Goal: Task Accomplishment & Management: Complete application form

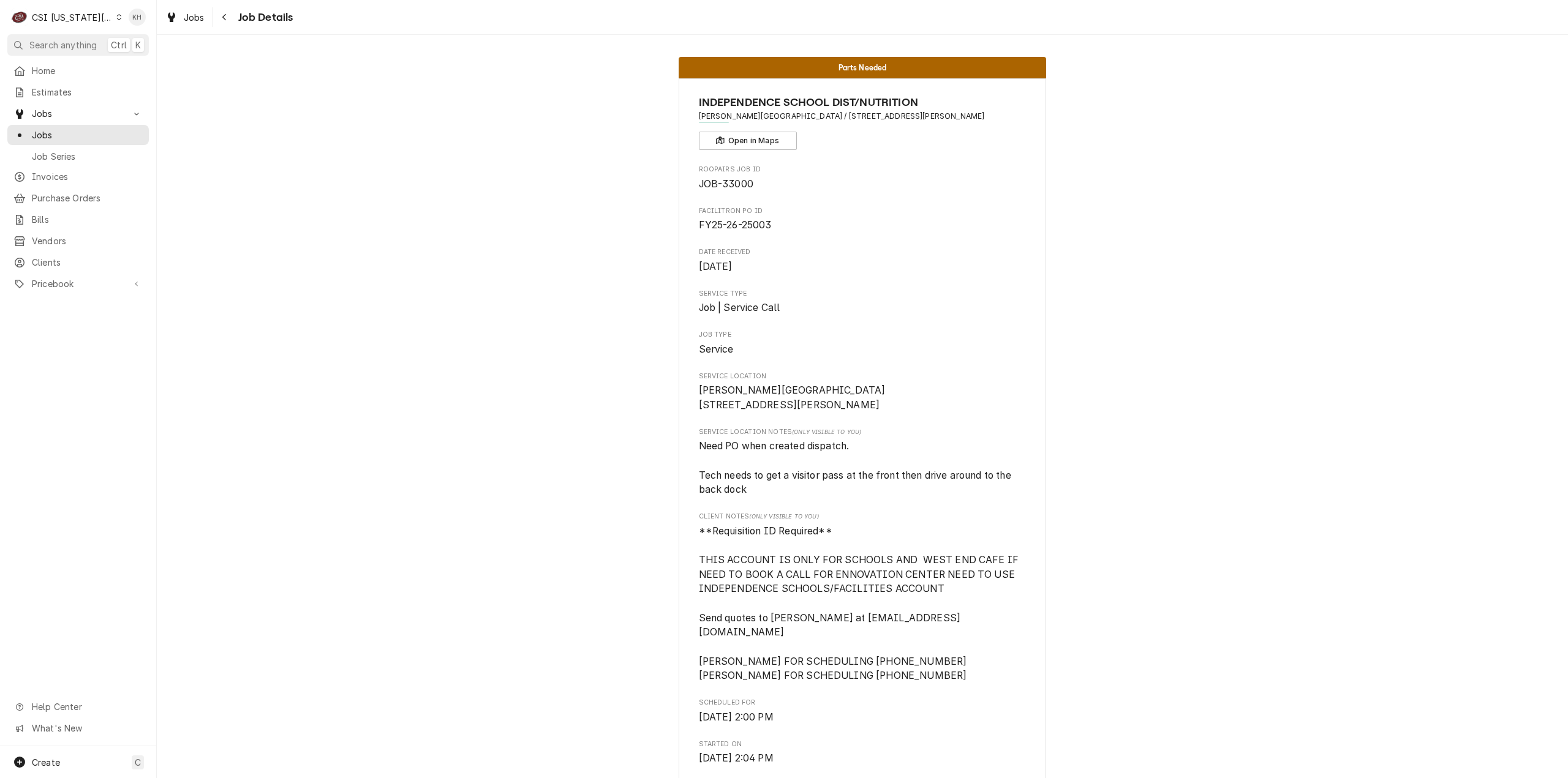
drag, startPoint x: 355, startPoint y: 241, endPoint x: 310, endPoint y: 259, distance: 48.5
click at [59, 17] on div "CSI Kansas City" at bounding box center [72, 17] width 81 height 13
click at [153, 63] on div "CSI St. [PERSON_NAME]" at bounding box center [210, 67] width 179 height 13
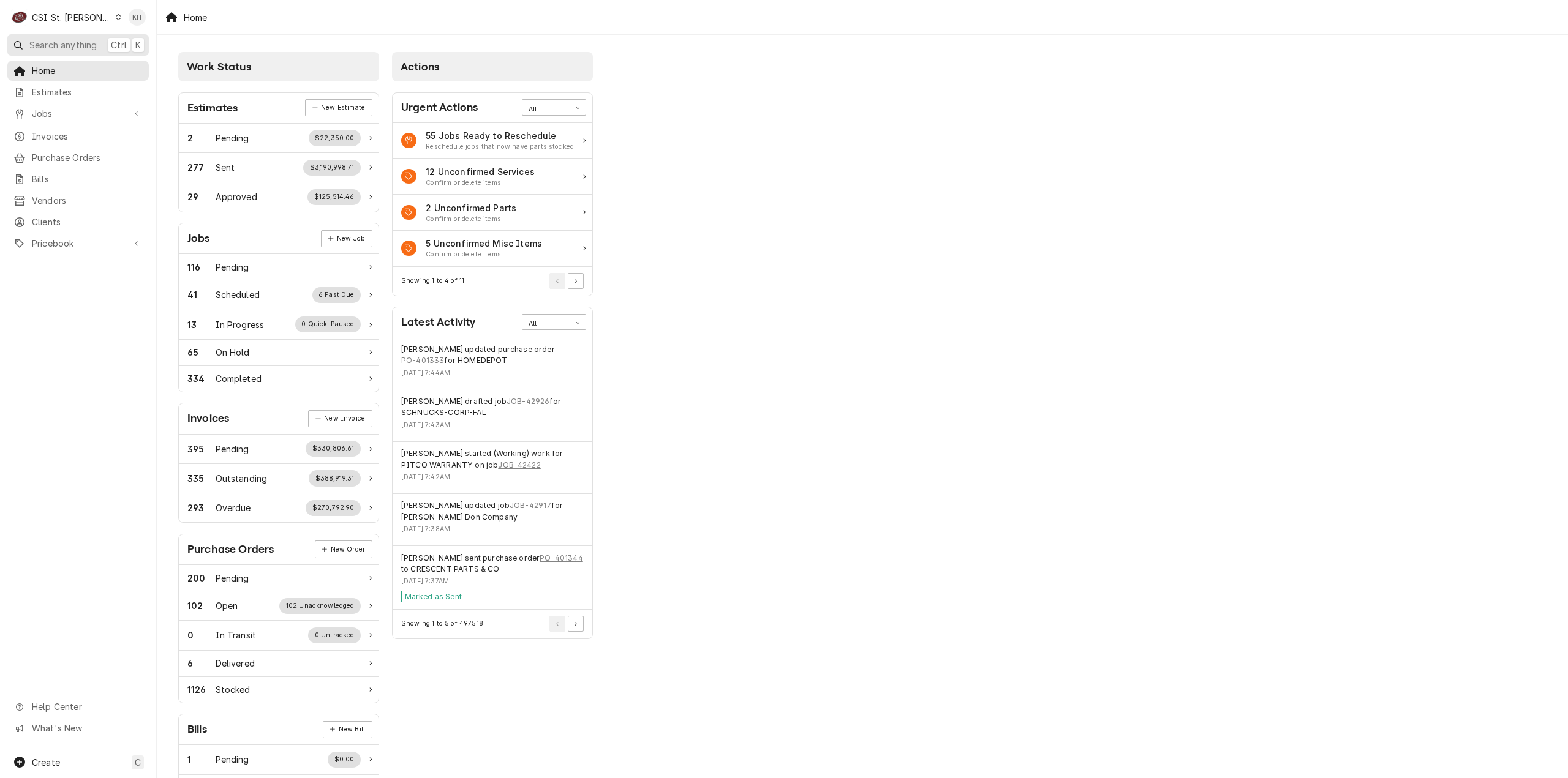
drag, startPoint x: 66, startPoint y: 43, endPoint x: 85, endPoint y: 49, distance: 19.9
click at [85, 49] on span "Search anything" at bounding box center [63, 45] width 67 height 13
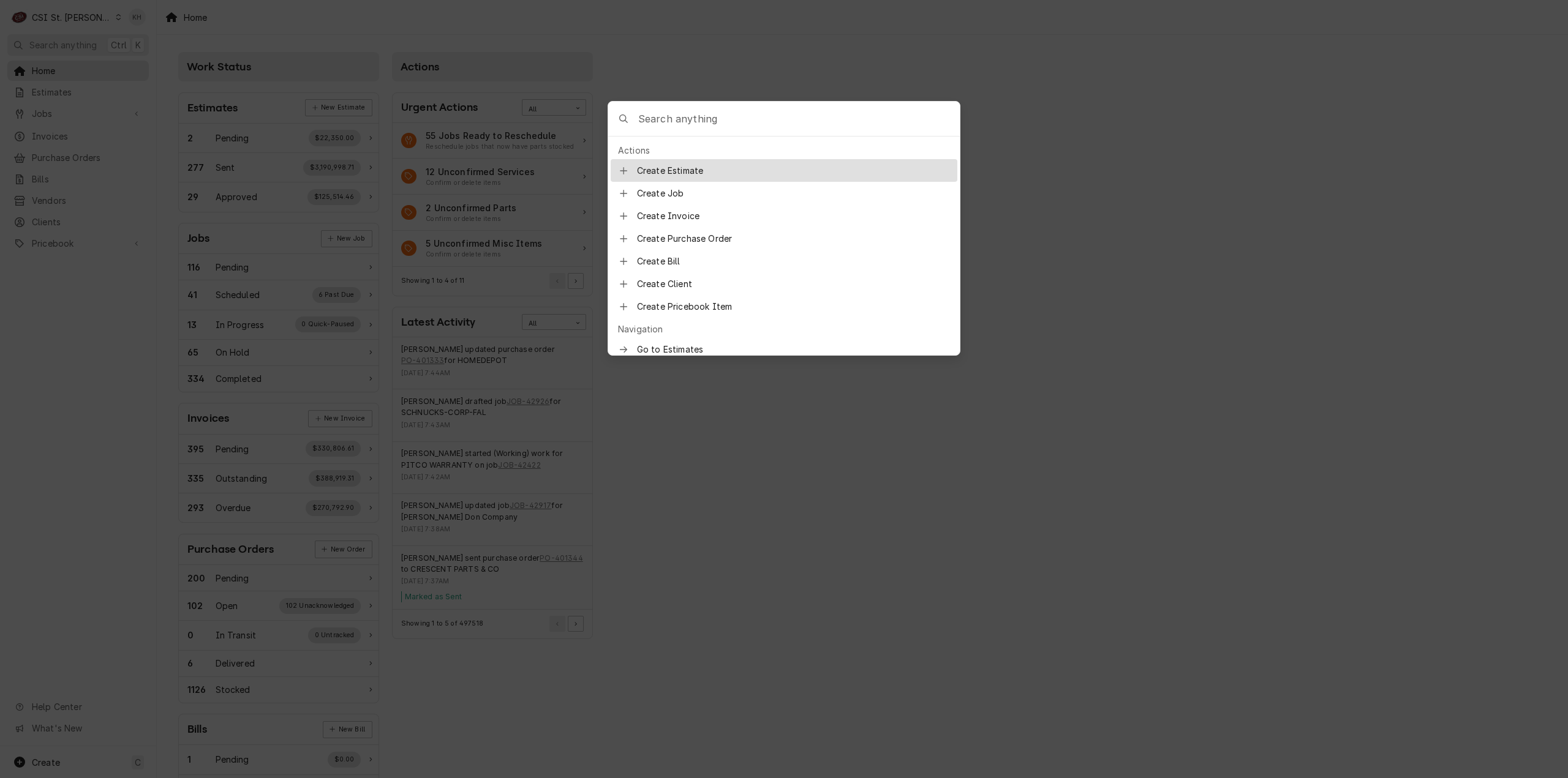
click at [649, 126] on input "Global Command Menu" at bounding box center [799, 118] width 322 height 34
type input "job-42270"
drag, startPoint x: 690, startPoint y: 158, endPoint x: 1517, endPoint y: 394, distance: 860.0
click at [694, 160] on div "JOB-42270 Job | Service Call • SC 323645891" at bounding box center [784, 171] width 347 height 24
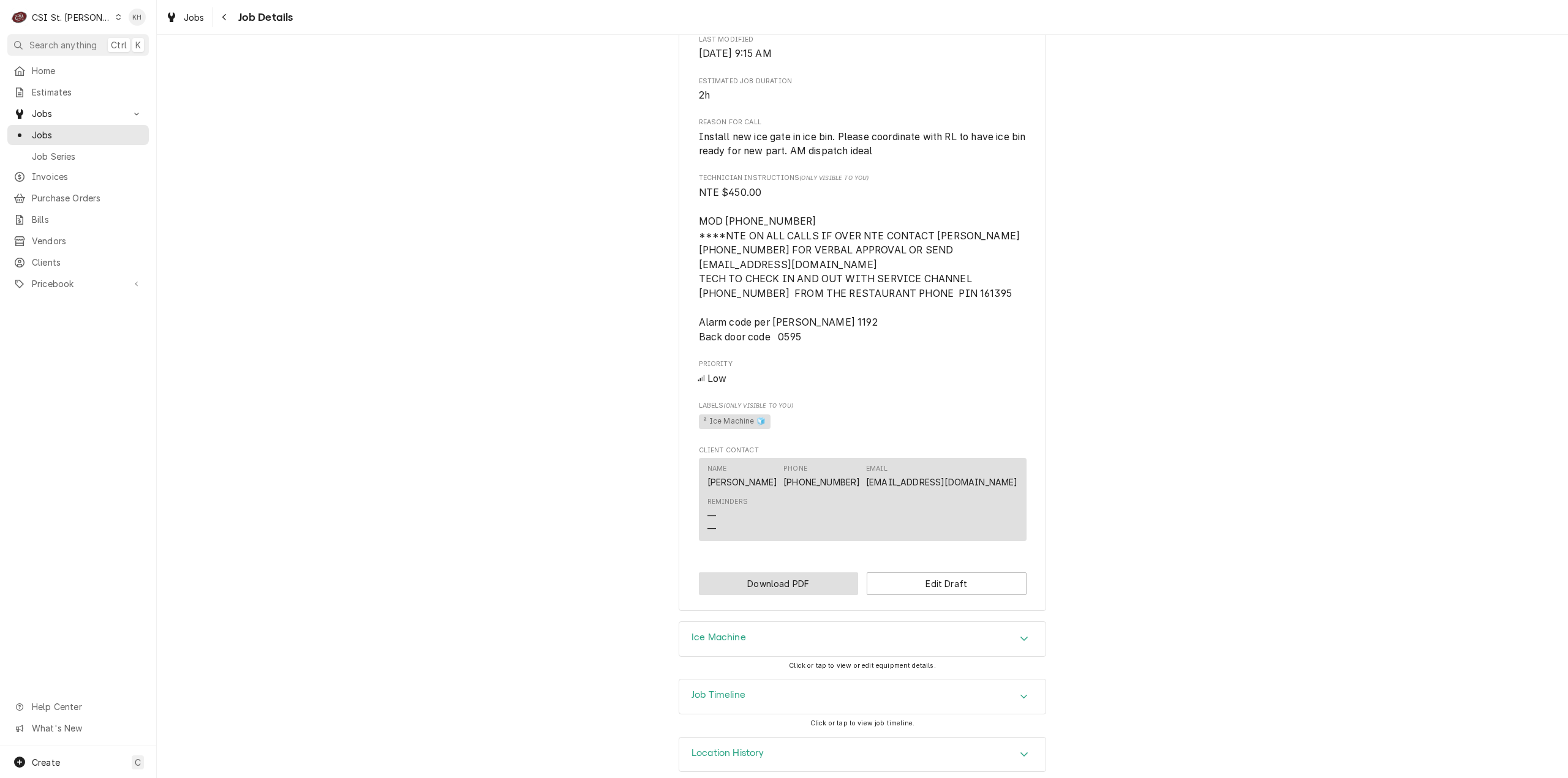
scroll to position [664, 0]
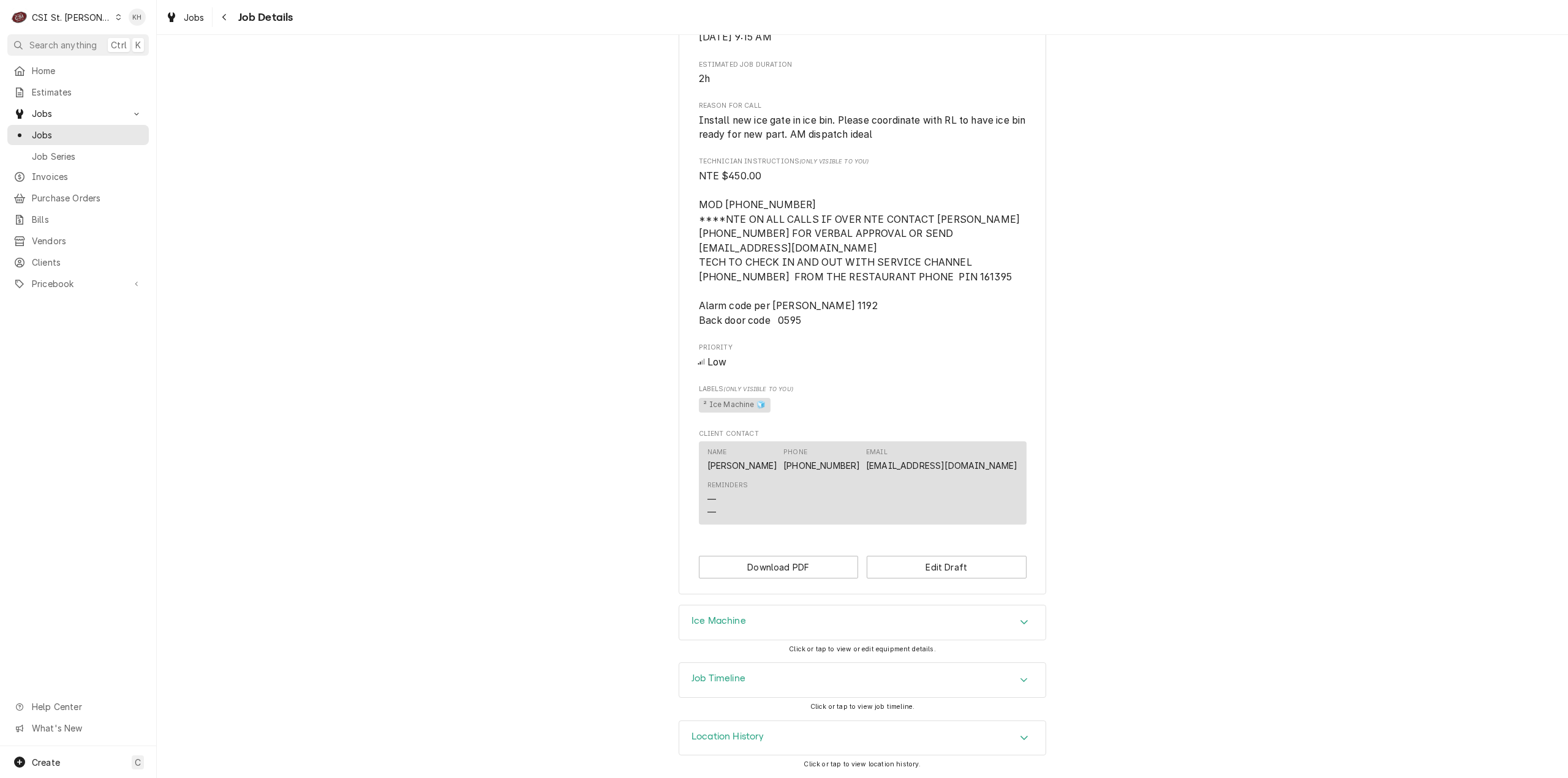
click at [729, 667] on div "Job Timeline" at bounding box center [863, 680] width 366 height 34
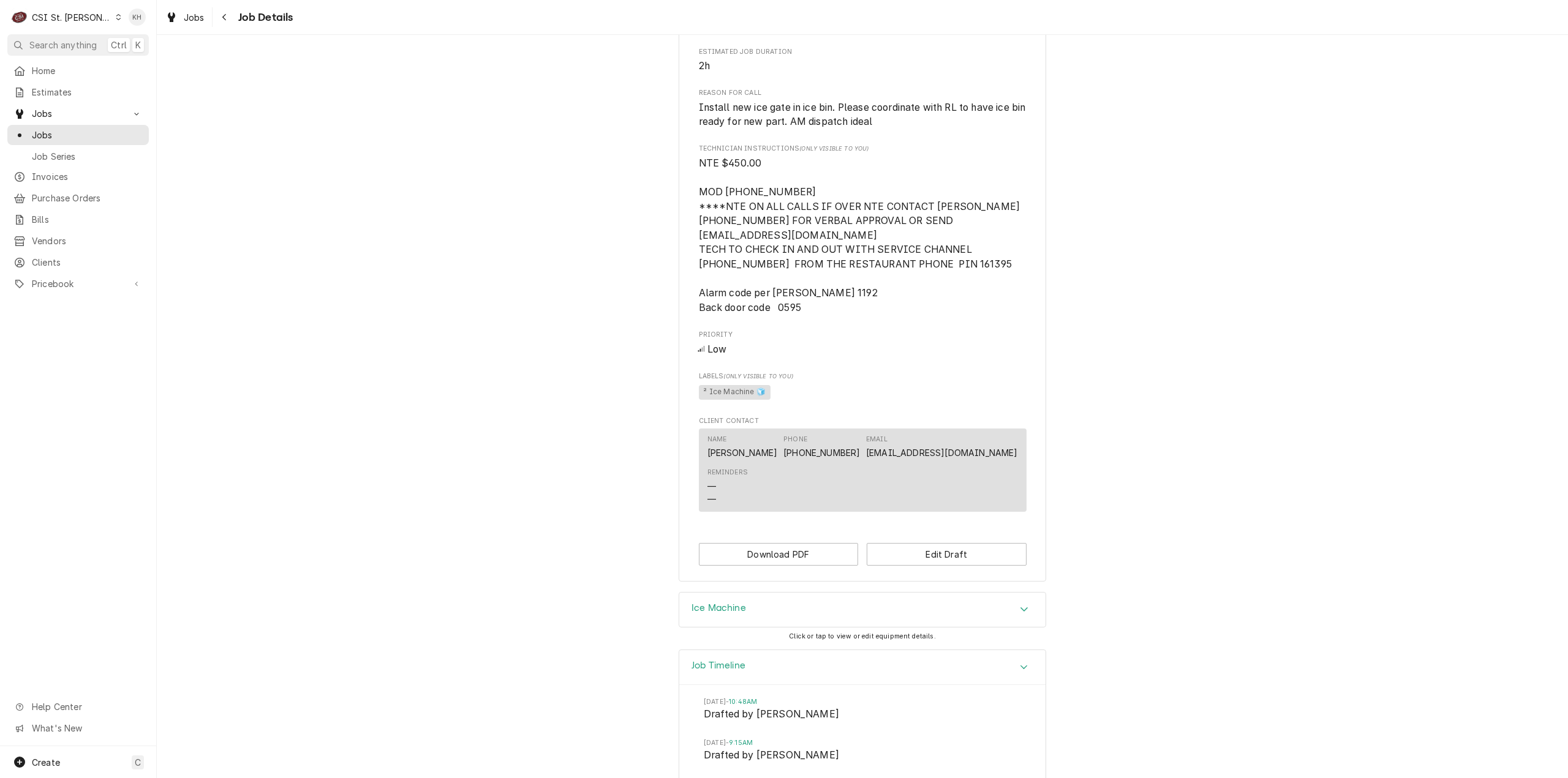
scroll to position [792, 0]
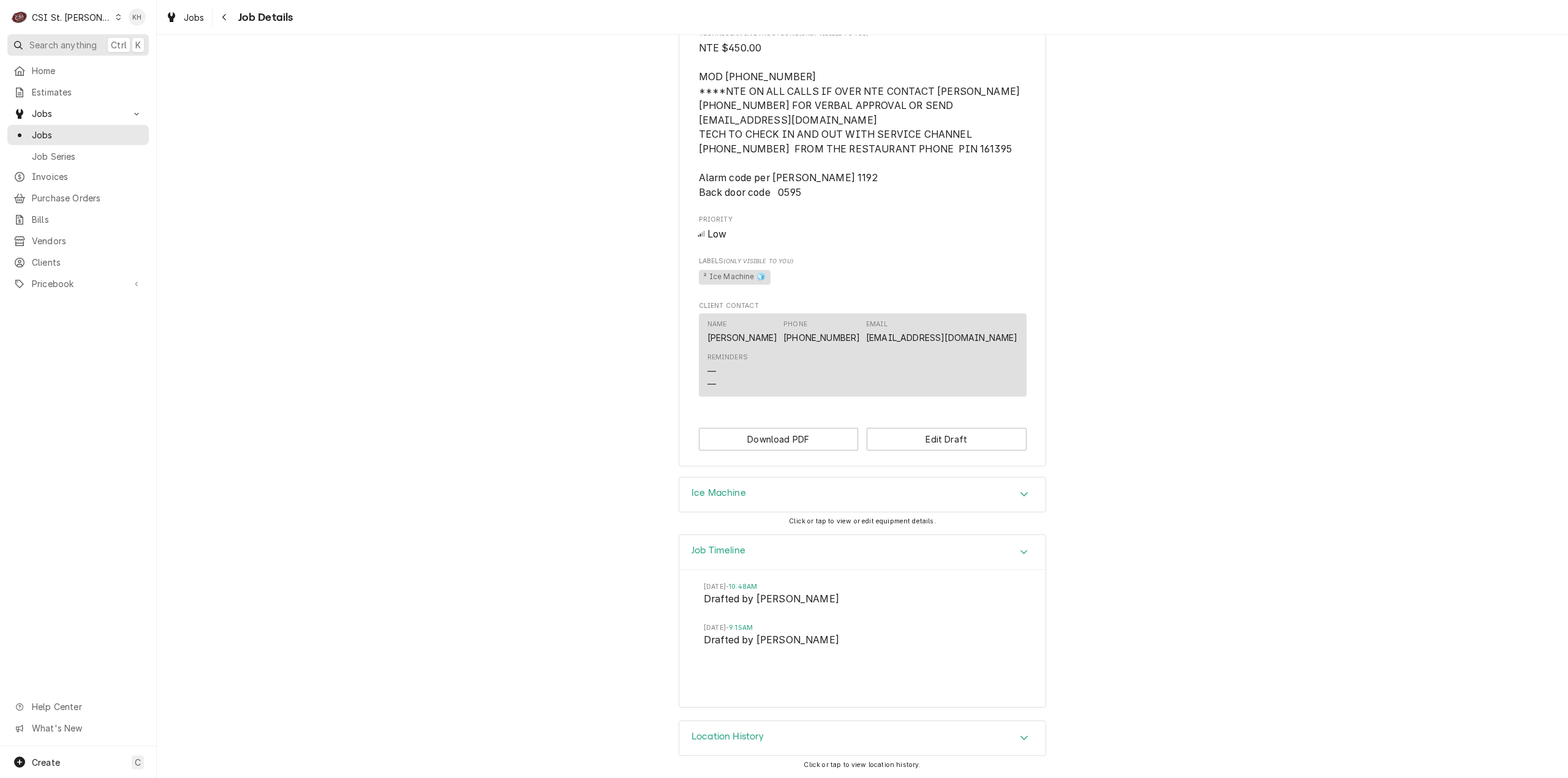
click at [55, 43] on span "Search anything" at bounding box center [63, 45] width 67 height 13
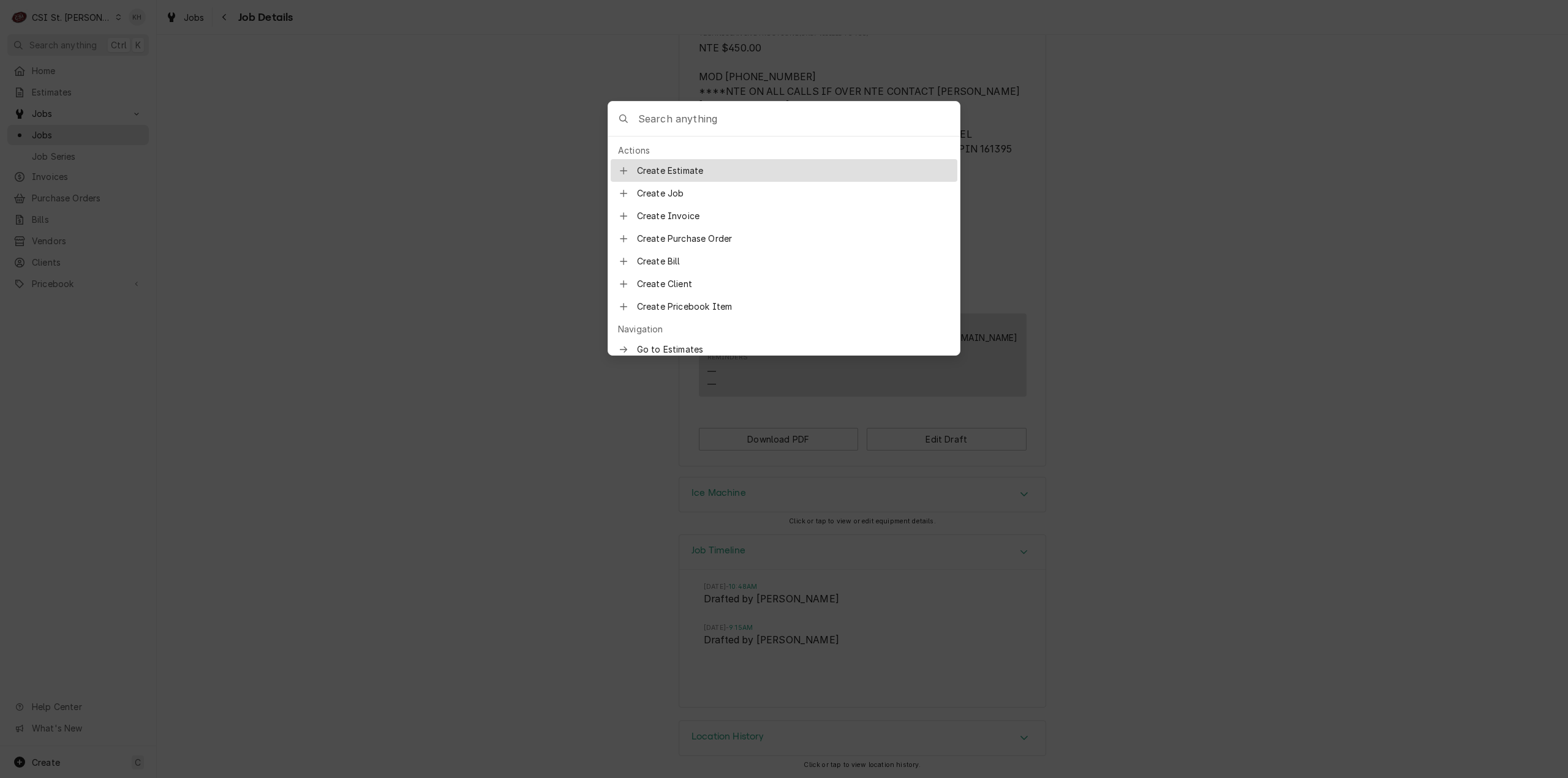
click at [732, 126] on input "Global Command Menu" at bounding box center [799, 118] width 322 height 34
type input "job-42349"
click at [687, 166] on span "Job | Service Call" at bounding box center [716, 171] width 76 height 13
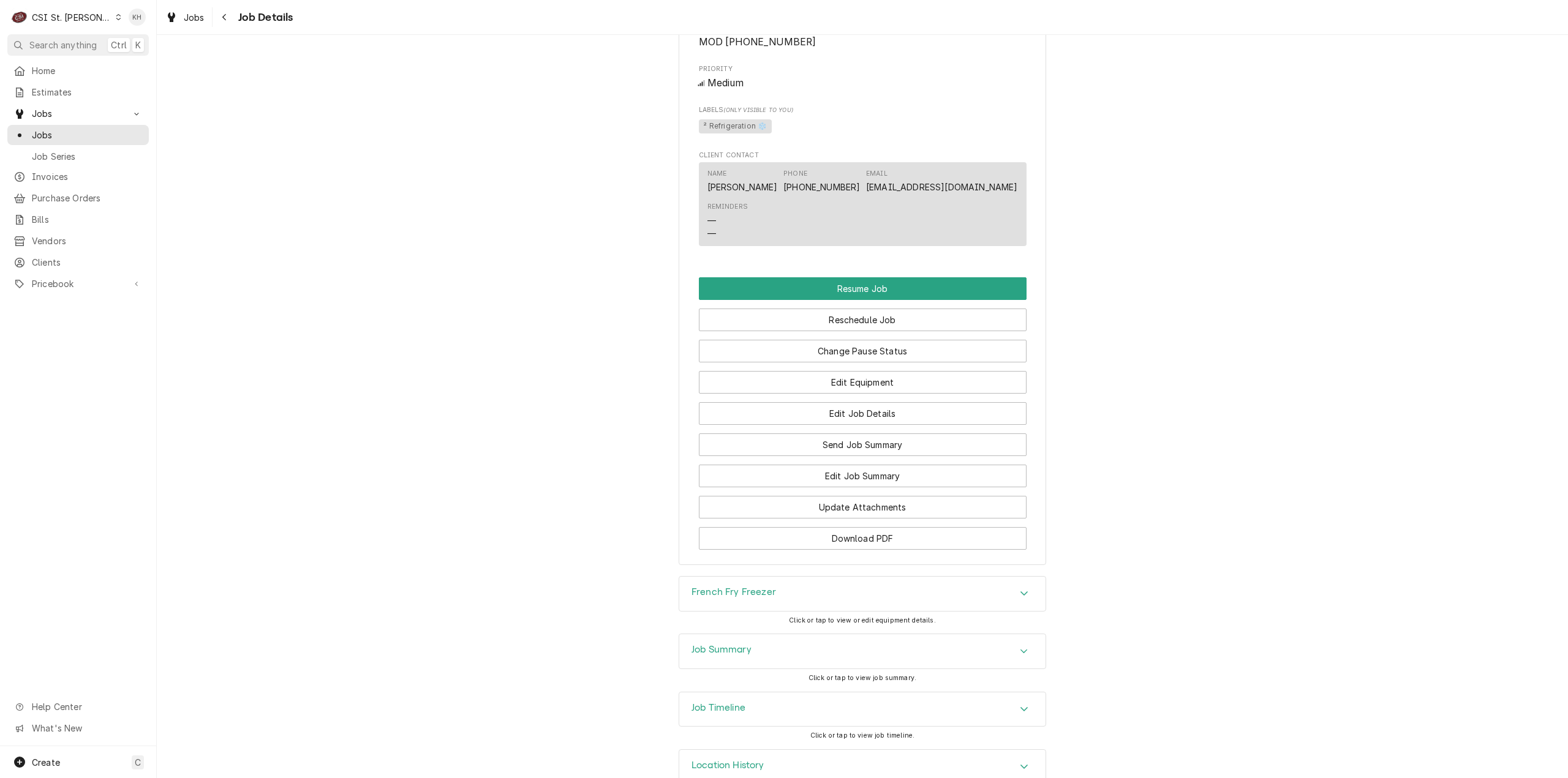
scroll to position [1429, 0]
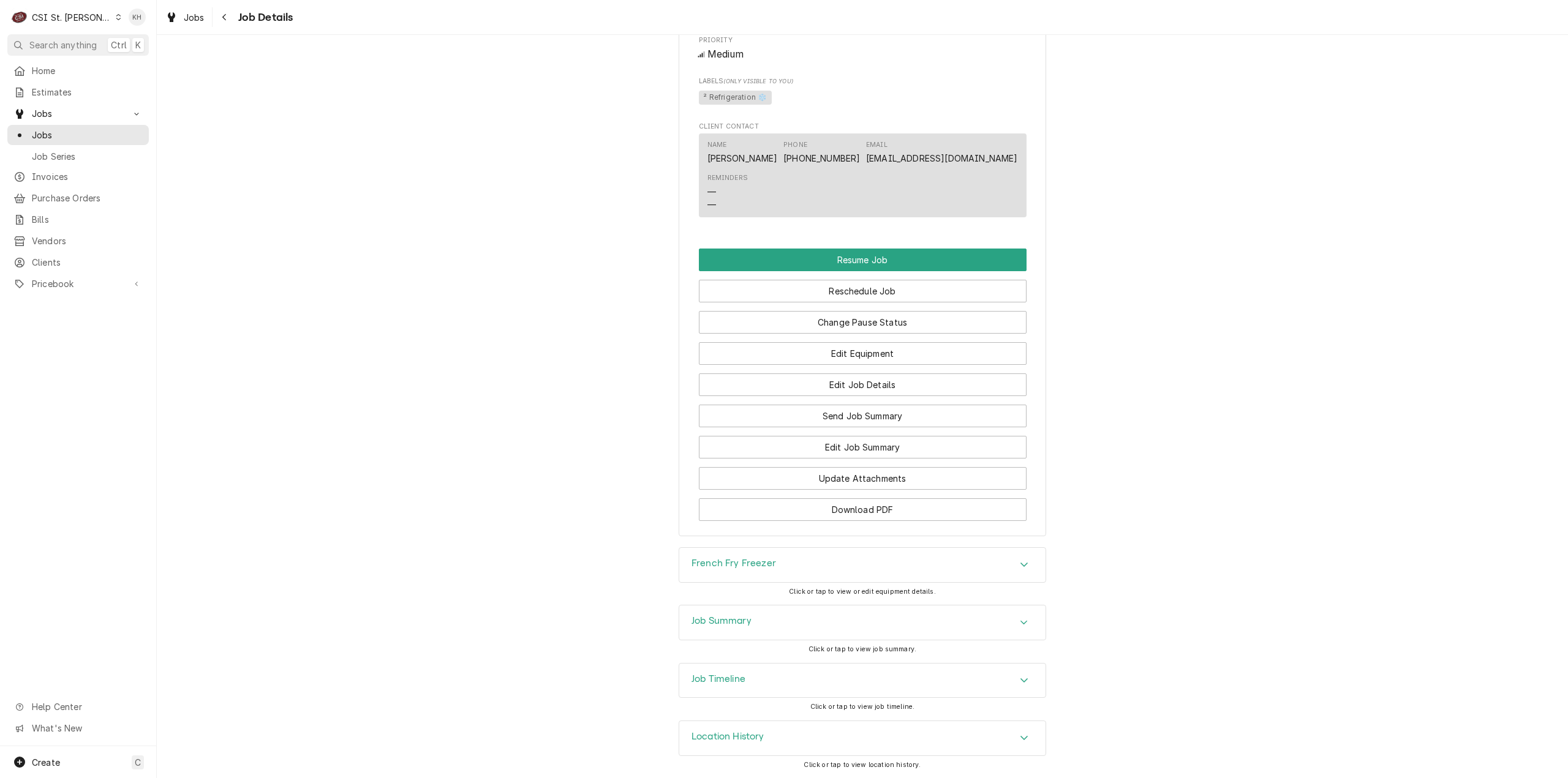
click at [724, 620] on h3 "Job Summary" at bounding box center [722, 621] width 60 height 12
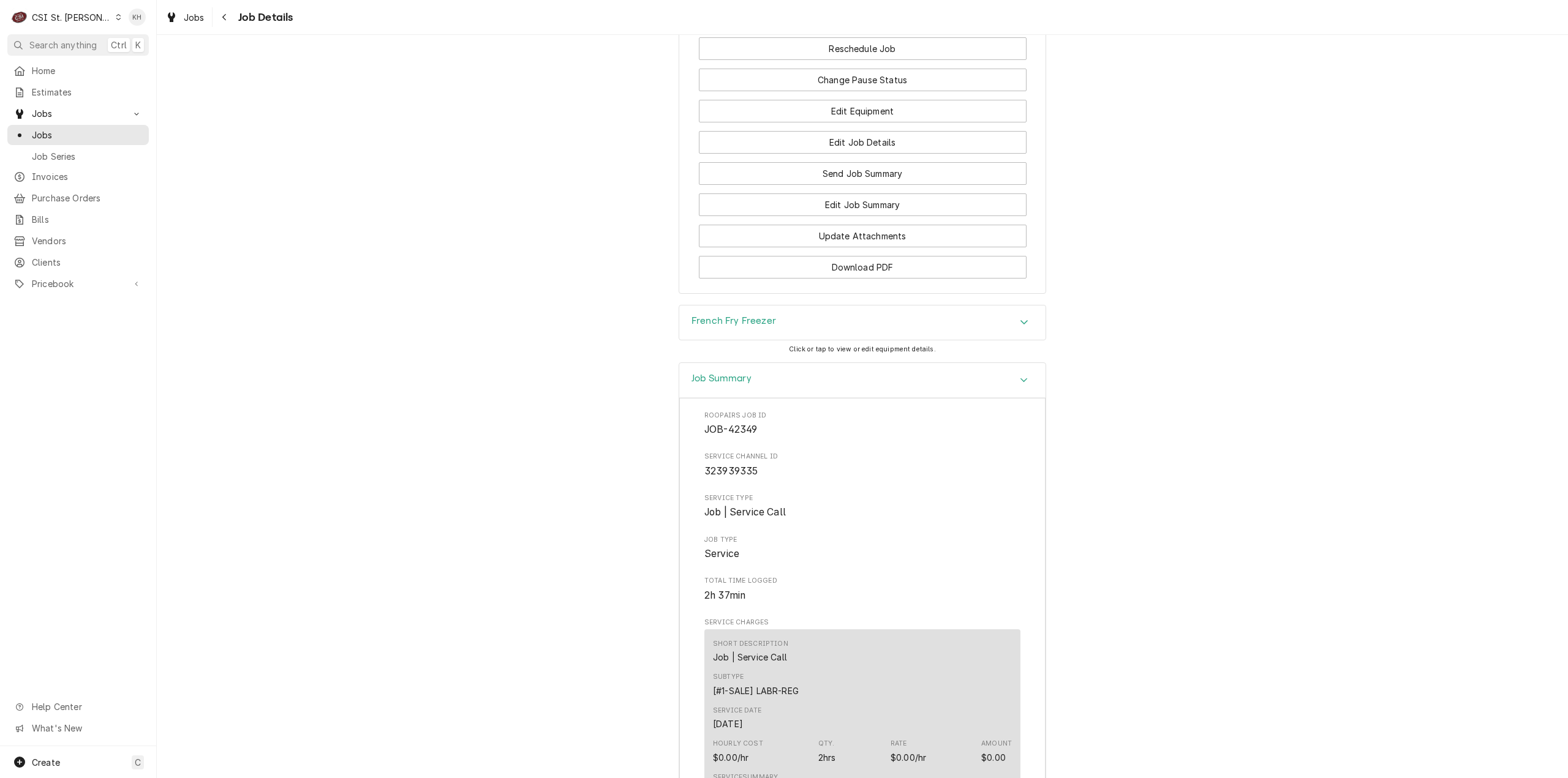
scroll to position [1857, 0]
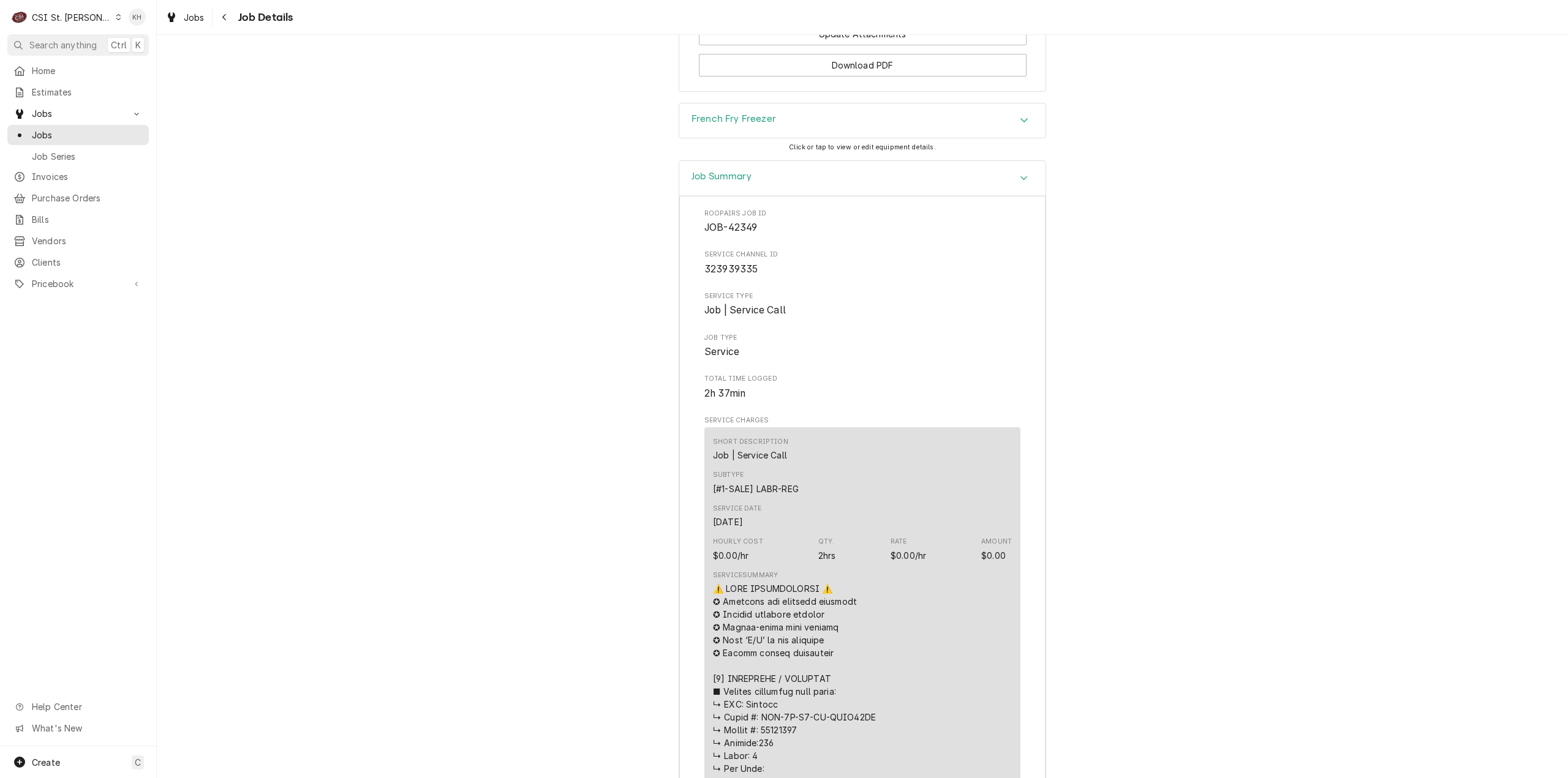
click at [752, 192] on div "Job Summary" at bounding box center [863, 178] width 366 height 35
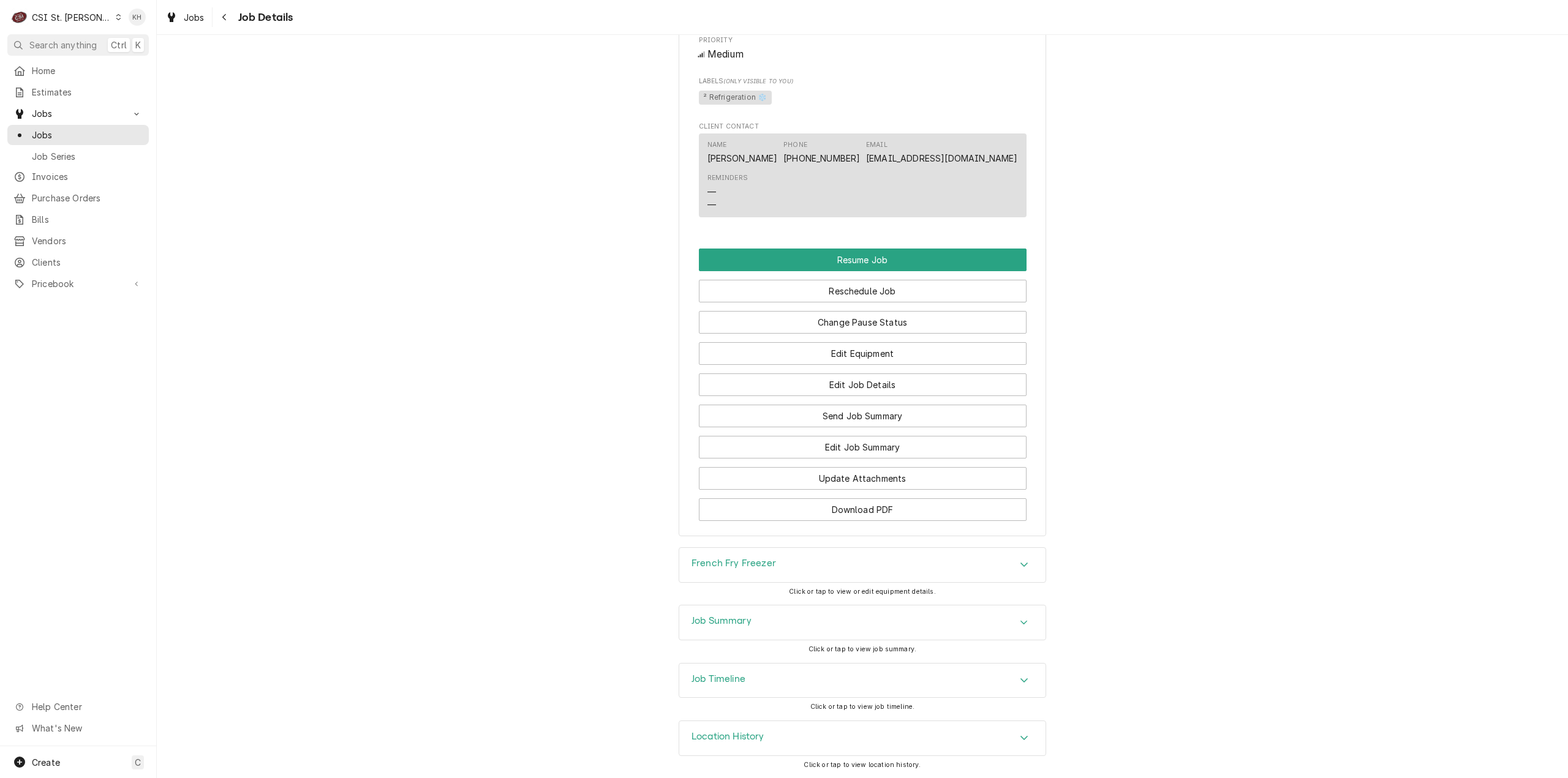
click at [760, 672] on div "Job Timeline" at bounding box center [863, 680] width 366 height 34
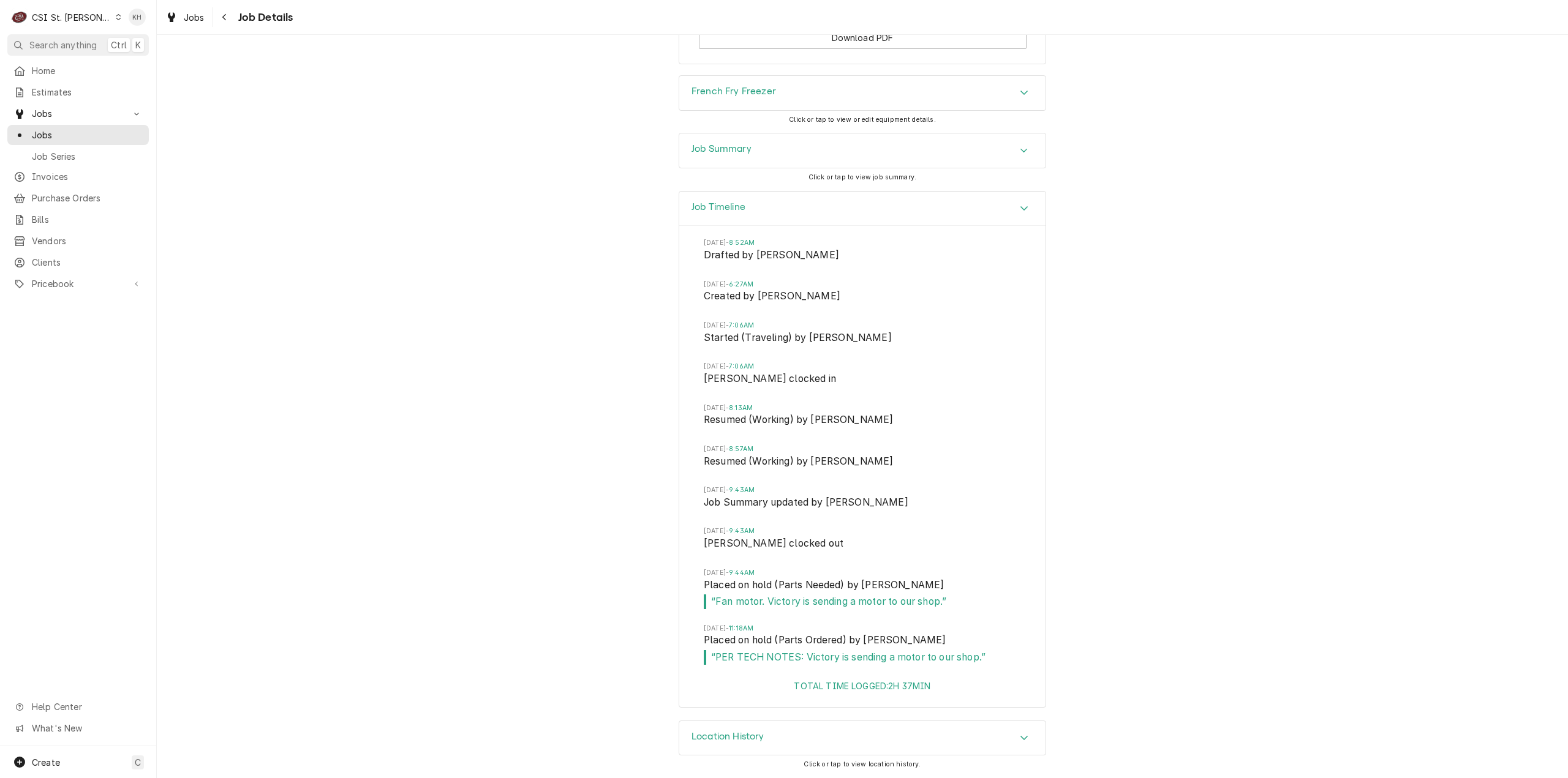
scroll to position [1898, 0]
click at [67, 19] on div "CSI St. [PERSON_NAME]" at bounding box center [71, 17] width 80 height 13
click at [140, 21] on div "CSI [US_STATE][GEOGRAPHIC_DATA]" at bounding box center [187, 24] width 162 height 13
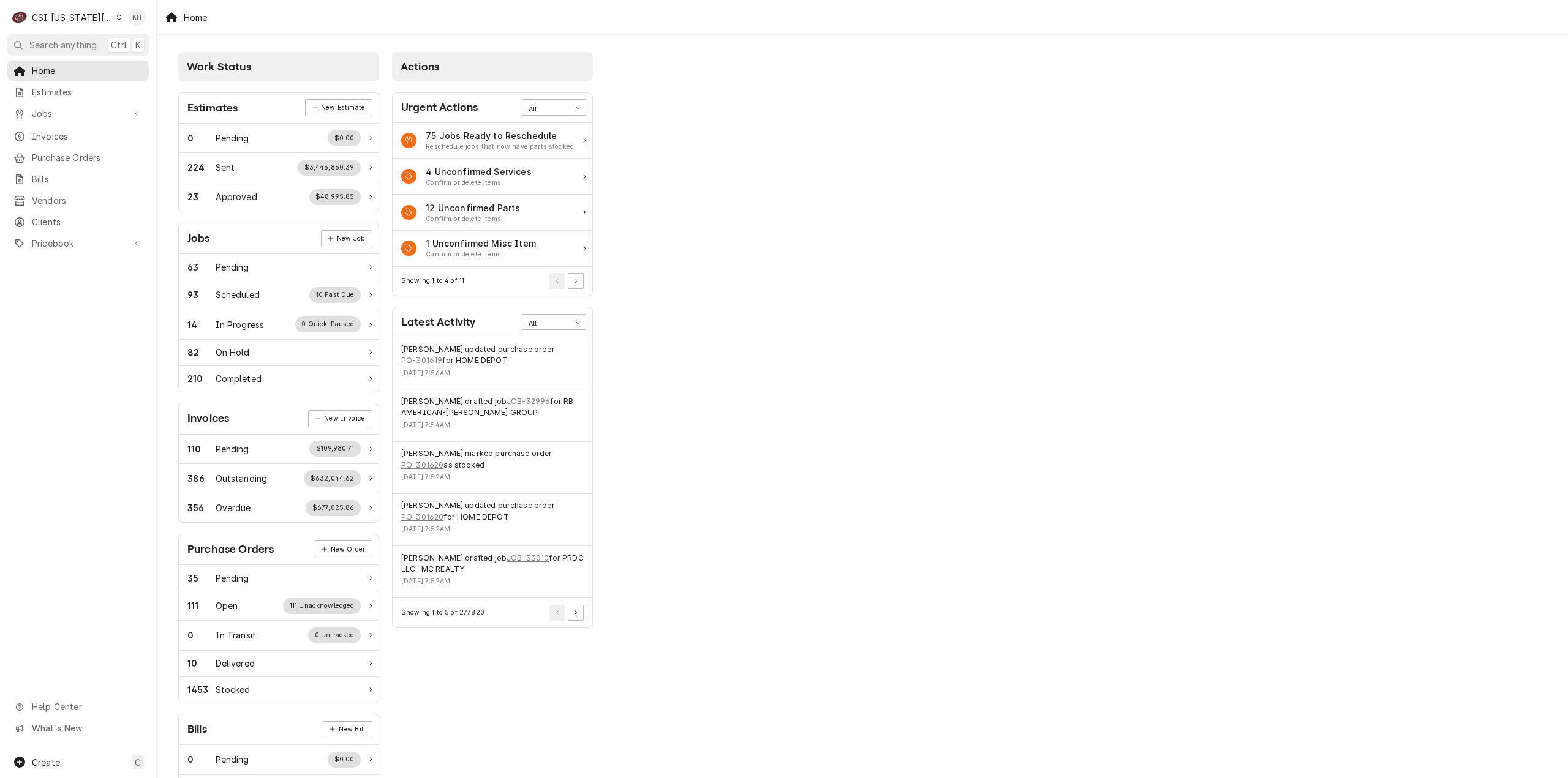
click at [81, 40] on span "Search anything" at bounding box center [63, 45] width 67 height 13
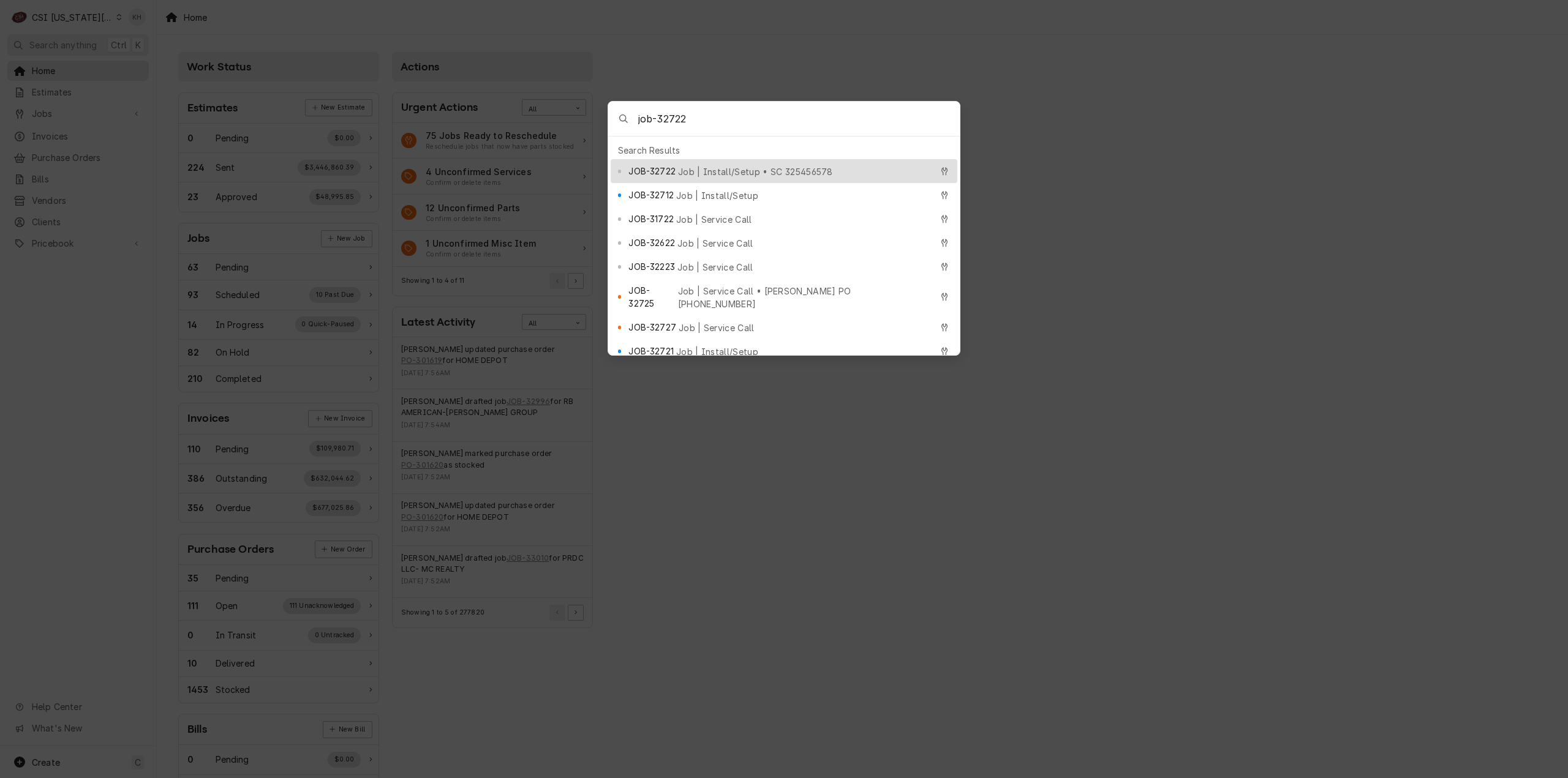
type input "job-32722"
click at [721, 166] on span "Job | Install/Setup • SC 325456578" at bounding box center [756, 171] width 155 height 13
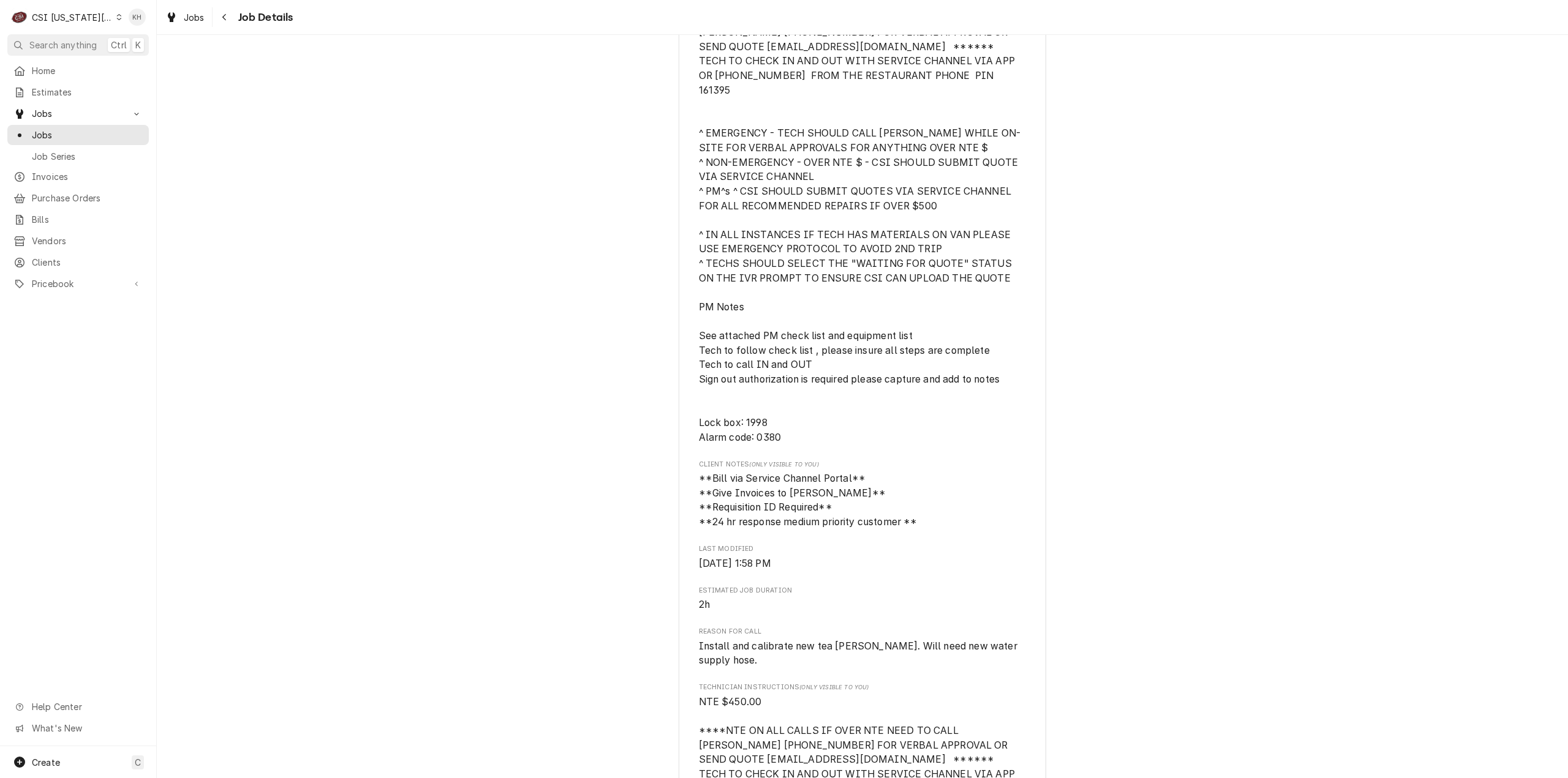
scroll to position [896, 0]
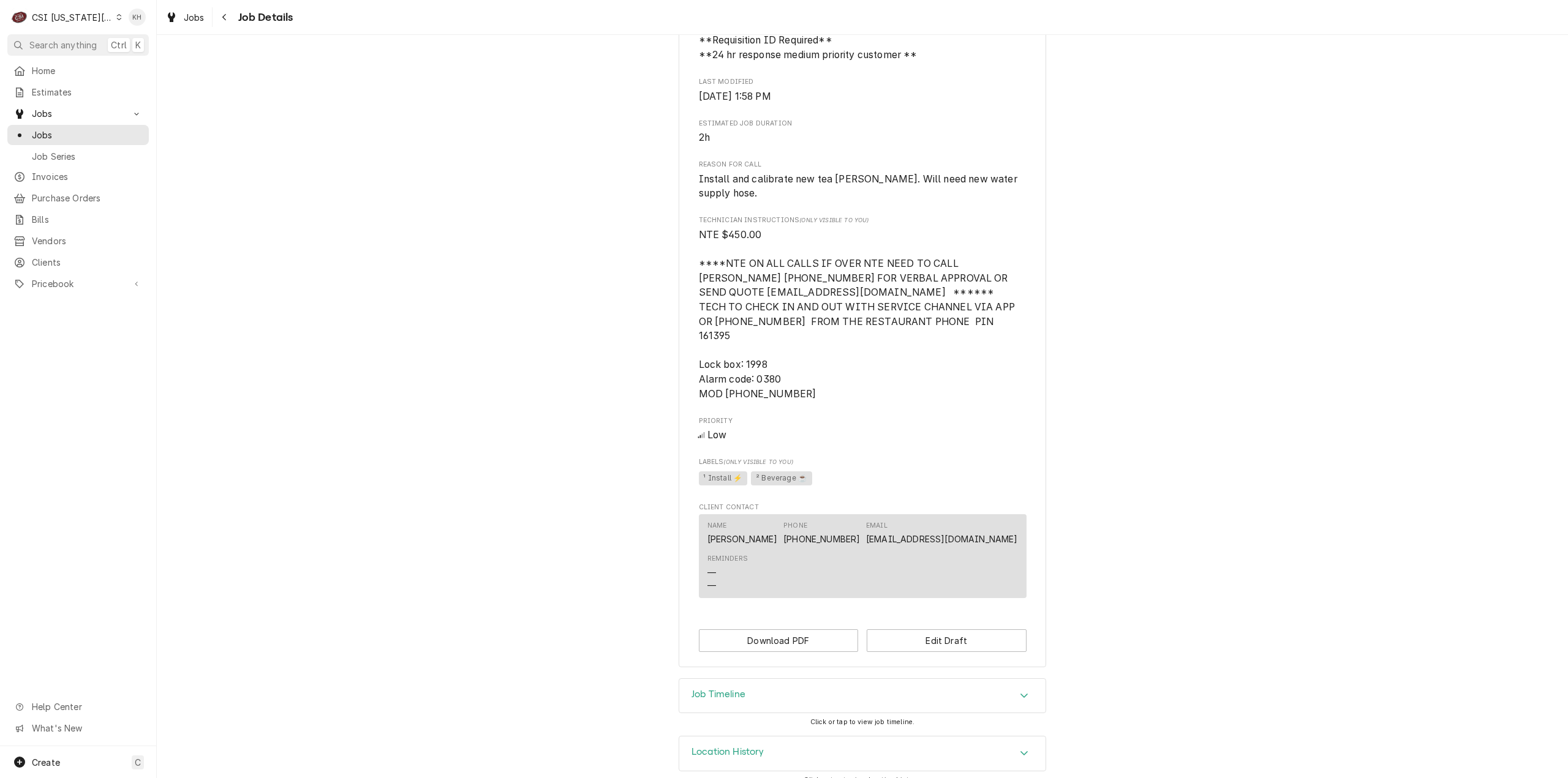
click at [731, 696] on div "Job Timeline" at bounding box center [863, 696] width 366 height 34
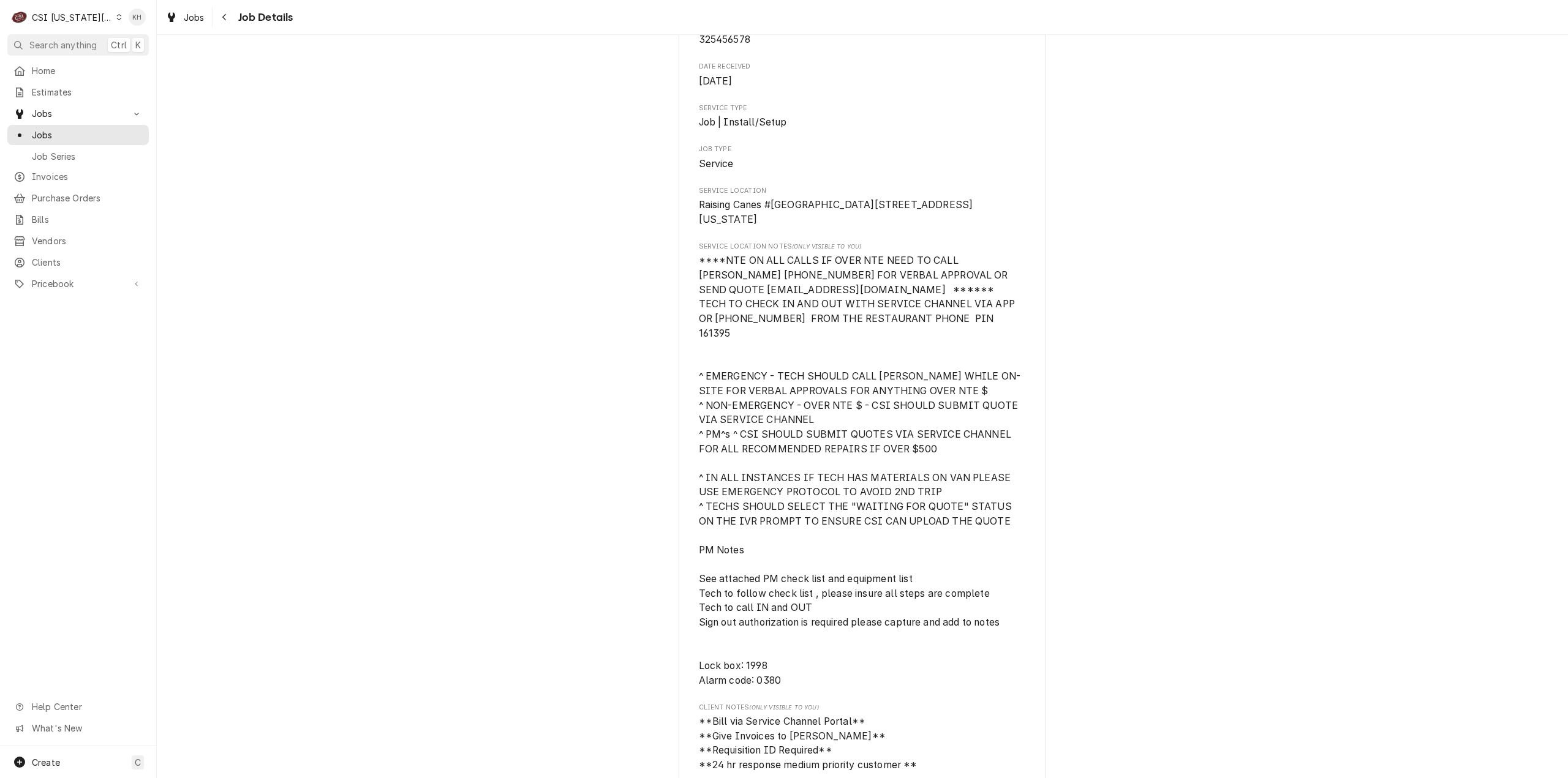
scroll to position [429, 0]
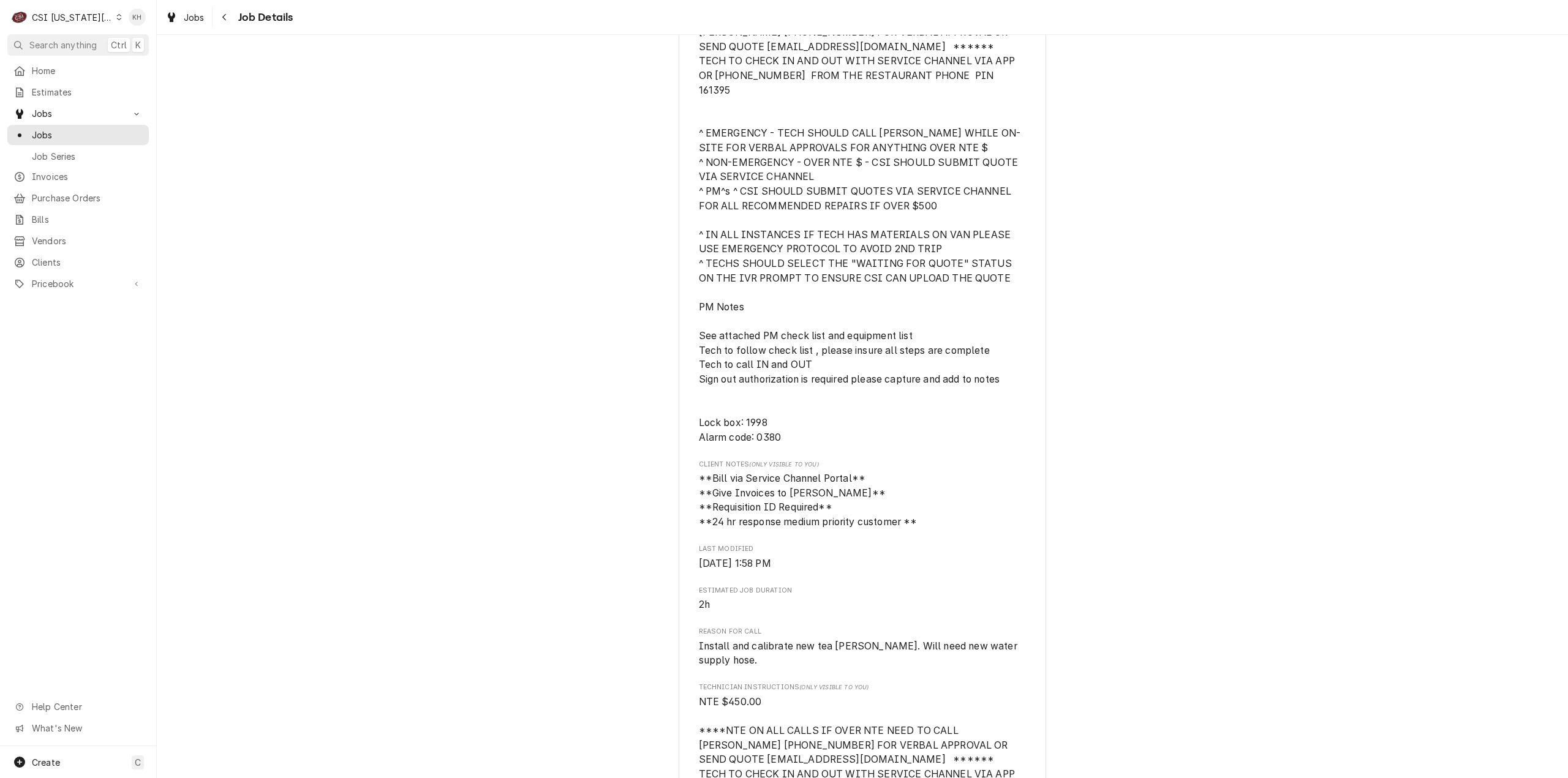
click at [75, 17] on div "CSI Kansas City" at bounding box center [72, 17] width 81 height 13
drag, startPoint x: 137, startPoint y: 69, endPoint x: 187, endPoint y: 87, distance: 53.1
click at [139, 70] on div "CSI St. [PERSON_NAME]" at bounding box center [210, 67] width 179 height 13
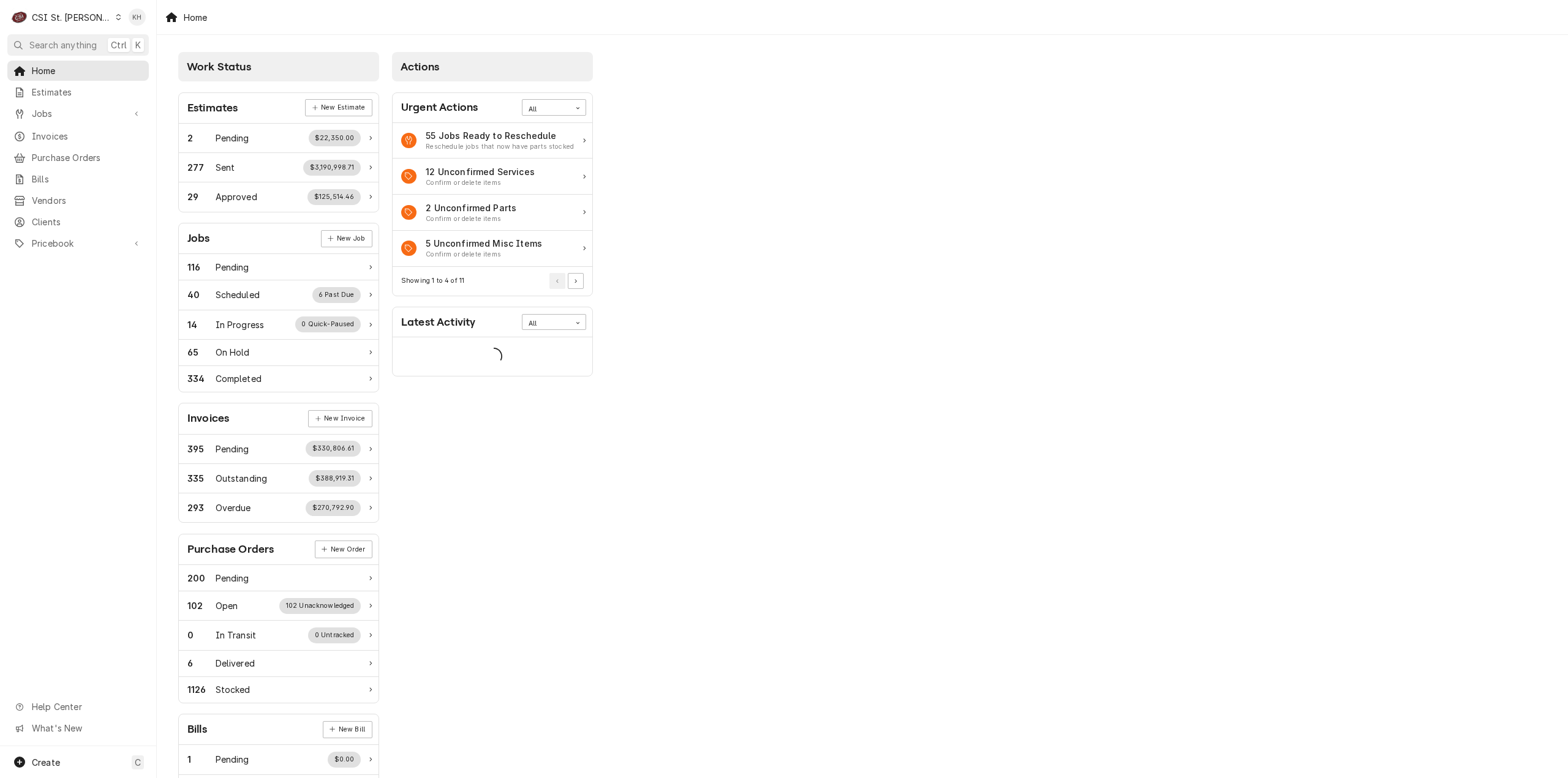
drag, startPoint x: 72, startPoint y: 62, endPoint x: 70, endPoint y: 56, distance: 6.3
click at [72, 63] on div "Home" at bounding box center [78, 71] width 137 height 15
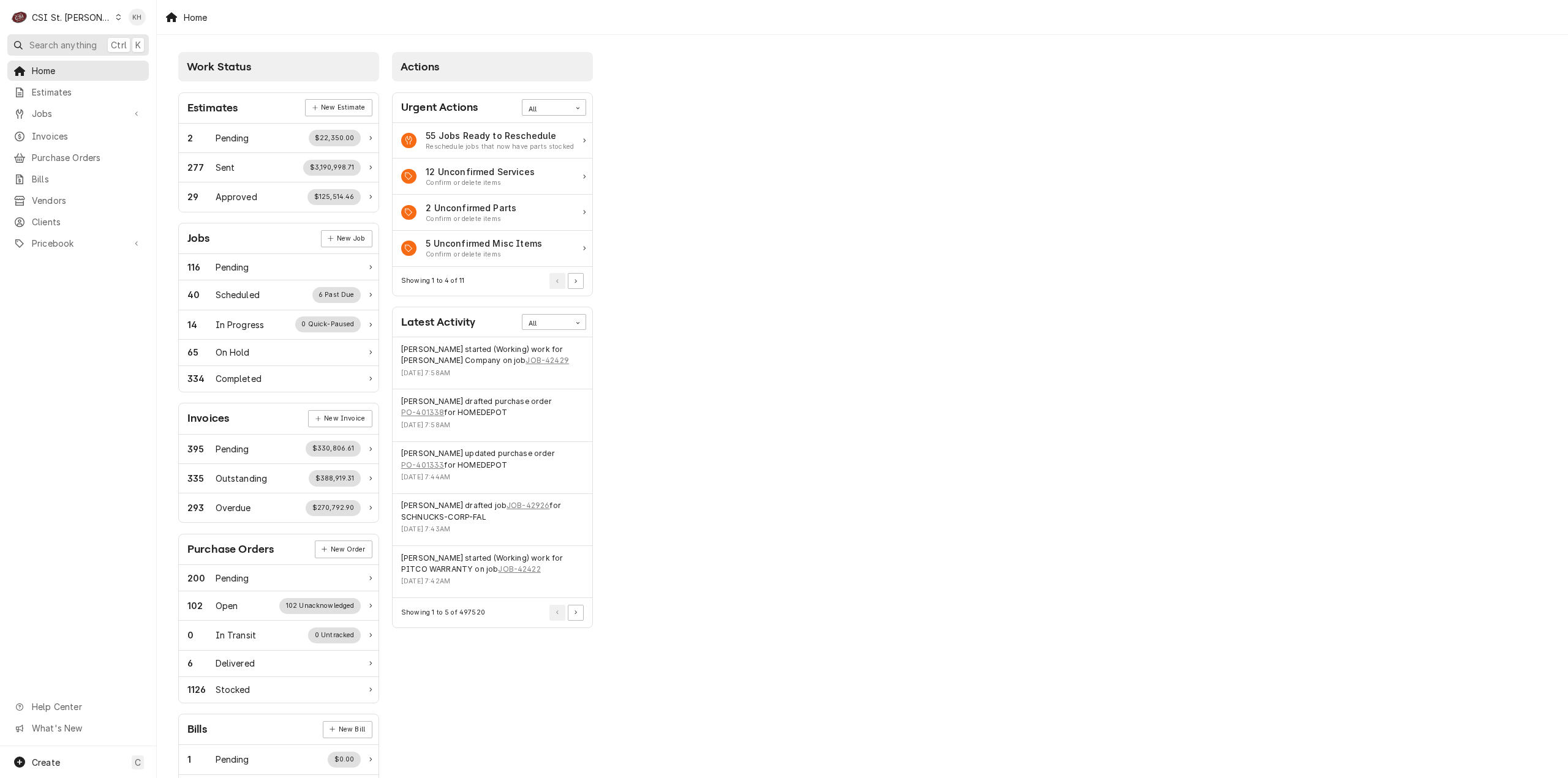
click at [70, 45] on span "Search anything" at bounding box center [63, 45] width 67 height 13
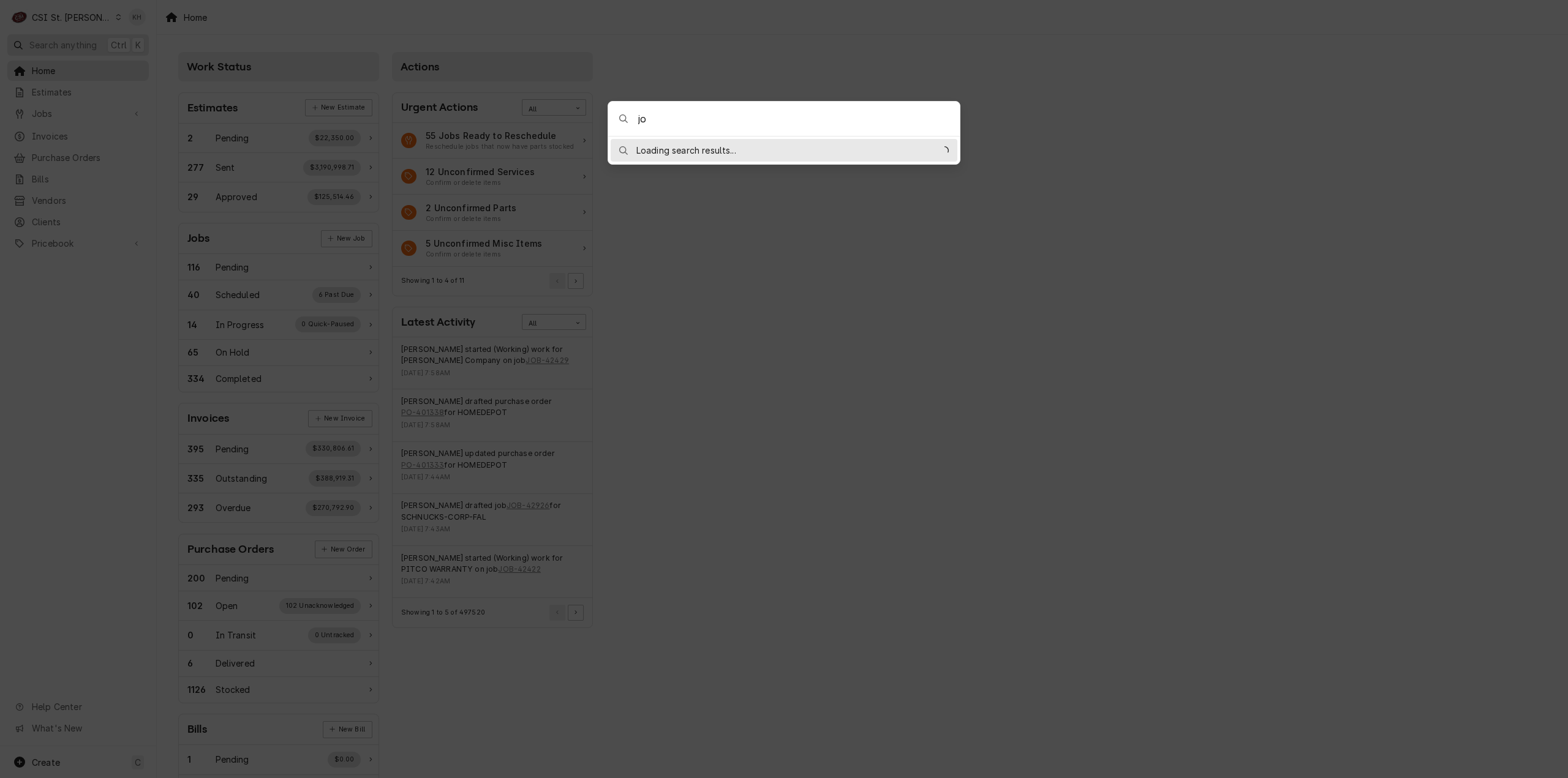
type input "j"
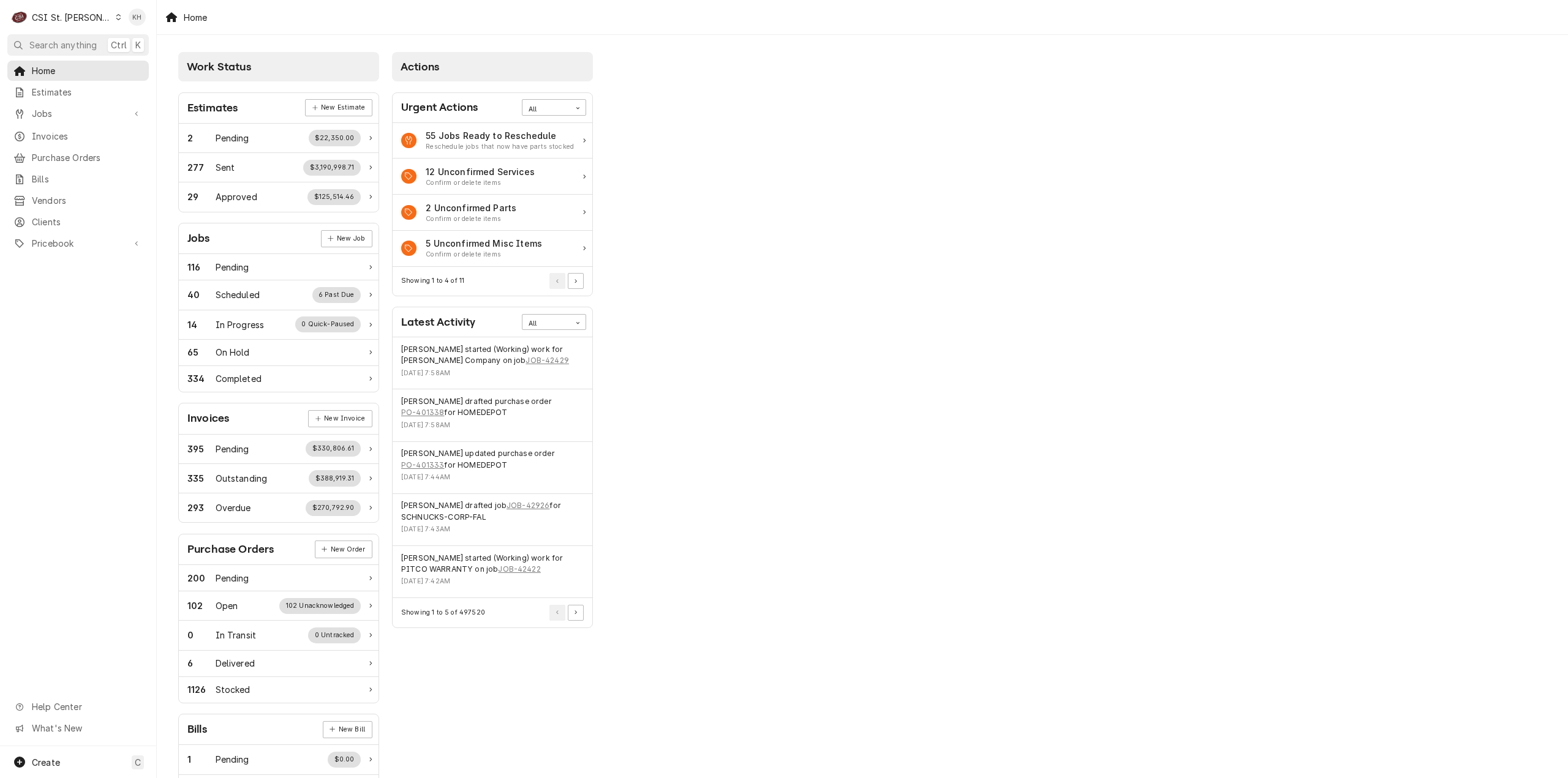
click at [101, 113] on body "C CSI St. Louis KH Search anything Ctrl K Home Estimates Jobs Jobs Job Series I…" at bounding box center [784, 389] width 1568 height 778
click at [103, 115] on span "Jobs" at bounding box center [77, 113] width 92 height 13
click at [87, 132] on span "Jobs" at bounding box center [87, 135] width 111 height 13
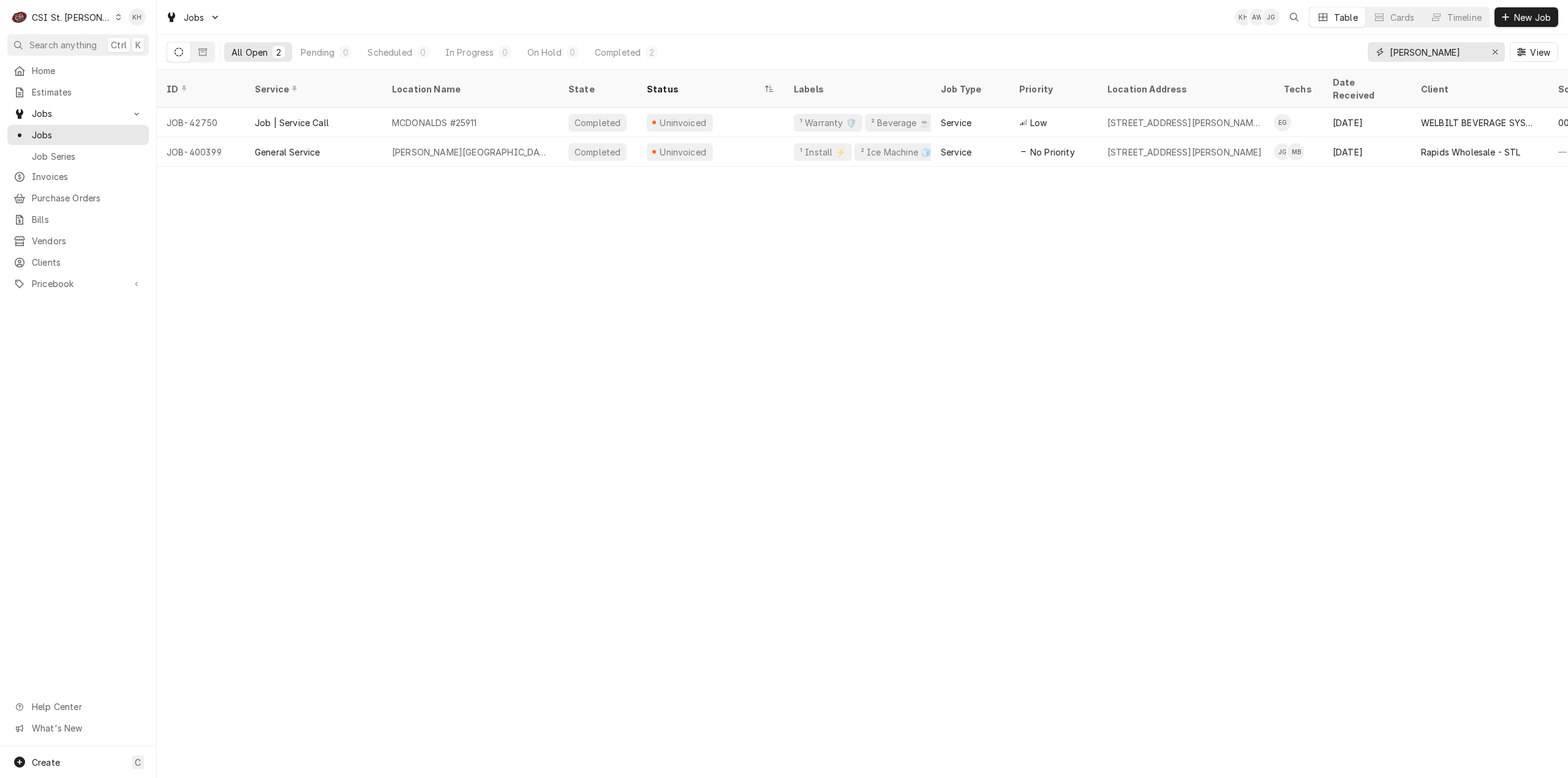
drag, startPoint x: 1426, startPoint y: 53, endPoint x: 1139, endPoint y: 52, distance: 287.0
click at [1139, 52] on div "All Open 2 Pending 0 Scheduled 0 In Progress 0 On Hold 0 Completed 2 [PERSON_NA…" at bounding box center [862, 51] width 1392 height 34
paste input "325873297"
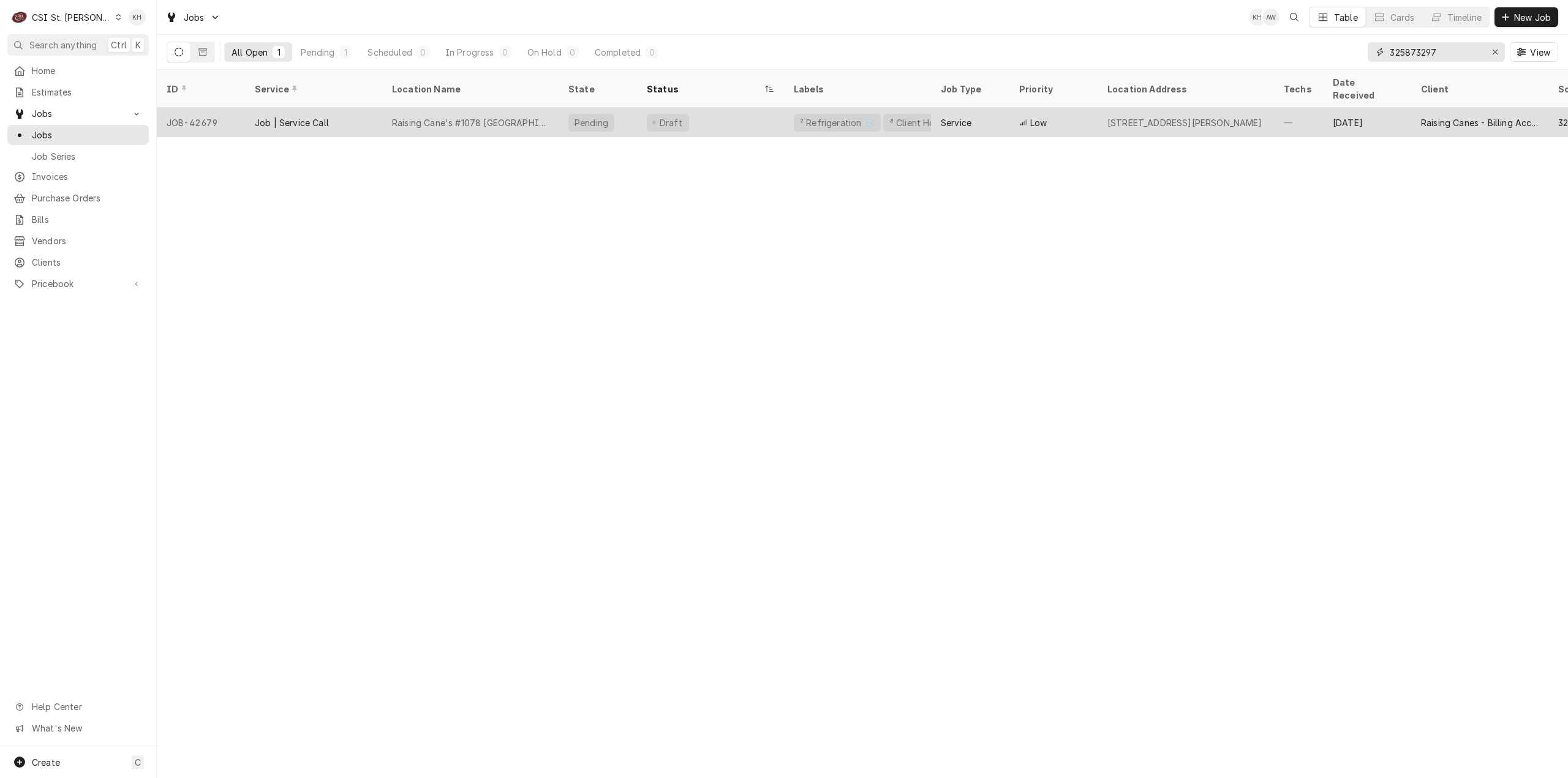
type input "325873297"
click at [426, 116] on div "Raising Cane's #1078 [GEOGRAPHIC_DATA]" at bounding box center [470, 122] width 157 height 13
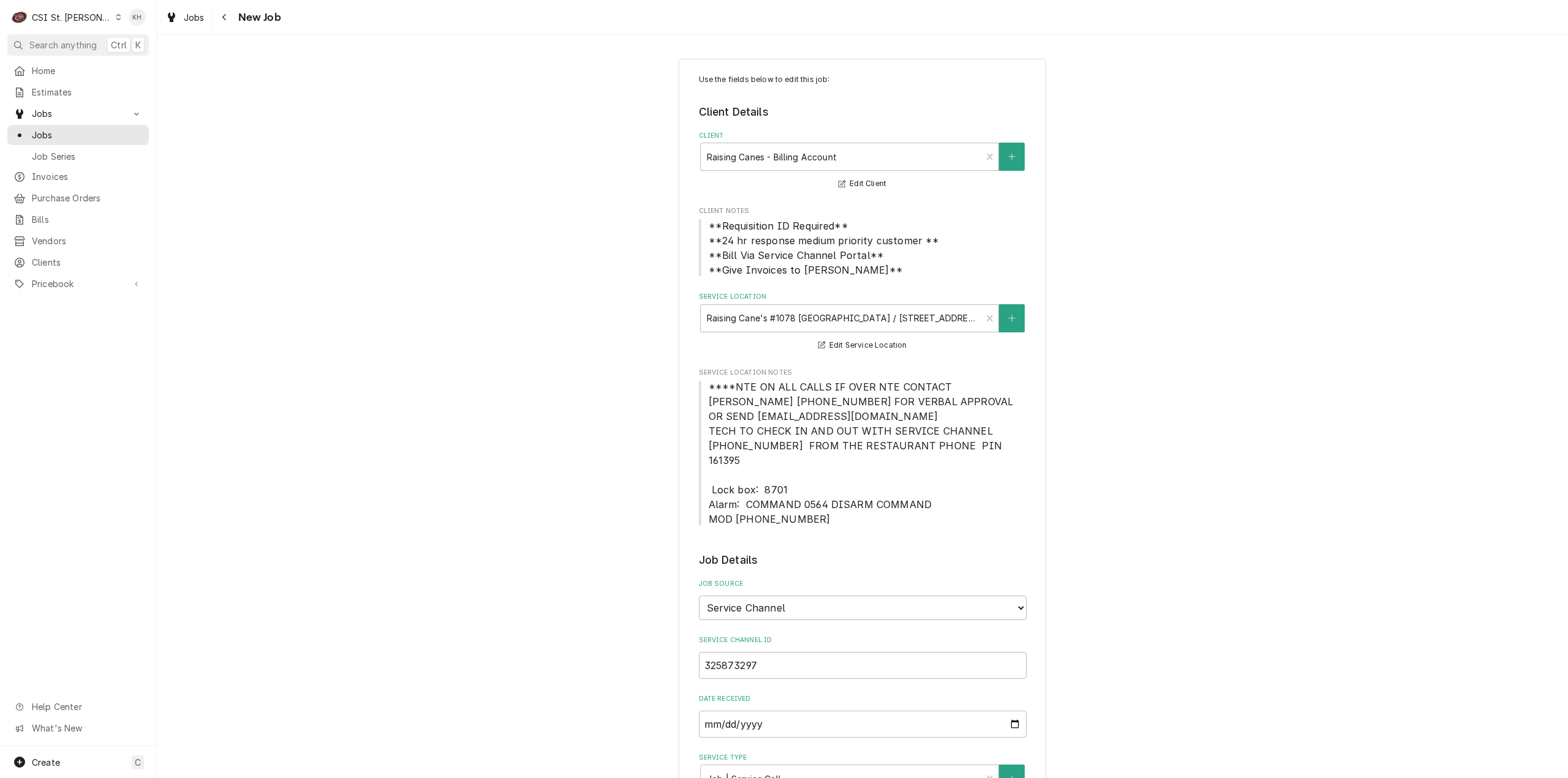
type textarea "x"
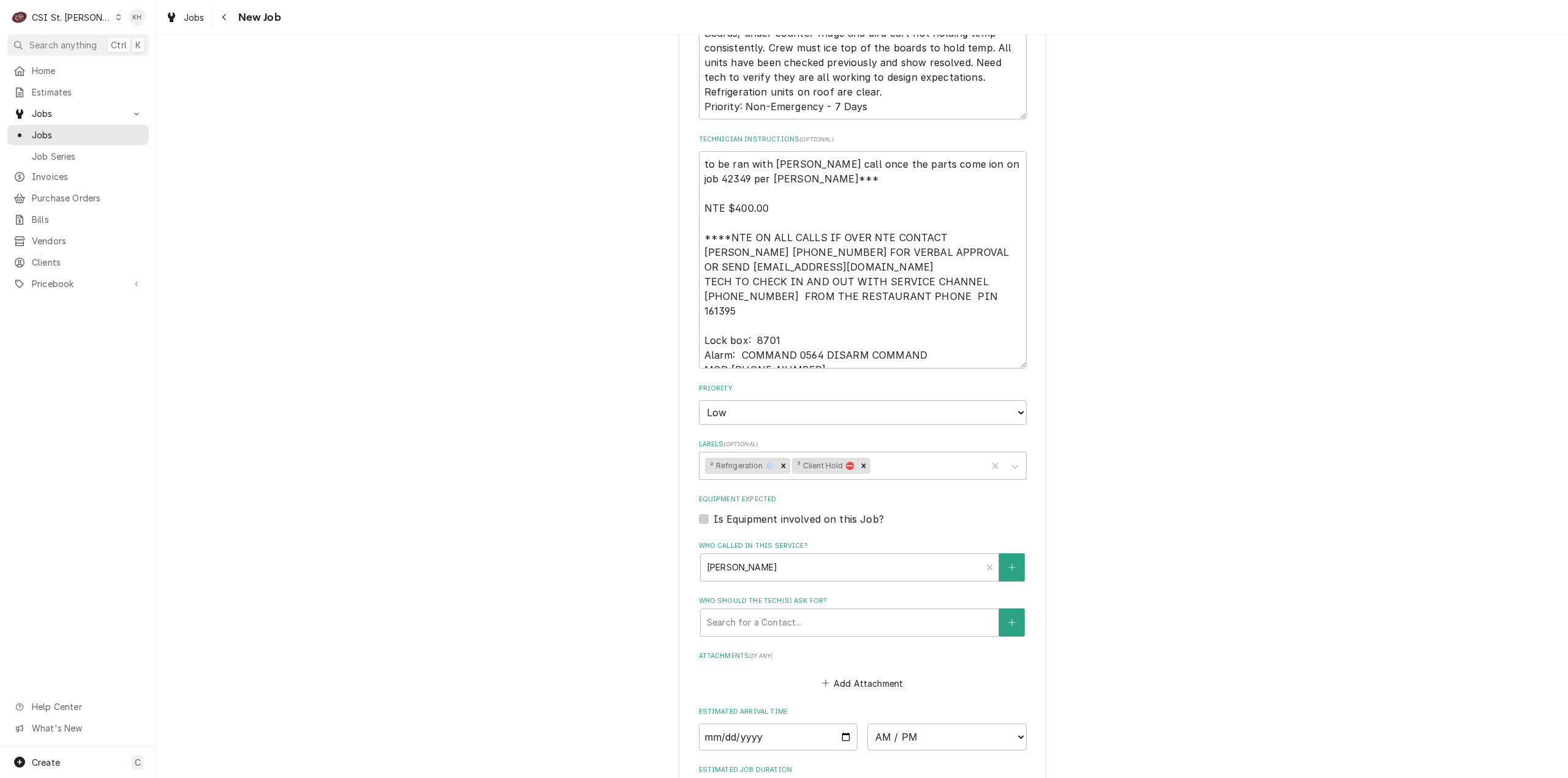
scroll to position [727, 0]
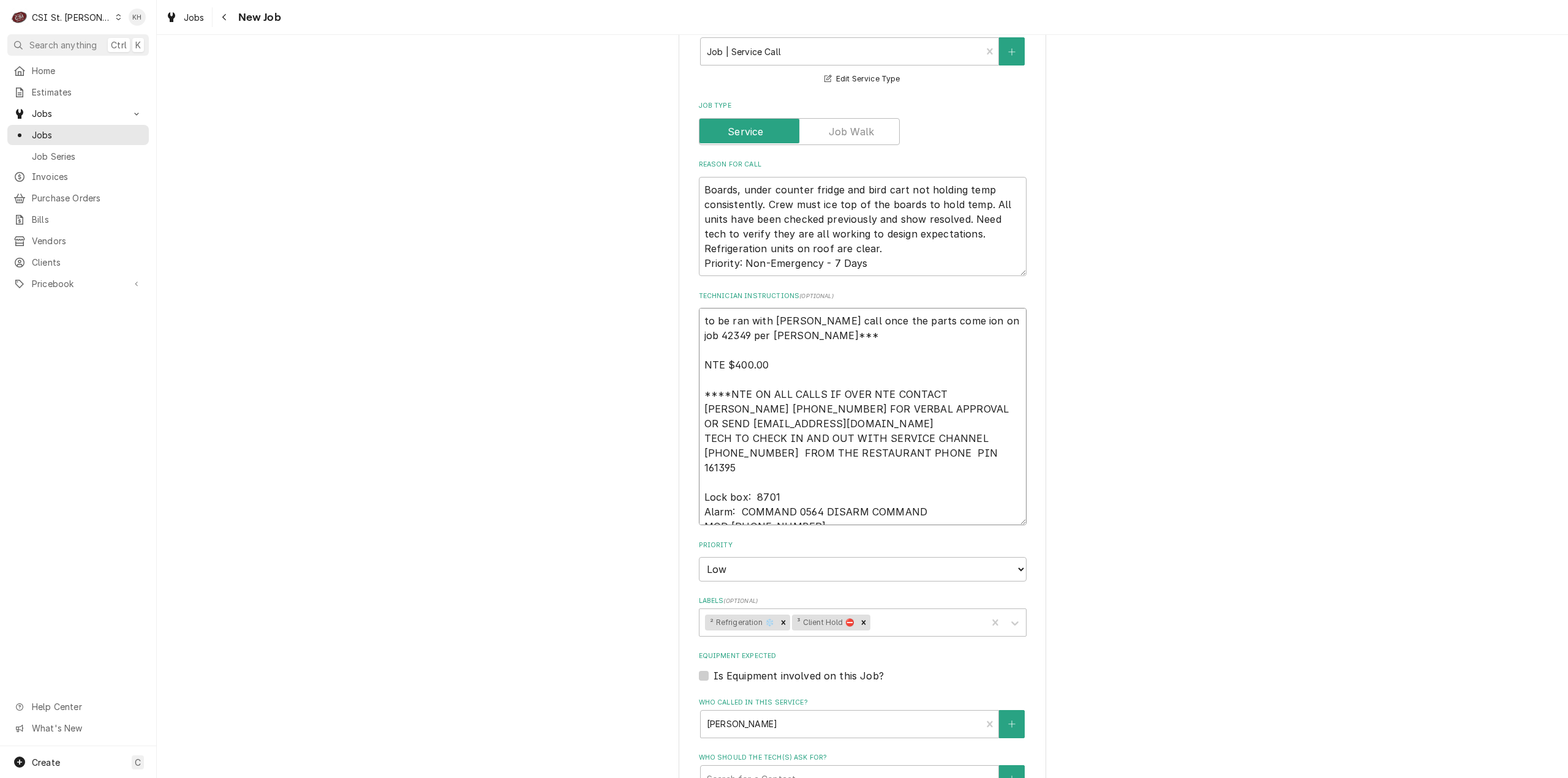
click at [720, 318] on textarea "to be ran with Ryan Potts call once the parts come ion on job 42349 per jeff co…" at bounding box center [863, 416] width 328 height 217
click at [720, 319] on textarea "to be ran with Ryan Potts call once the parts come ion on job 42349 per jeff co…" at bounding box center [863, 416] width 328 height 217
click at [71, 15] on div "CSI St. [PERSON_NAME]" at bounding box center [71, 17] width 80 height 13
click at [123, 30] on div "CSI Kansas City" at bounding box center [187, 24] width 169 height 15
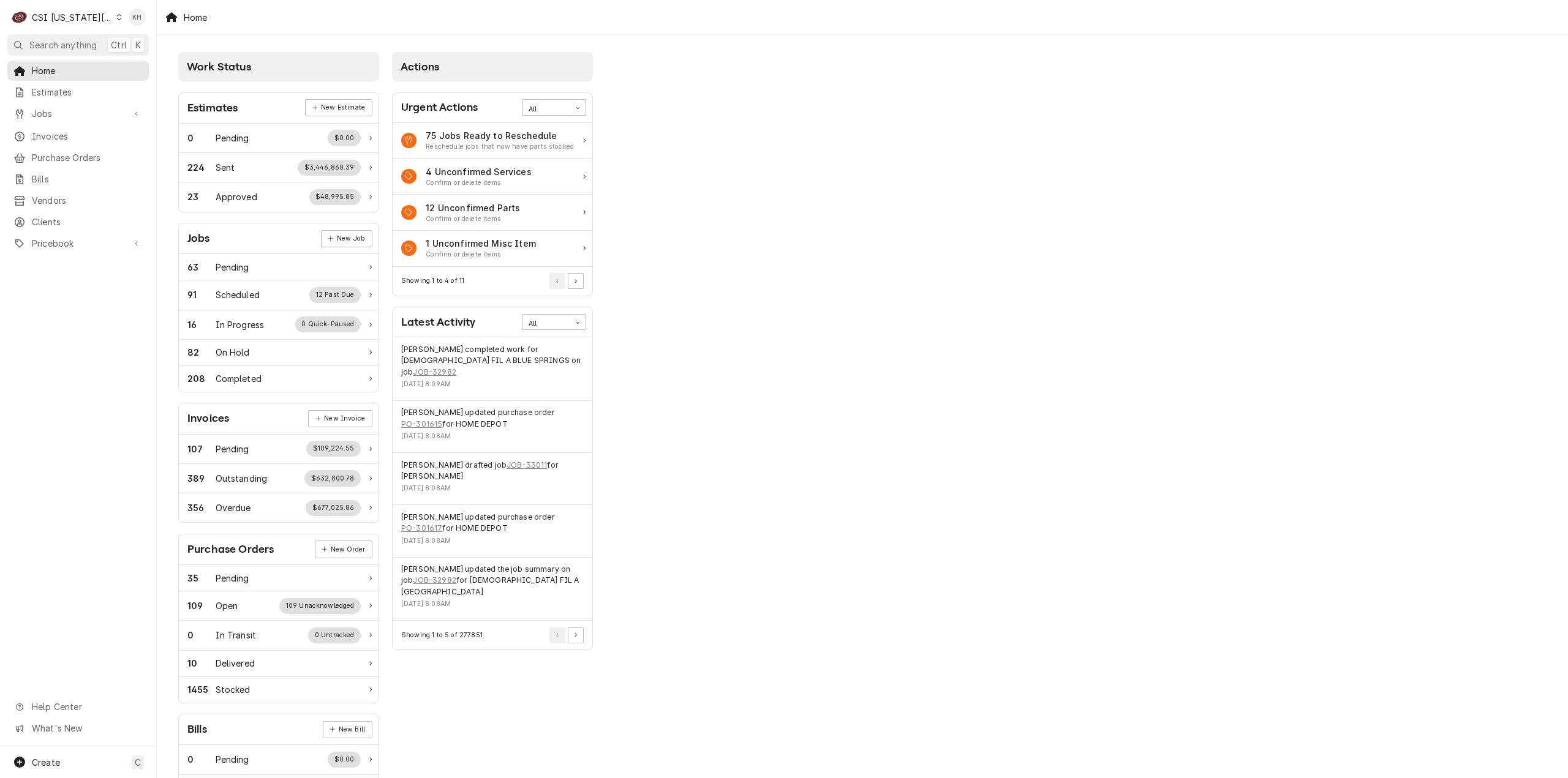
click at [85, 40] on span "Search anything" at bounding box center [63, 45] width 67 height 13
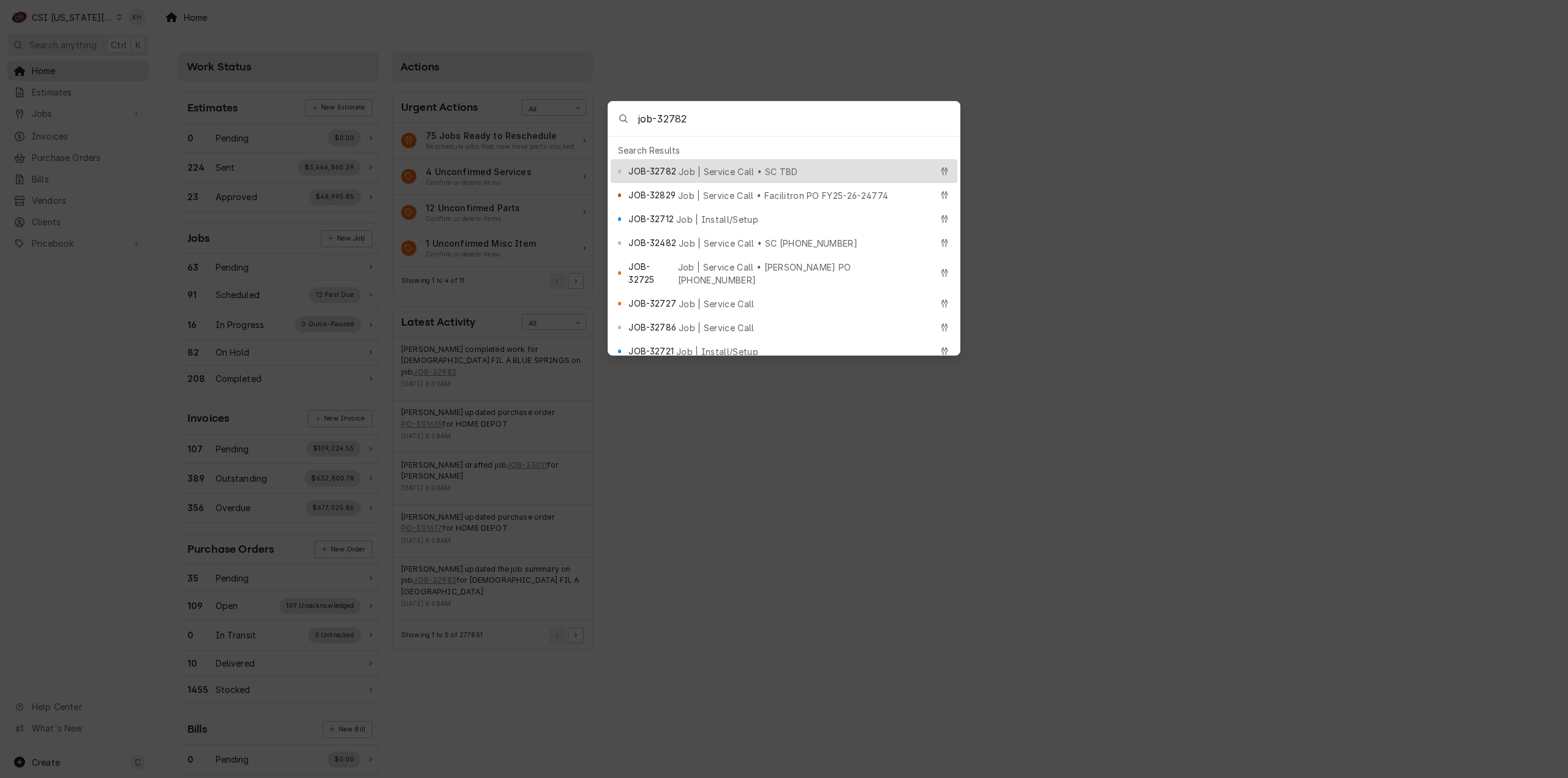
type input "job-32782"
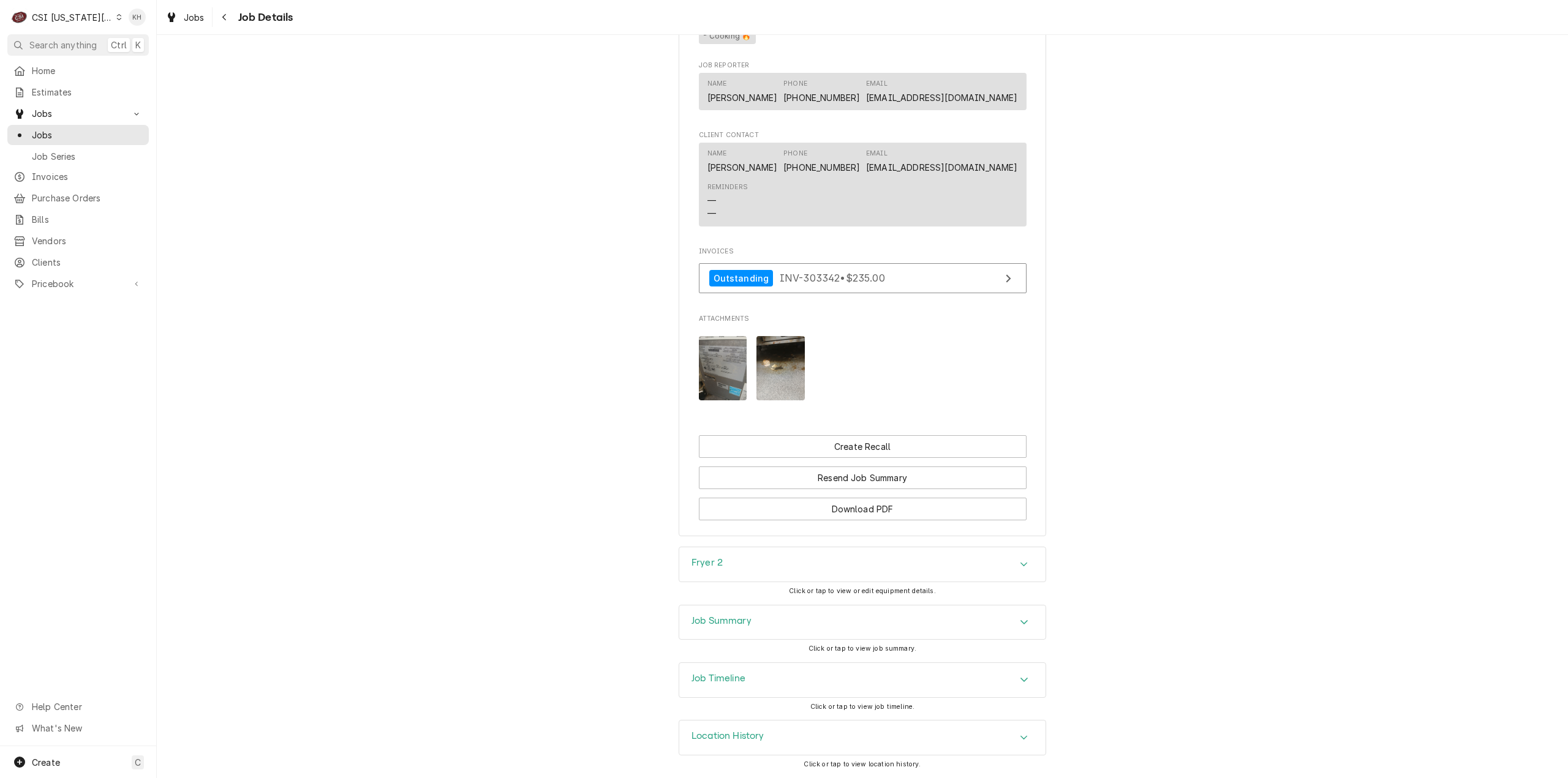
scroll to position [1330, 0]
click at [760, 625] on div "Job Summary" at bounding box center [863, 622] width 366 height 34
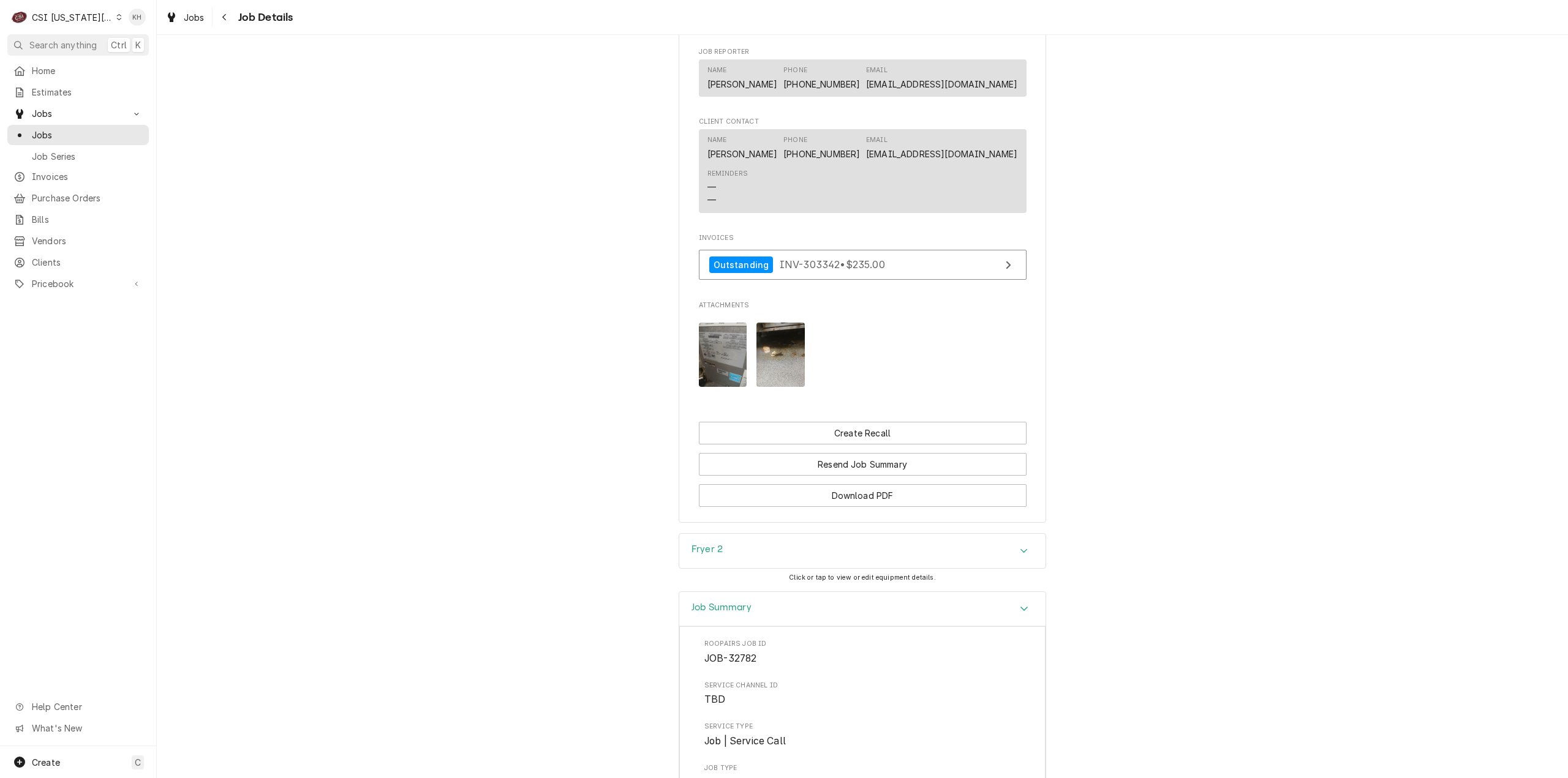
click at [760, 625] on div "Job Summary" at bounding box center [863, 609] width 366 height 35
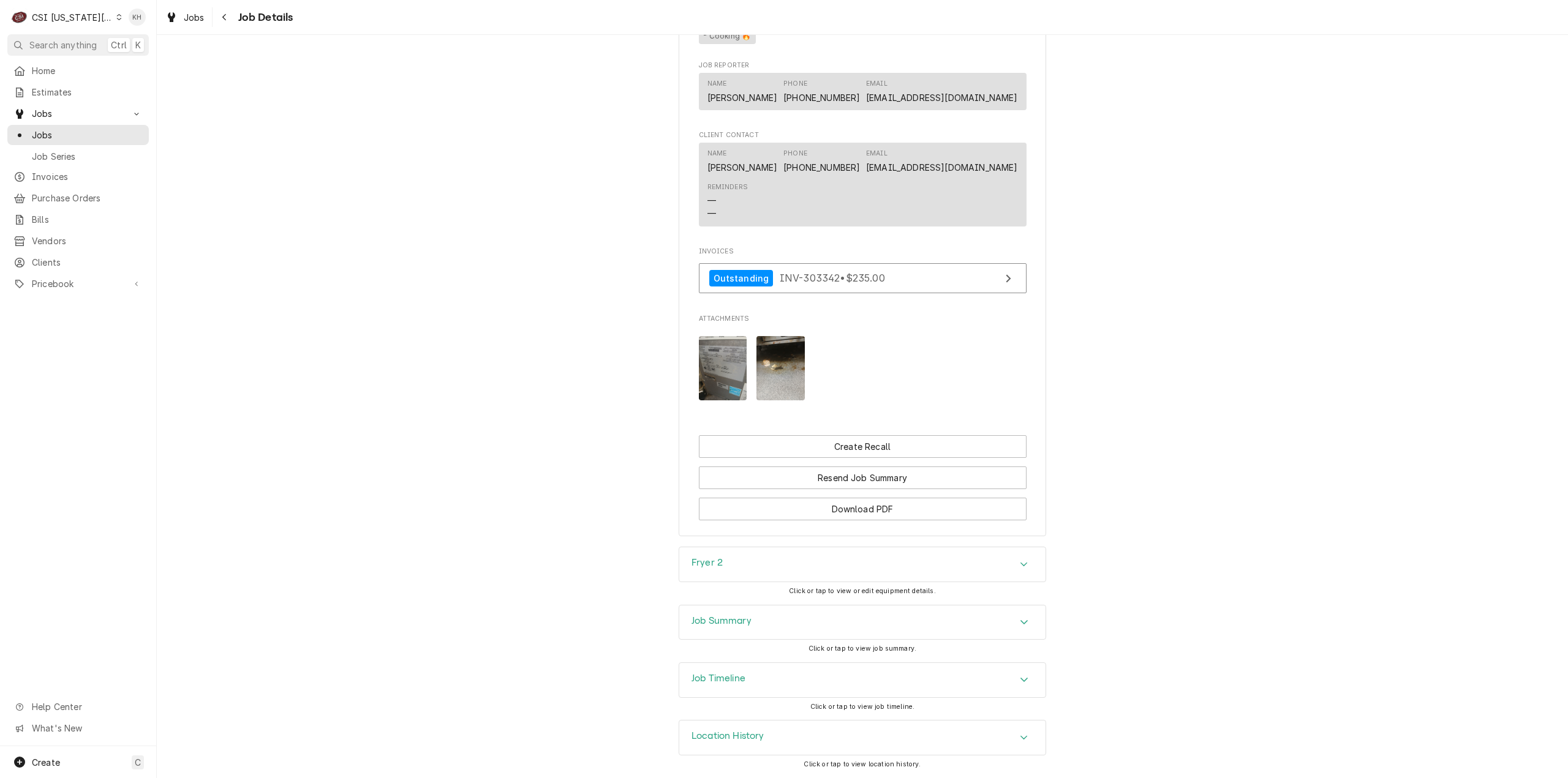
click at [754, 679] on div "Job Timeline" at bounding box center [863, 680] width 366 height 34
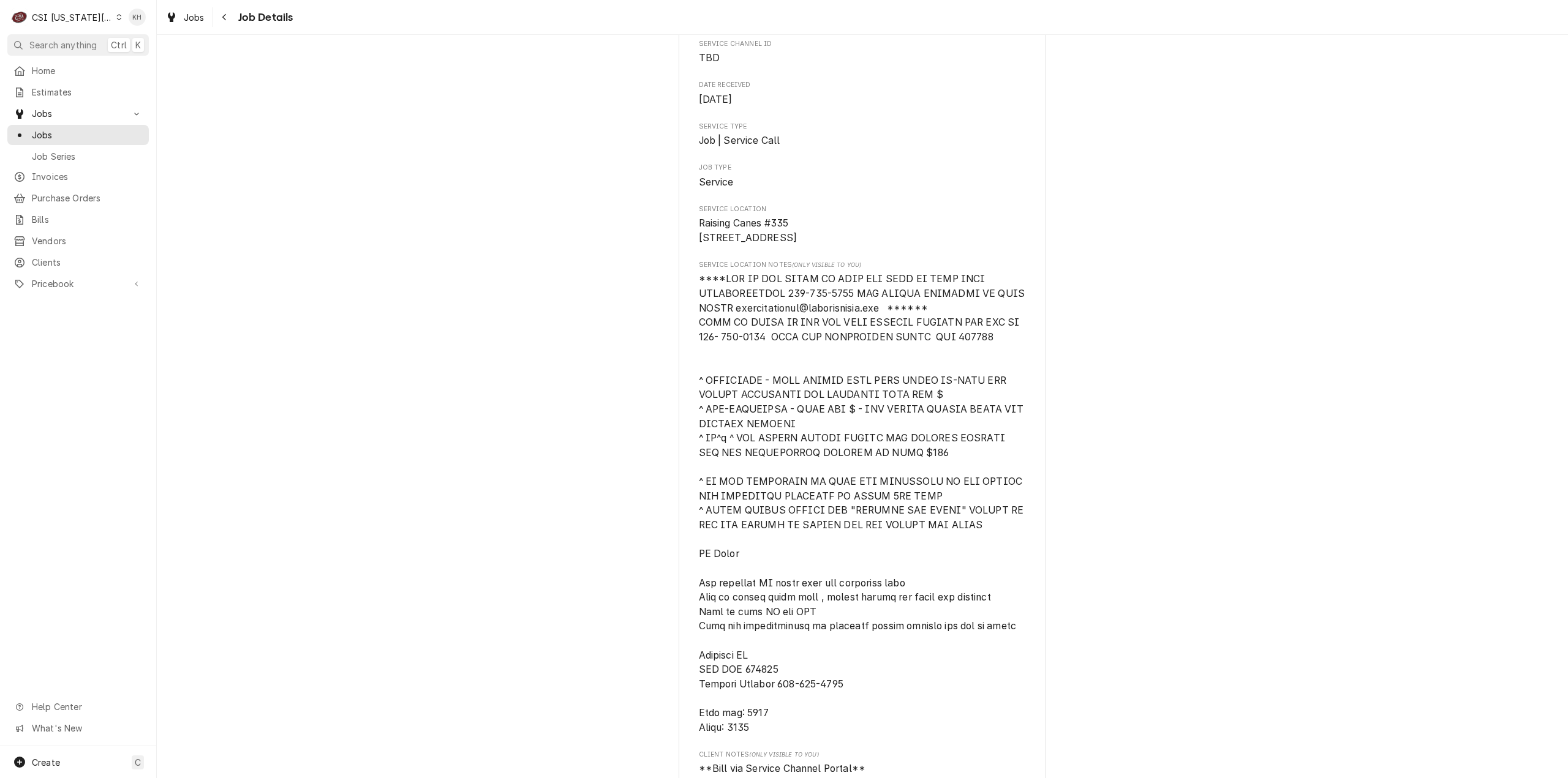
scroll to position [0, 0]
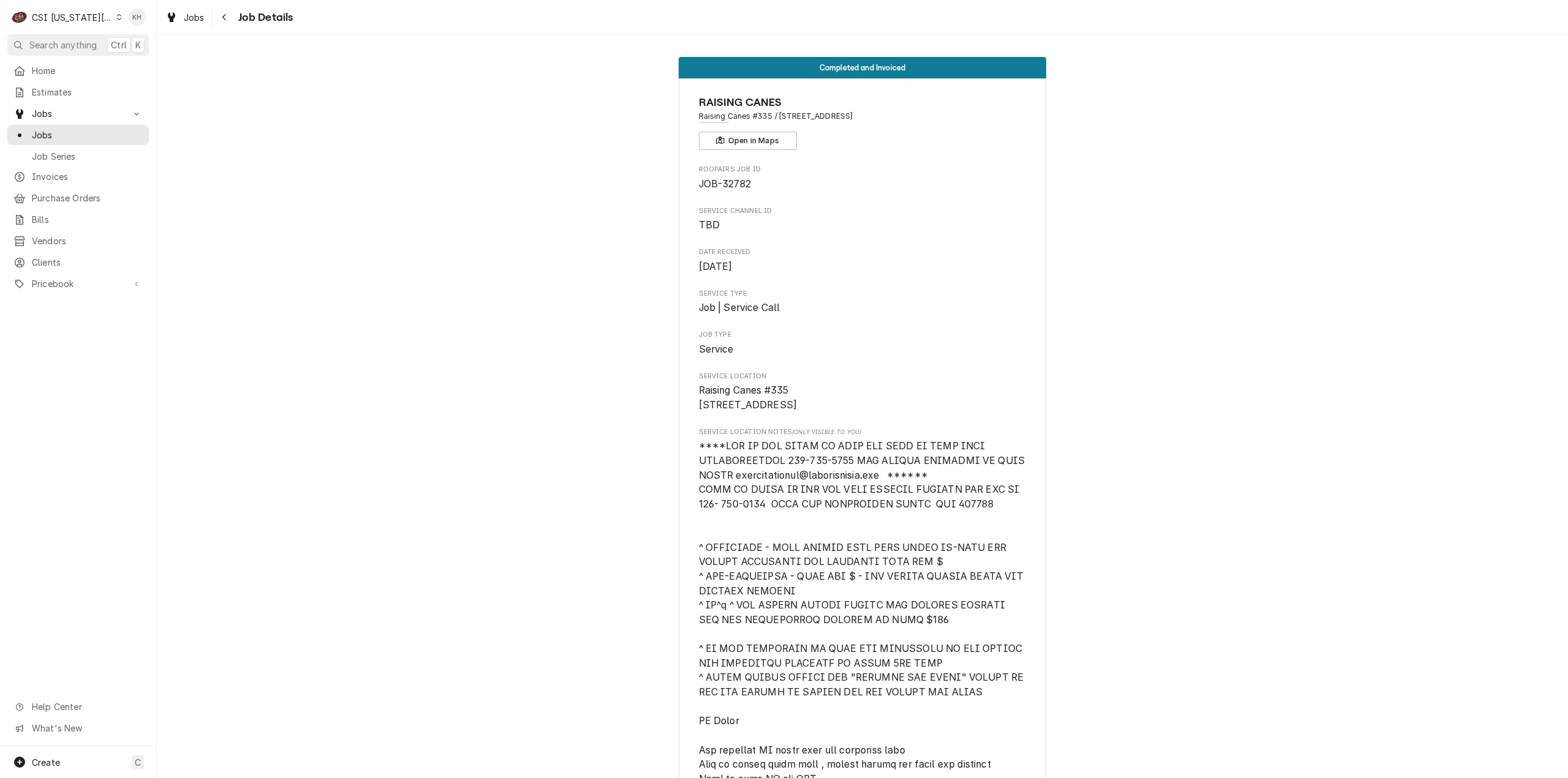
click at [53, 38] on span "Search anything" at bounding box center [63, 45] width 67 height 13
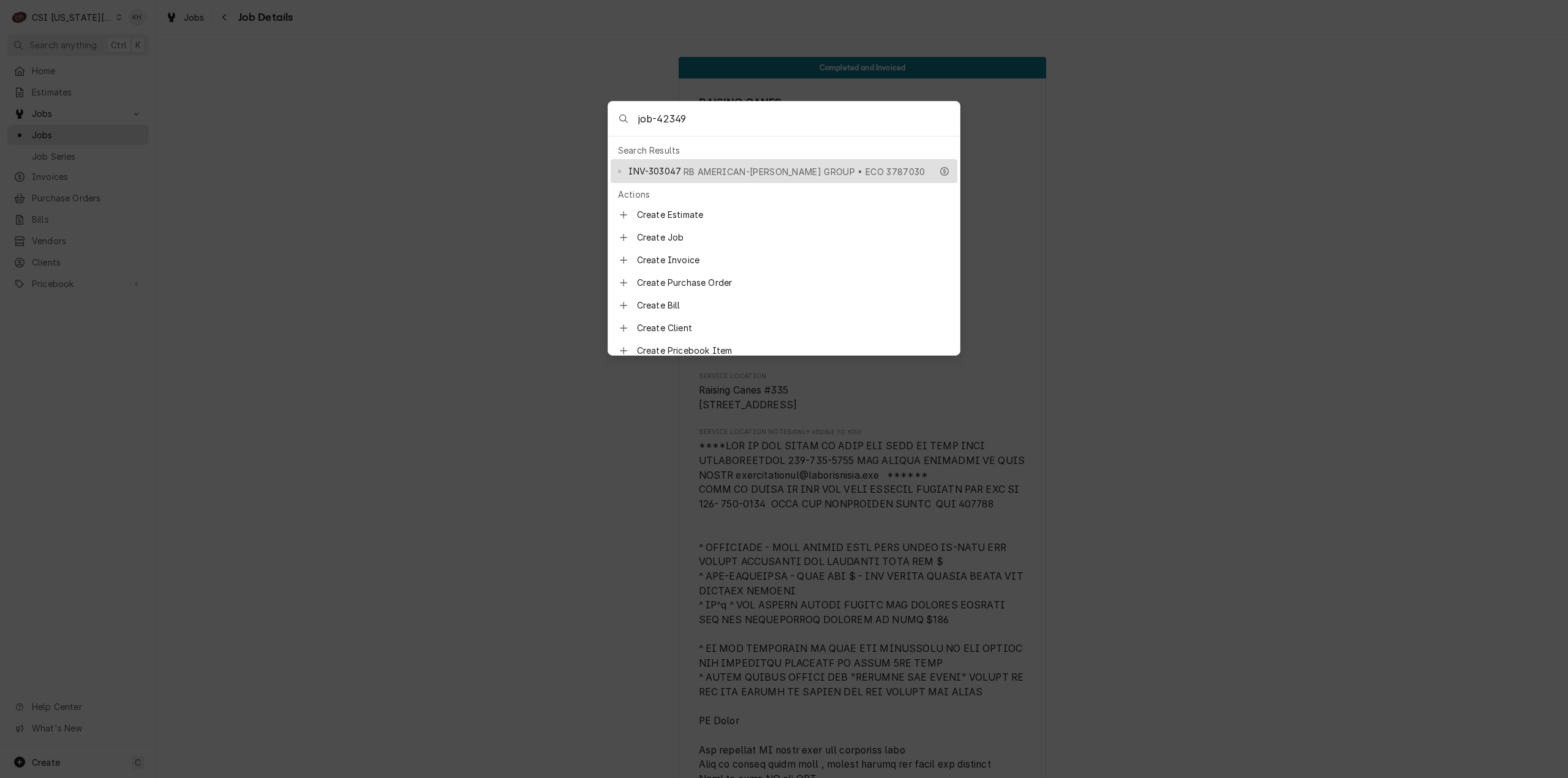
type input "job-42349"
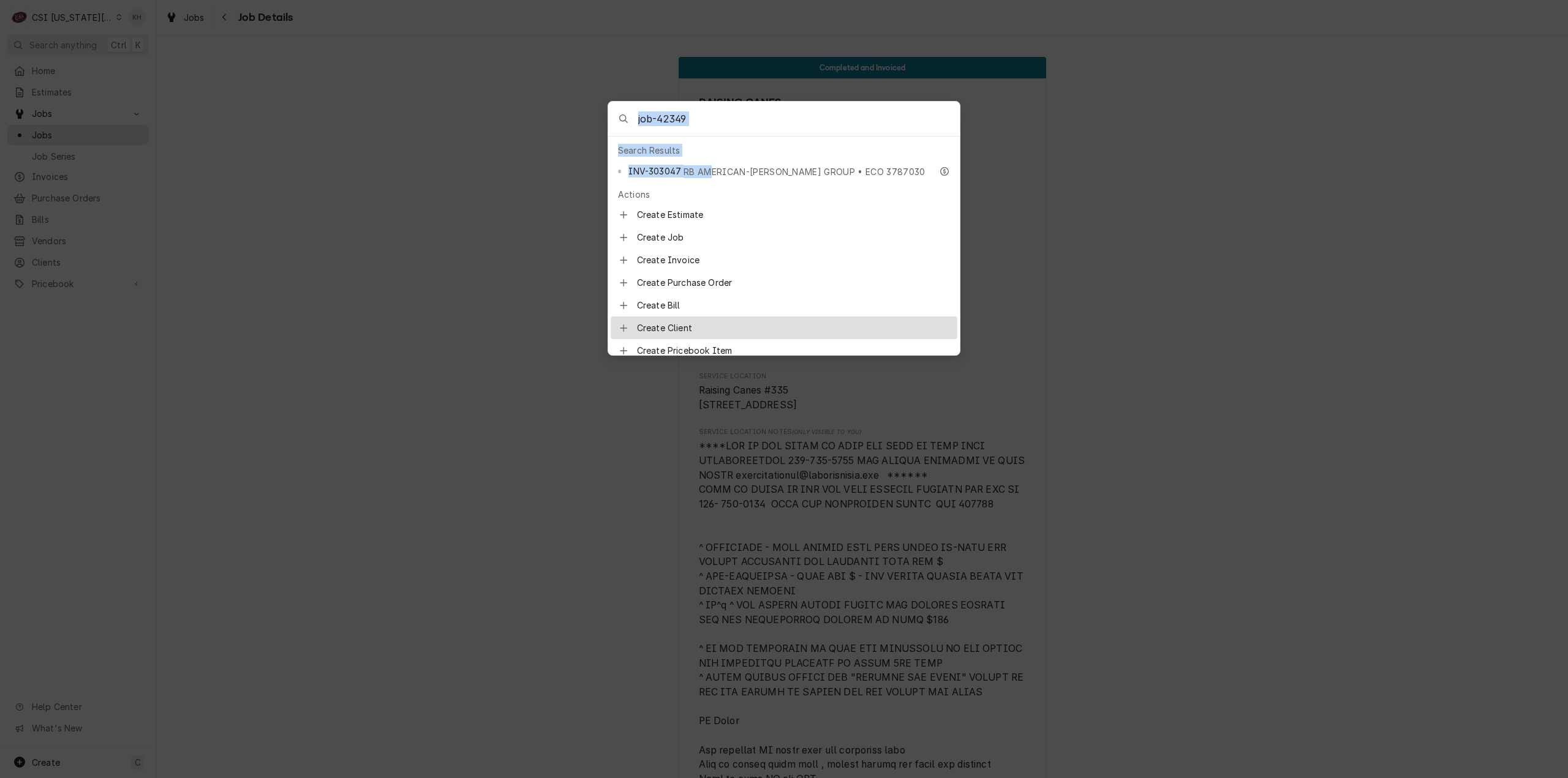
drag, startPoint x: 705, startPoint y: 162, endPoint x: 228, endPoint y: 282, distance: 491.9
click at [228, 282] on body "C CSI Kansas City KH Search anything Ctrl K Home Estimates Jobs Jobs Job Series…" at bounding box center [784, 389] width 1568 height 778
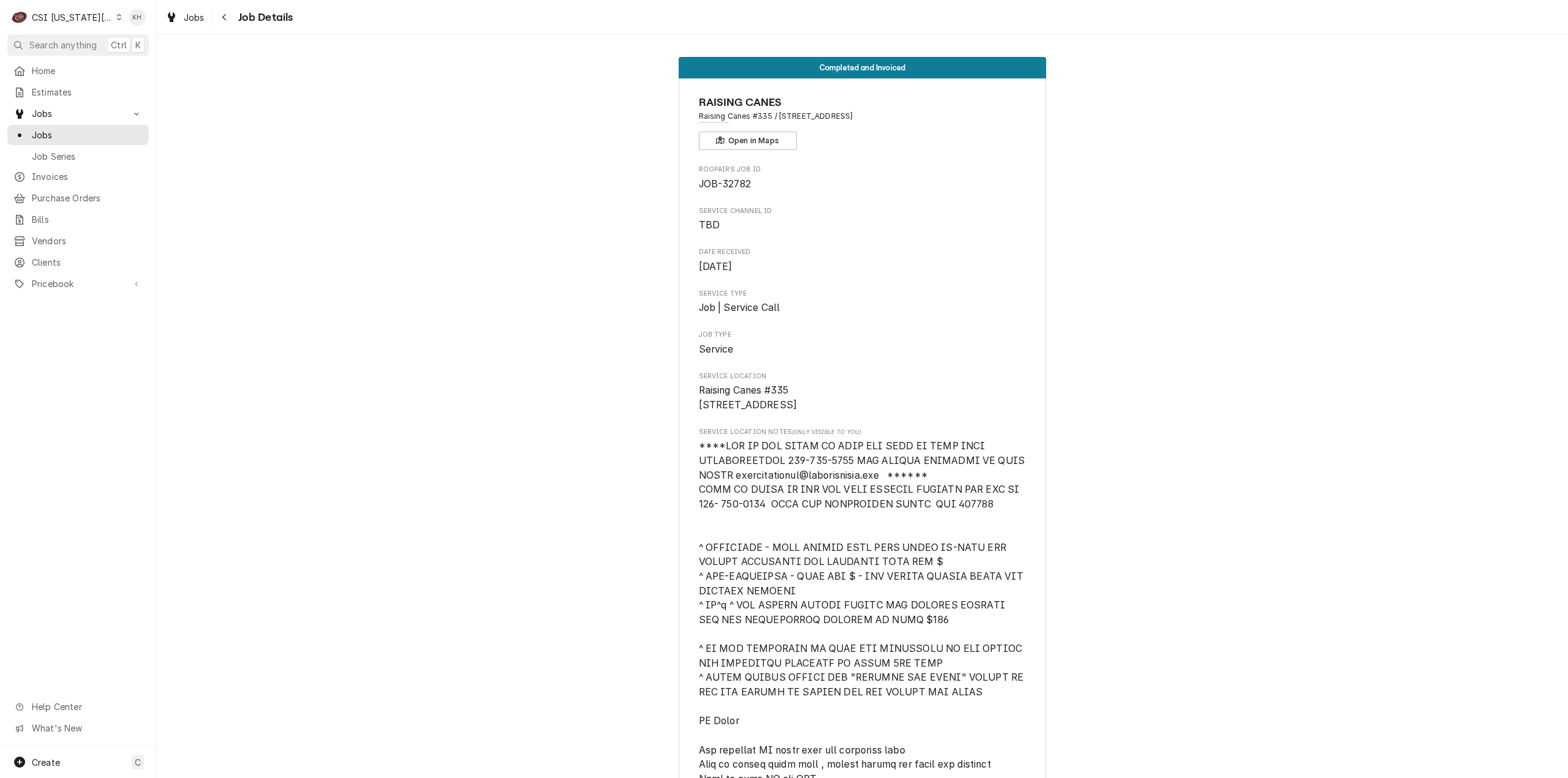
drag, startPoint x: 383, startPoint y: 252, endPoint x: 330, endPoint y: 219, distance: 62.4
click at [377, 247] on body "C CSI Kansas City KH Search anything Ctrl K Home Estimates Jobs Jobs Job Series…" at bounding box center [784, 389] width 1568 height 778
click at [69, 41] on span "Search anything" at bounding box center [63, 45] width 67 height 13
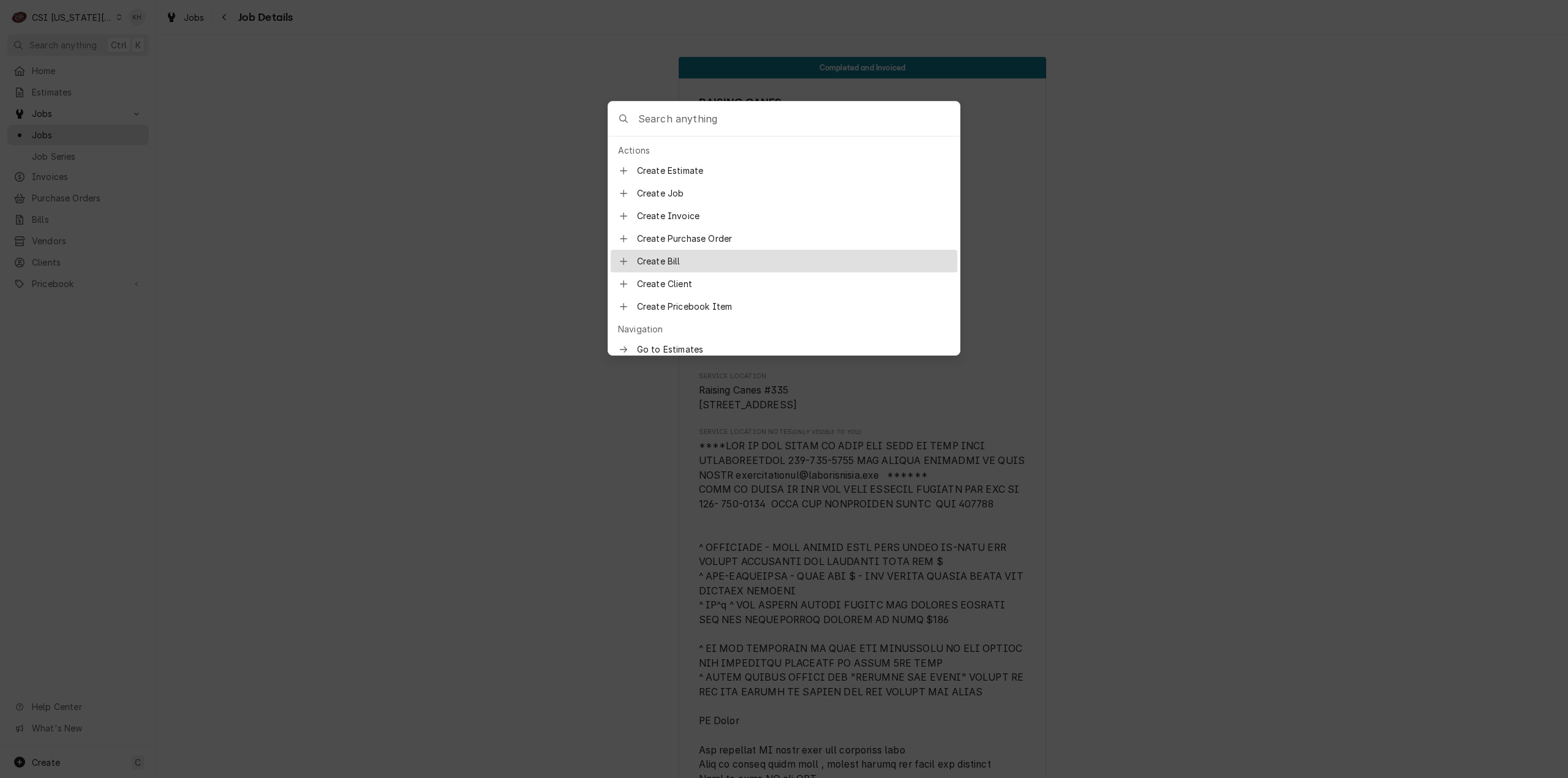
click at [713, 119] on input "Global Command Menu" at bounding box center [799, 118] width 322 height 34
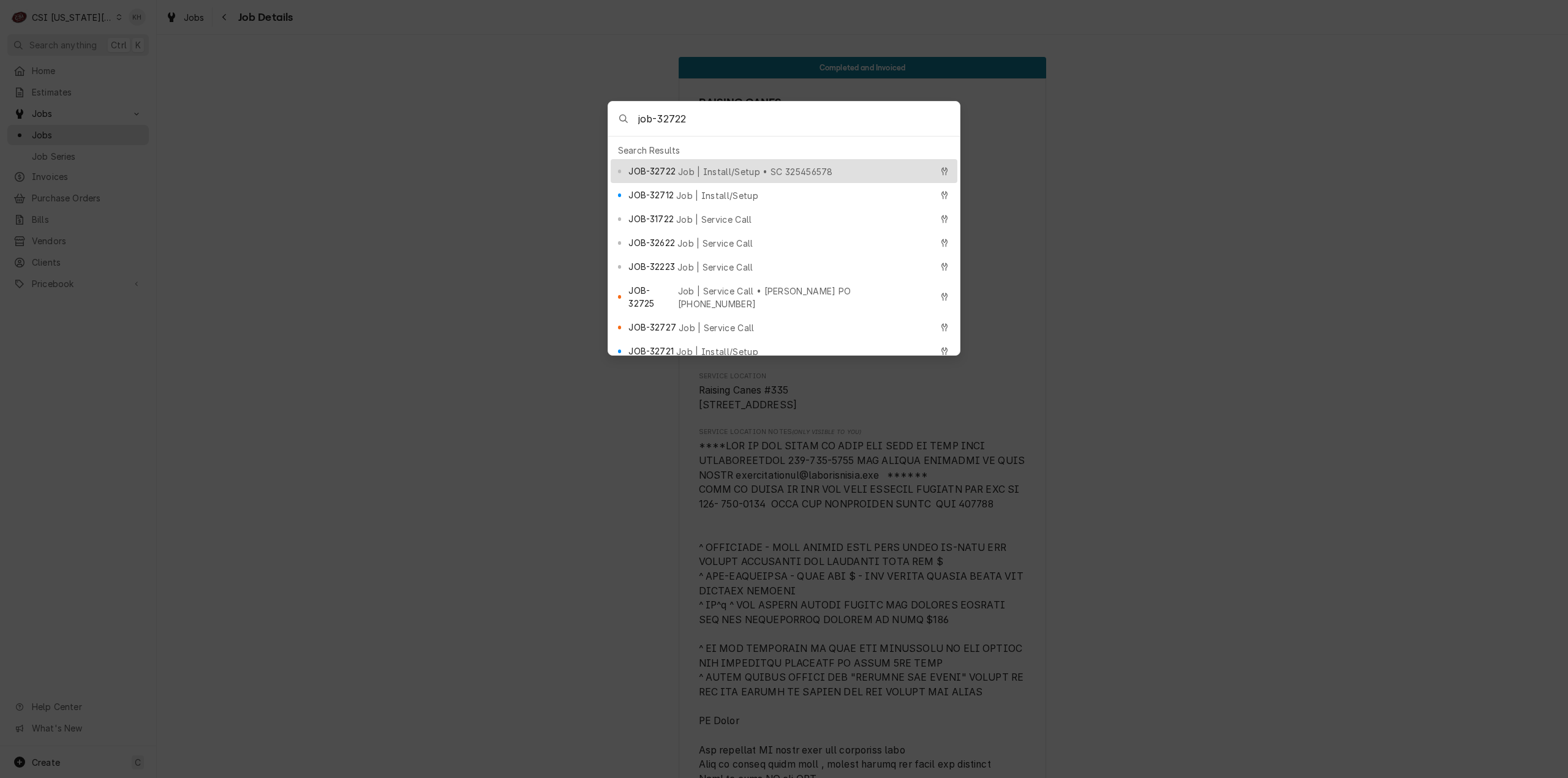
type input "job-32722"
click at [723, 167] on span "Job | Install/Setup • SC 325456578" at bounding box center [756, 171] width 155 height 13
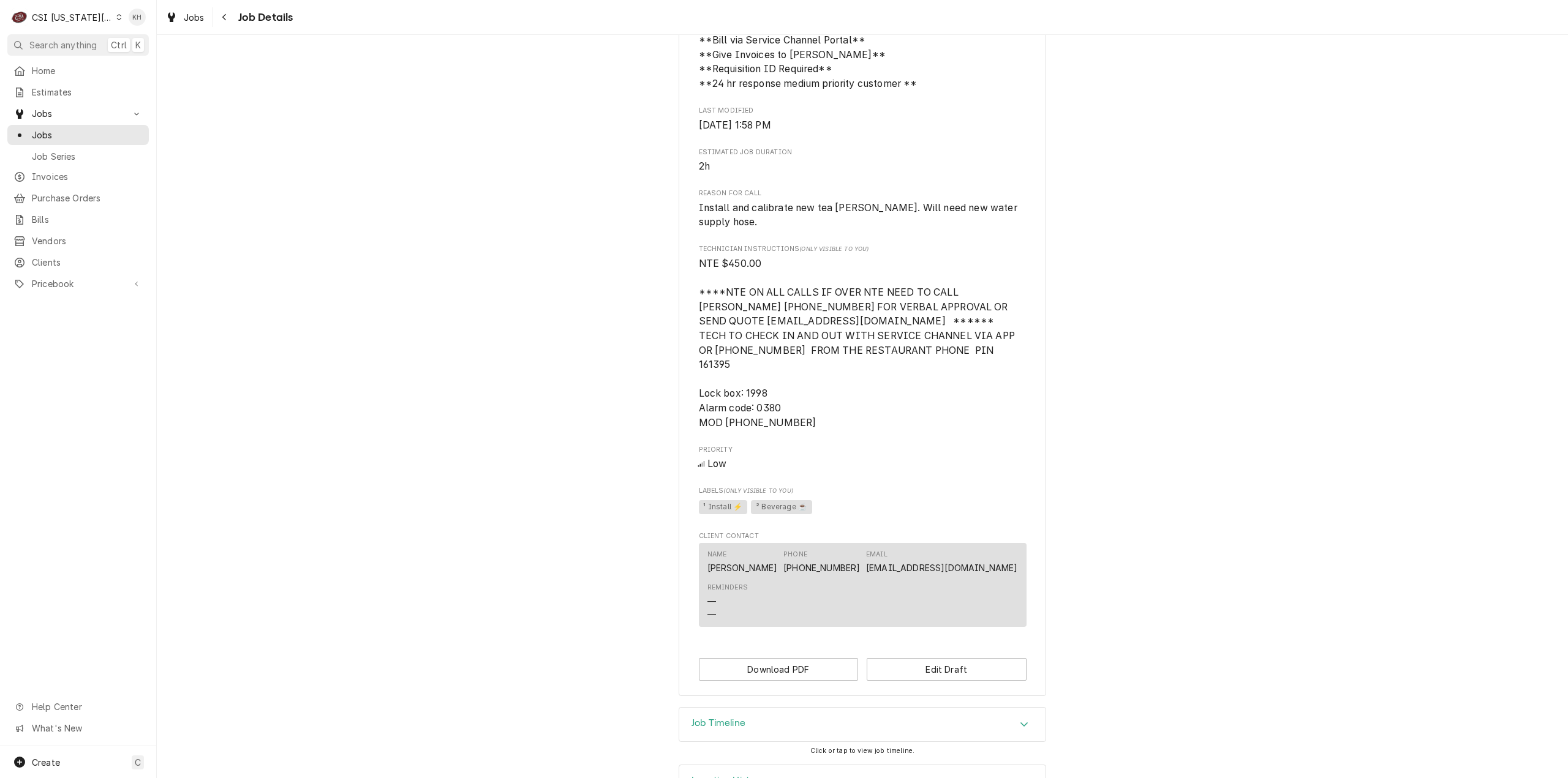
scroll to position [896, 0]
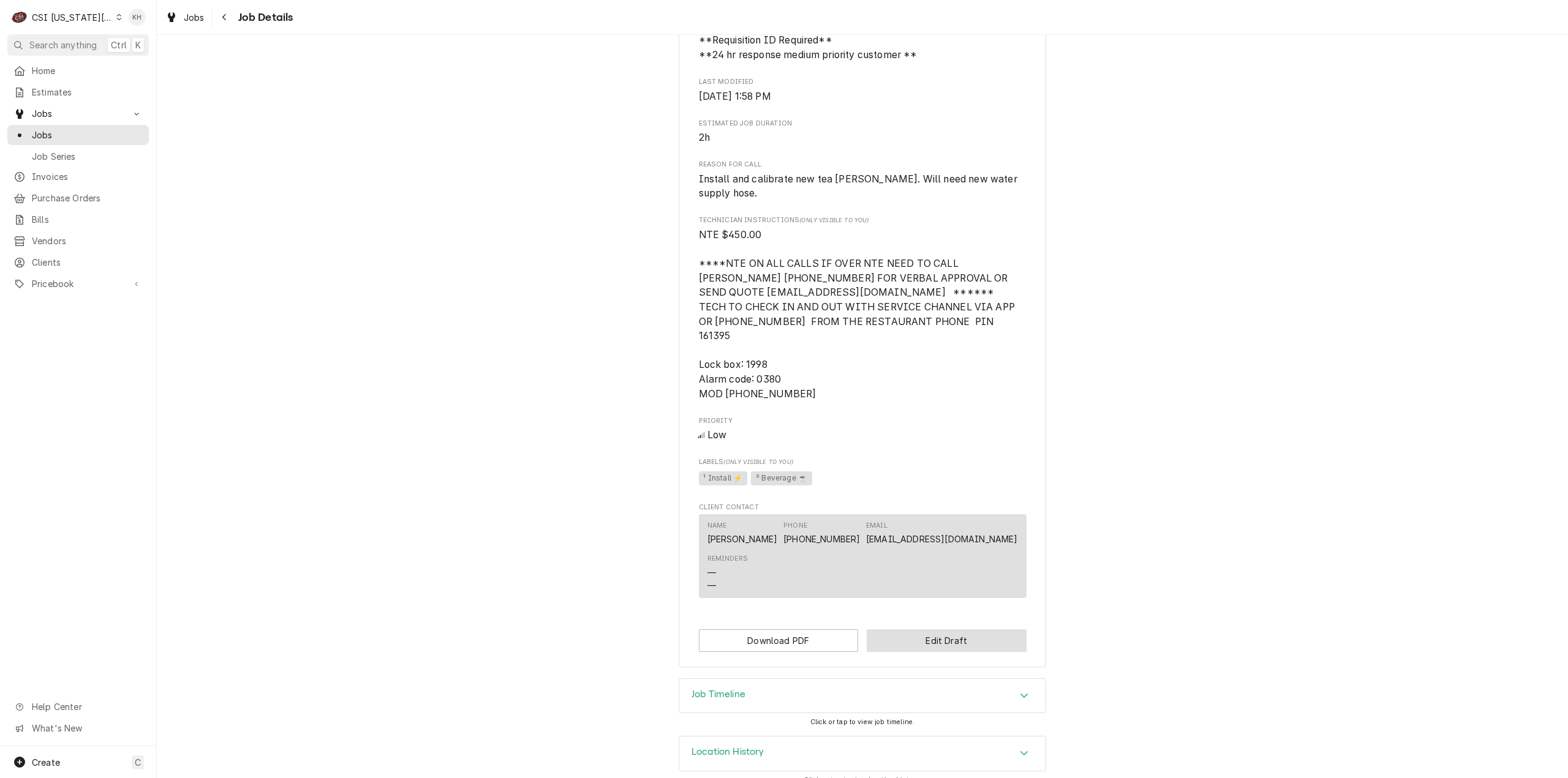
click at [942, 630] on button "Edit Draft" at bounding box center [947, 641] width 160 height 23
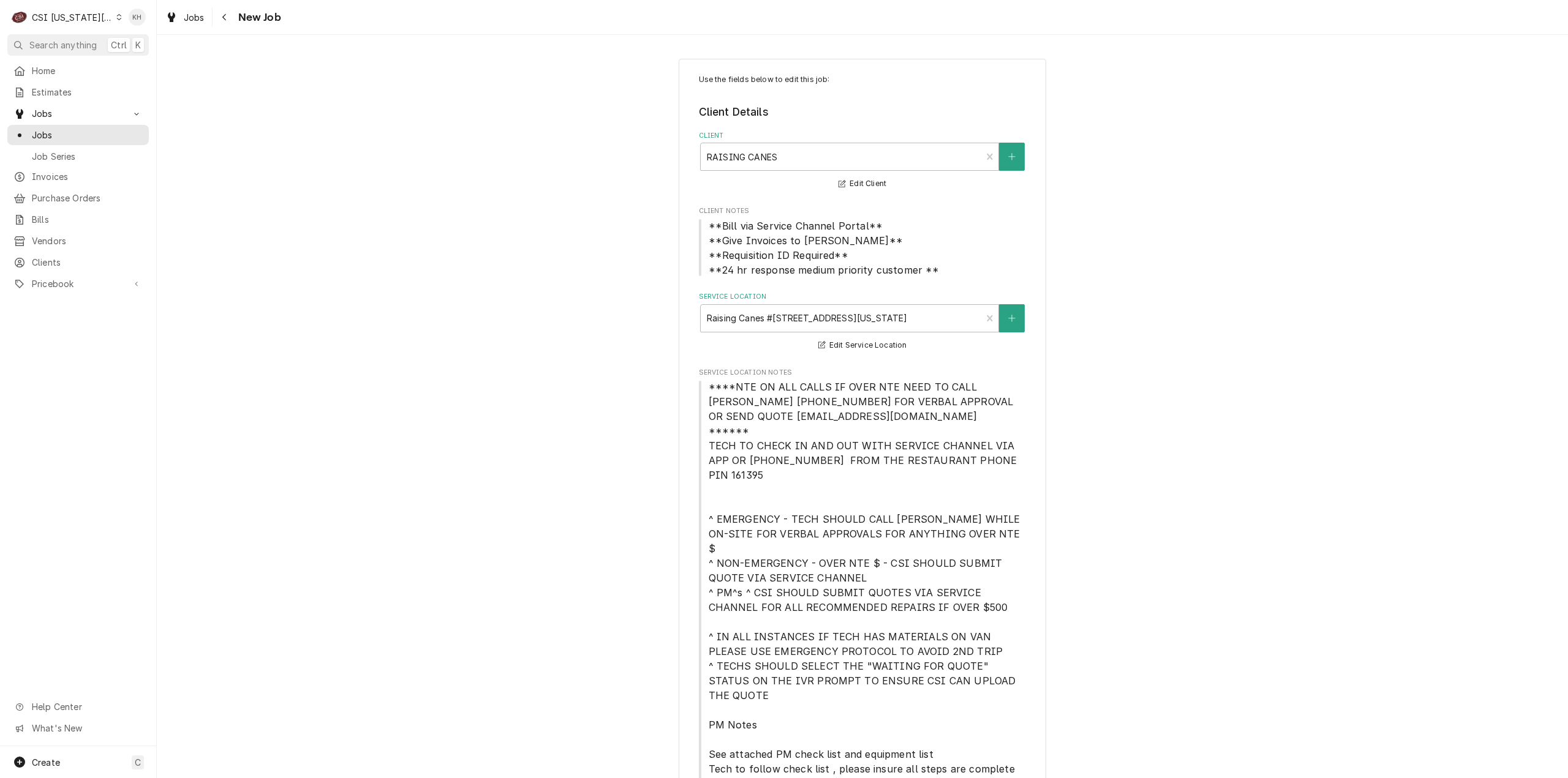
type textarea "x"
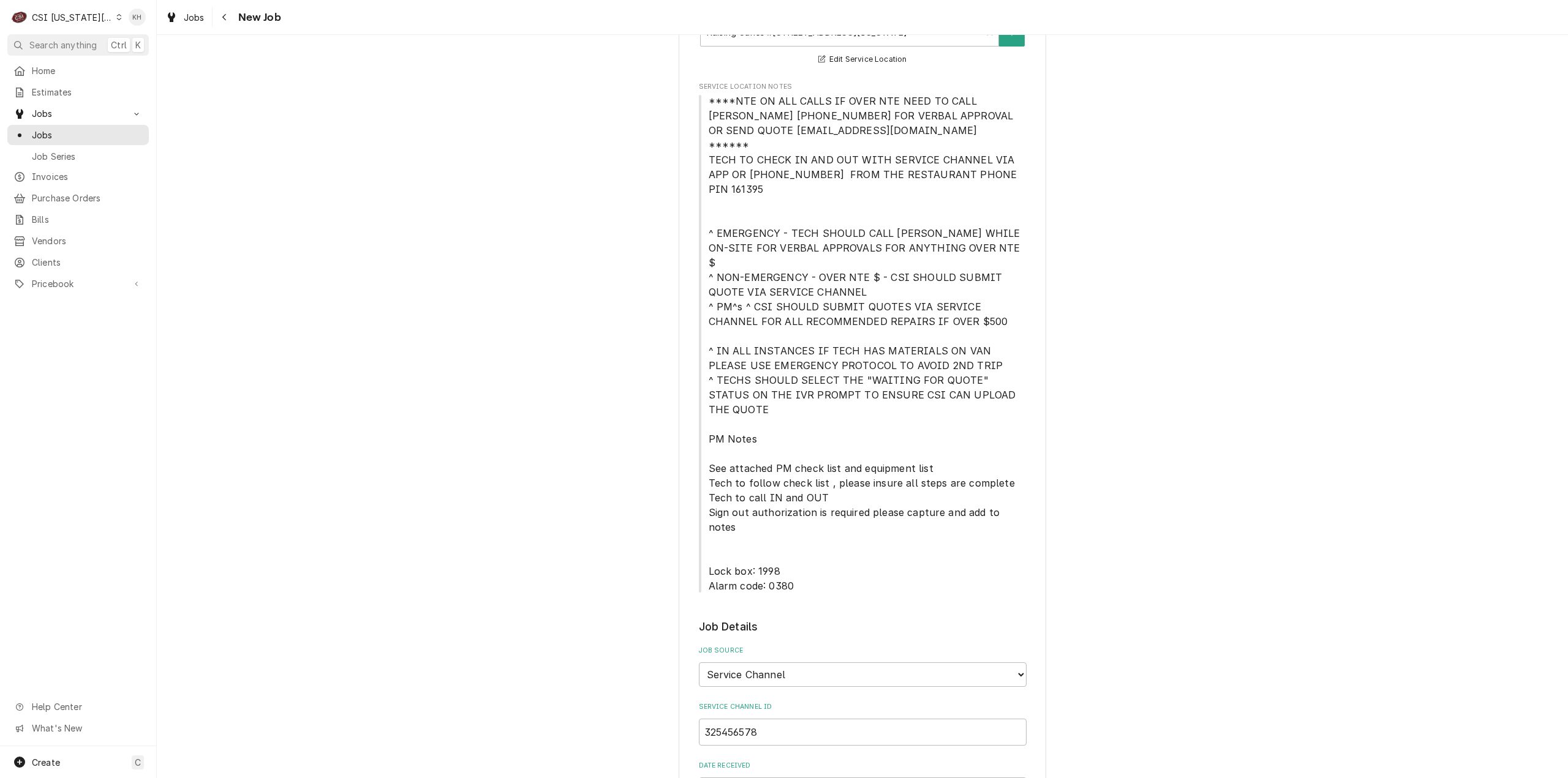
scroll to position [137, 0]
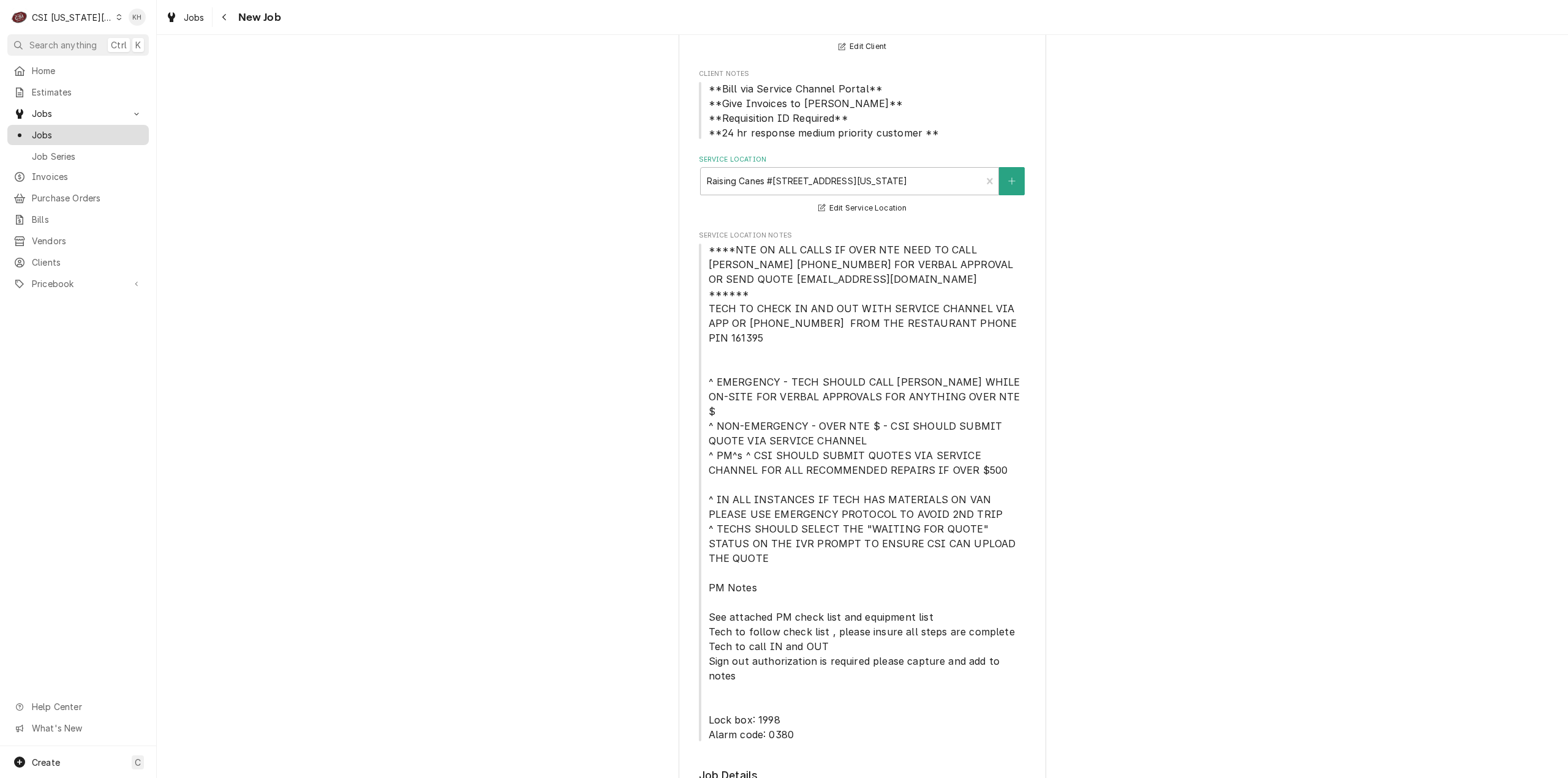
click at [43, 134] on span "Jobs" at bounding box center [87, 135] width 111 height 13
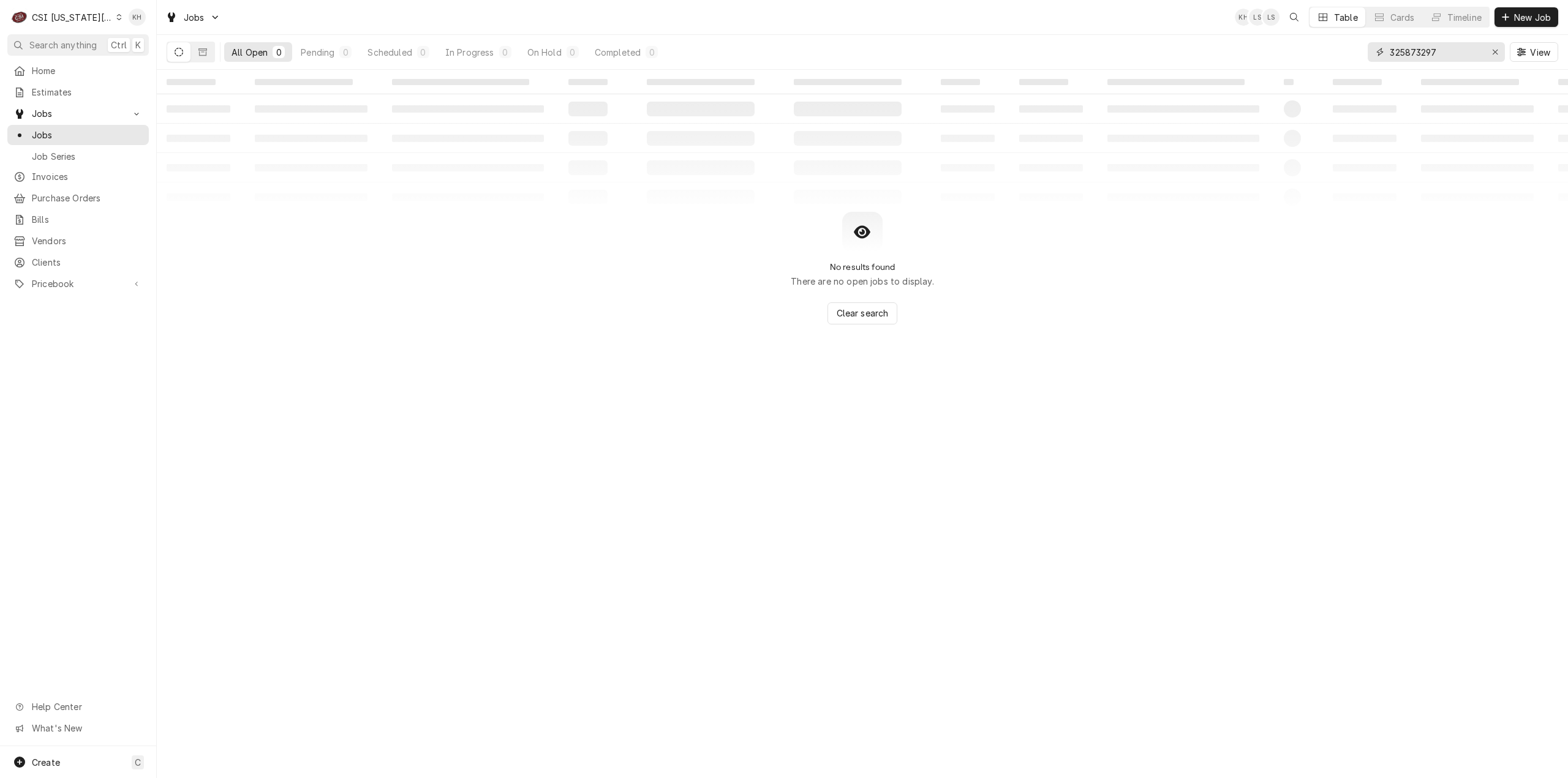
click at [1455, 51] on input "325873297" at bounding box center [1436, 52] width 92 height 20
drag, startPoint x: 1461, startPoint y: 51, endPoint x: 1286, endPoint y: 71, distance: 176.1
click at [1260, 57] on div "All Open 0 Pending 0 Scheduled 0 In Progress 0 On Hold 0 Completed 0 325873297 …" at bounding box center [862, 51] width 1392 height 34
paste input "456578"
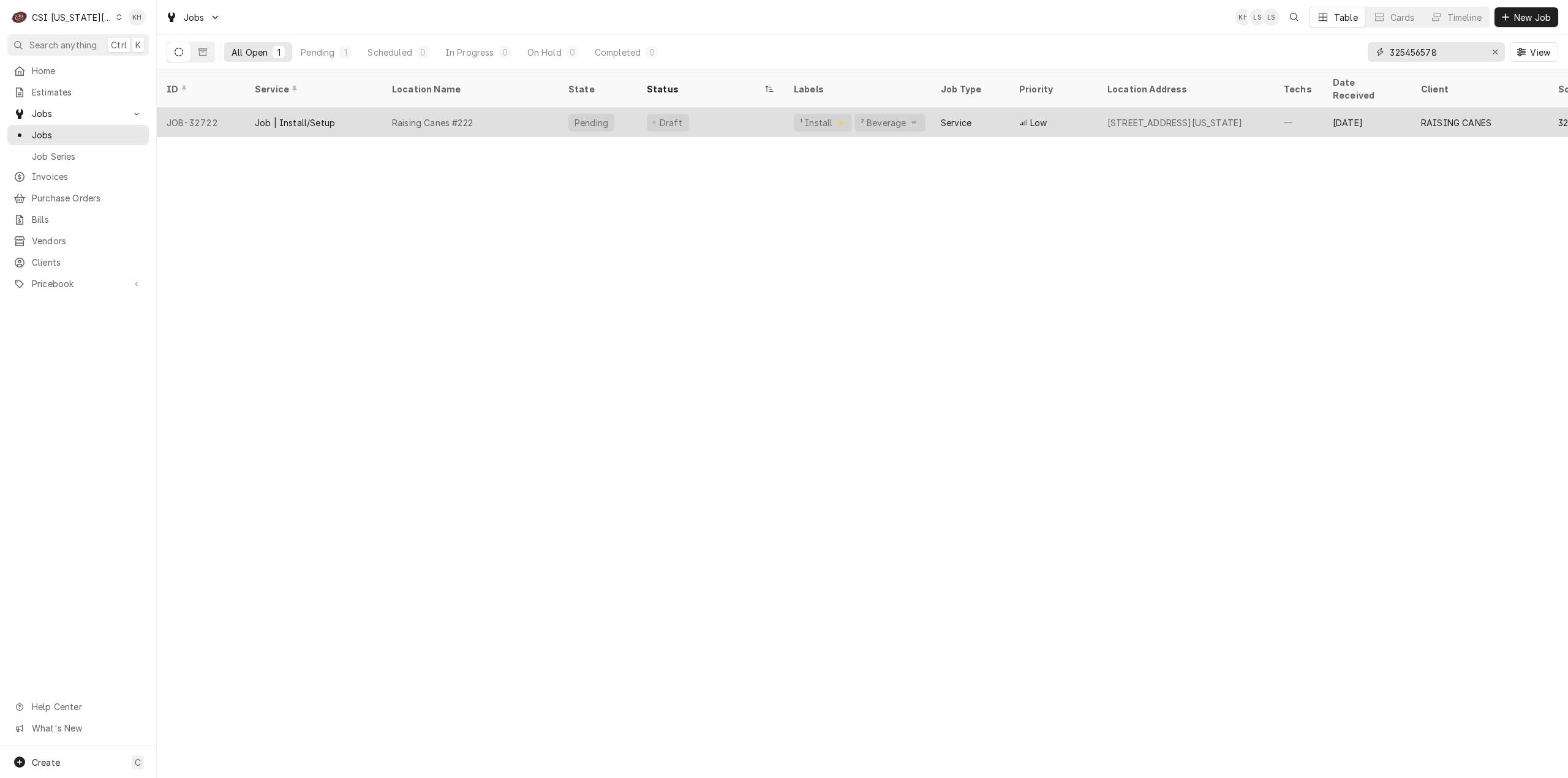
type input "325456578"
drag, startPoint x: 532, startPoint y: 101, endPoint x: 540, endPoint y: 106, distance: 9.4
click at [531, 108] on div "Raising Canes #222" at bounding box center [470, 122] width 176 height 30
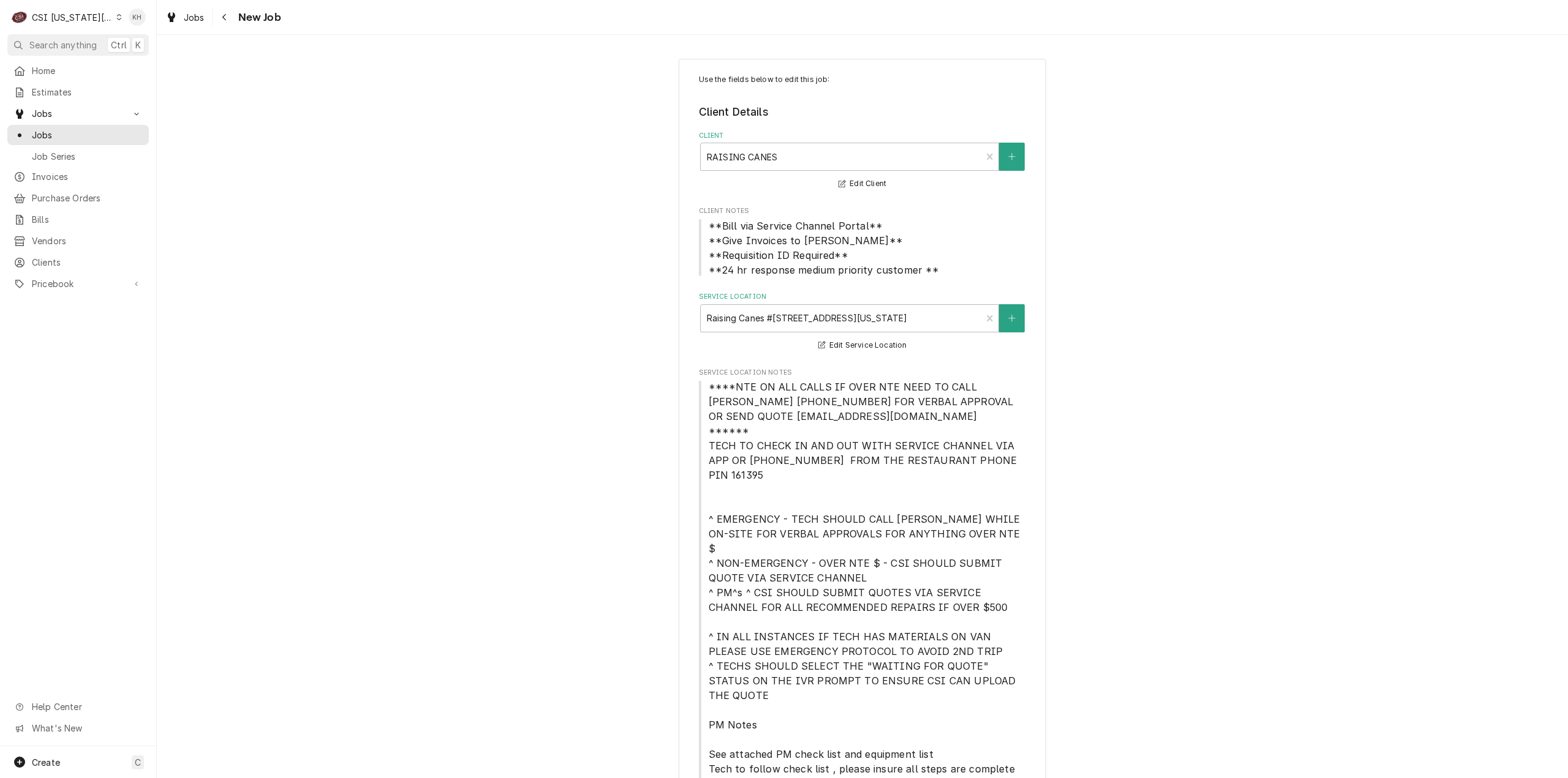
type textarea "x"
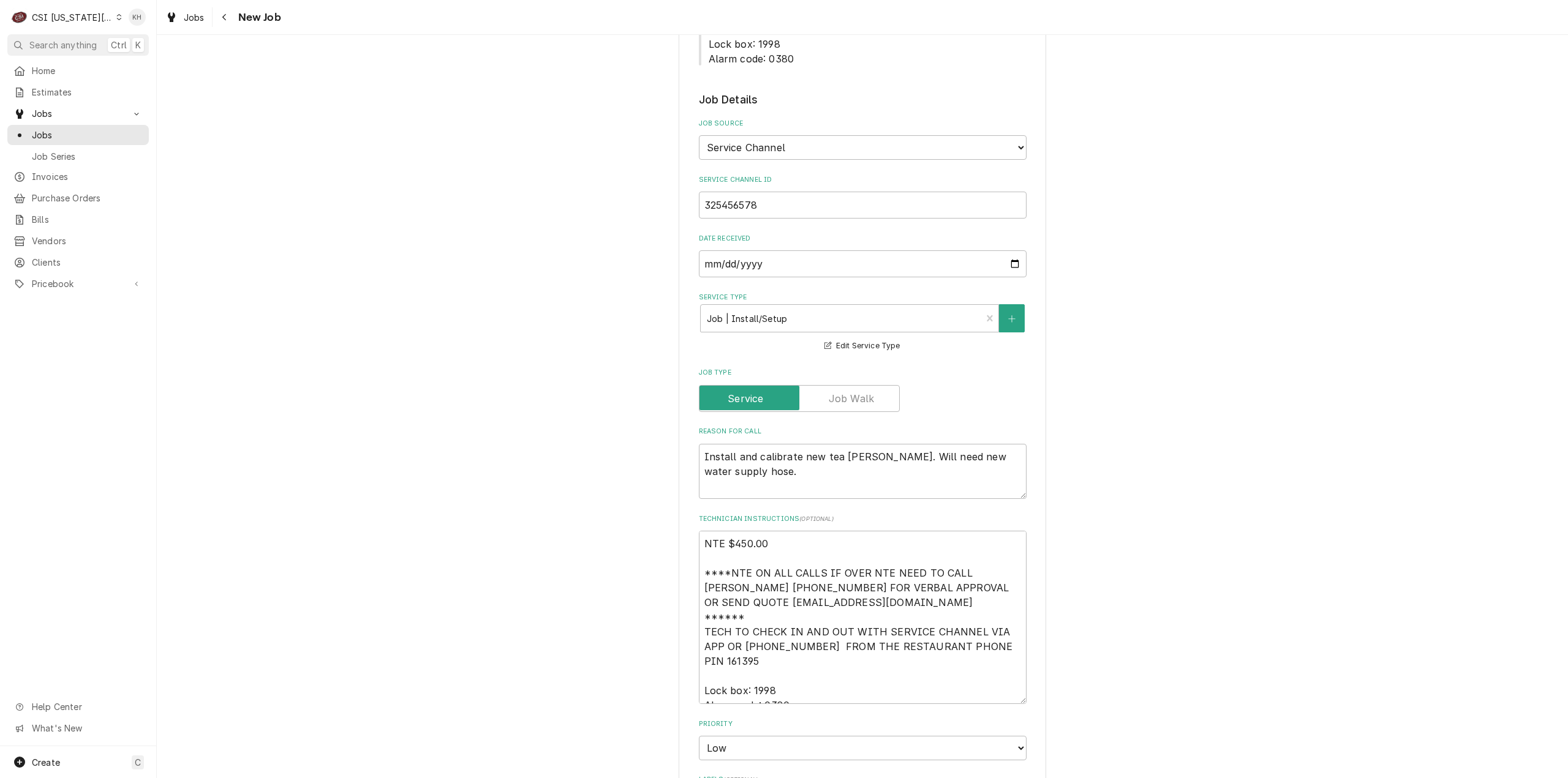
scroll to position [811, 0]
click at [54, 769] on div "Create" at bounding box center [36, 763] width 48 height 15
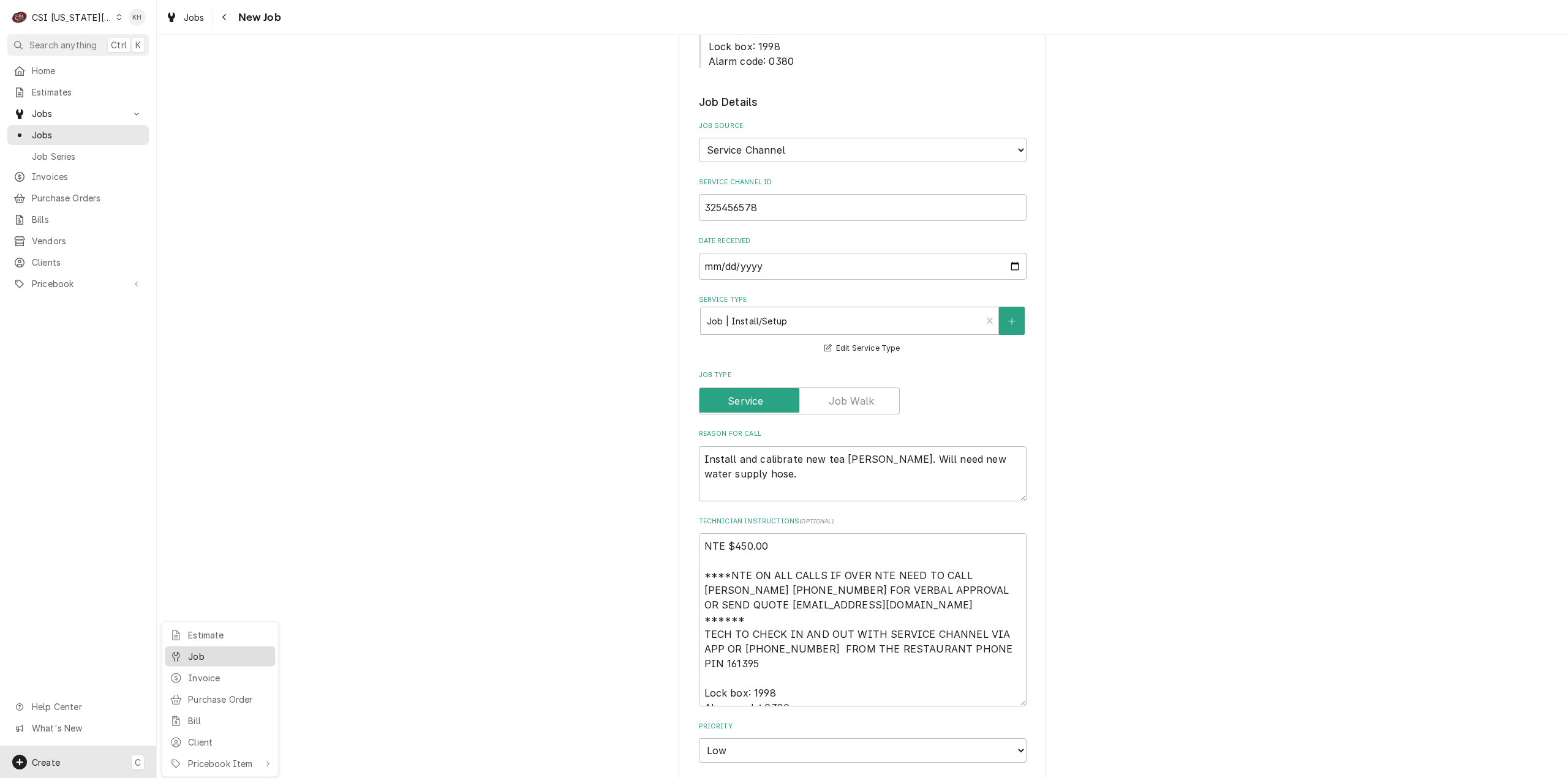
click at [196, 660] on div "Job" at bounding box center [229, 656] width 82 height 13
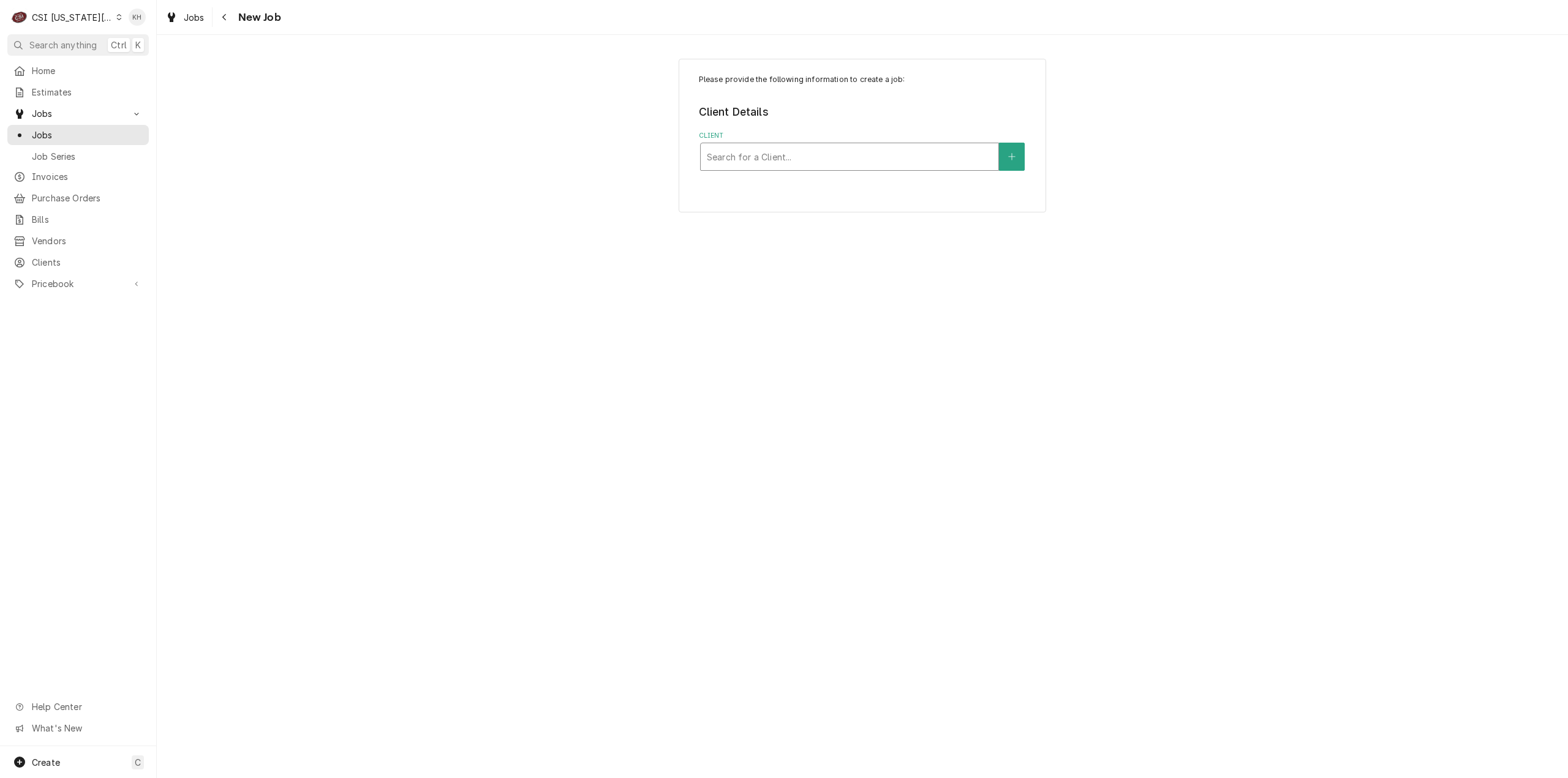
drag, startPoint x: 820, startPoint y: 143, endPoint x: 828, endPoint y: 157, distance: 16.1
click at [821, 145] on div "Search for a Client..." at bounding box center [850, 157] width 298 height 27
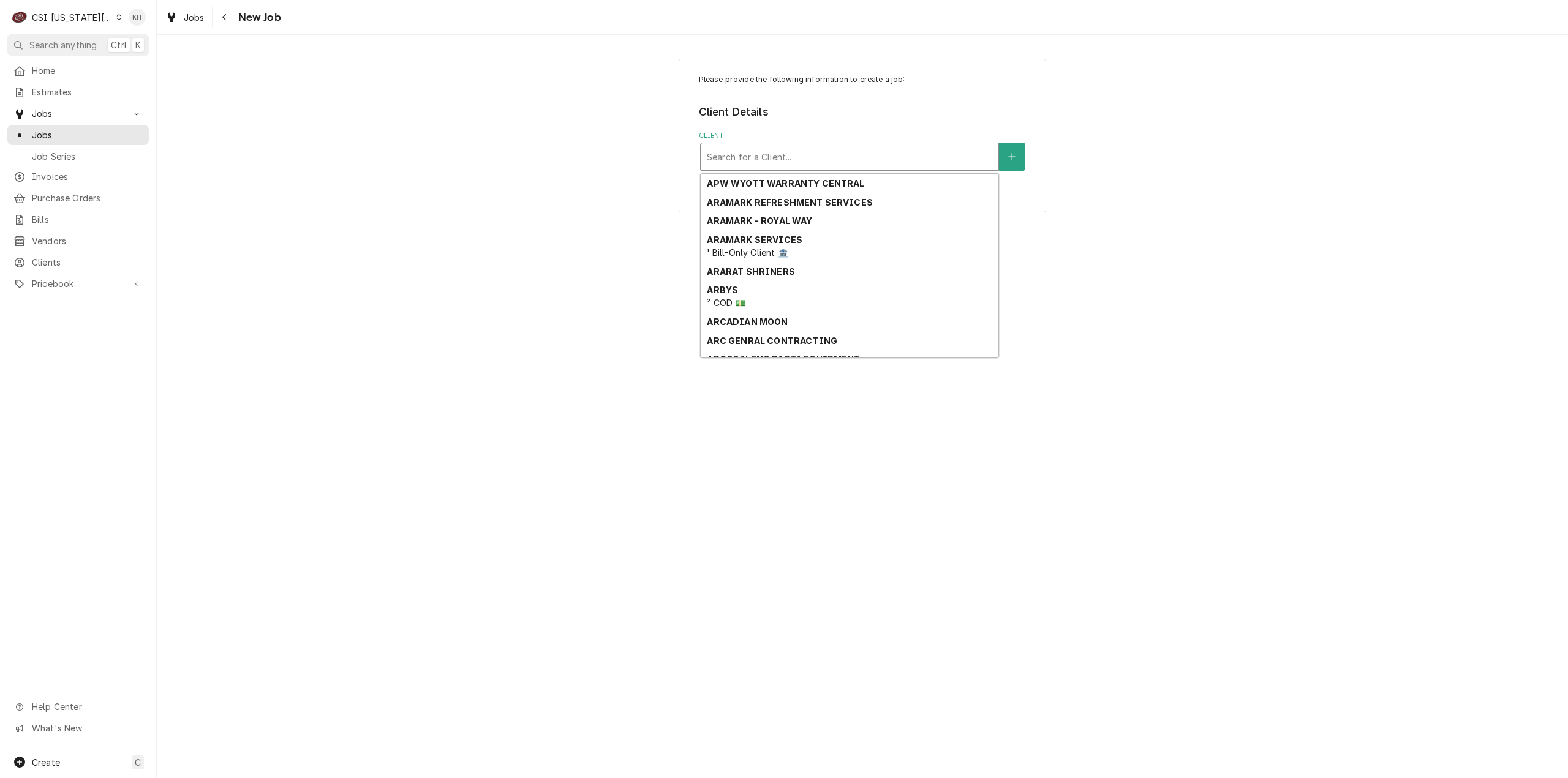
scroll to position [2401, 0]
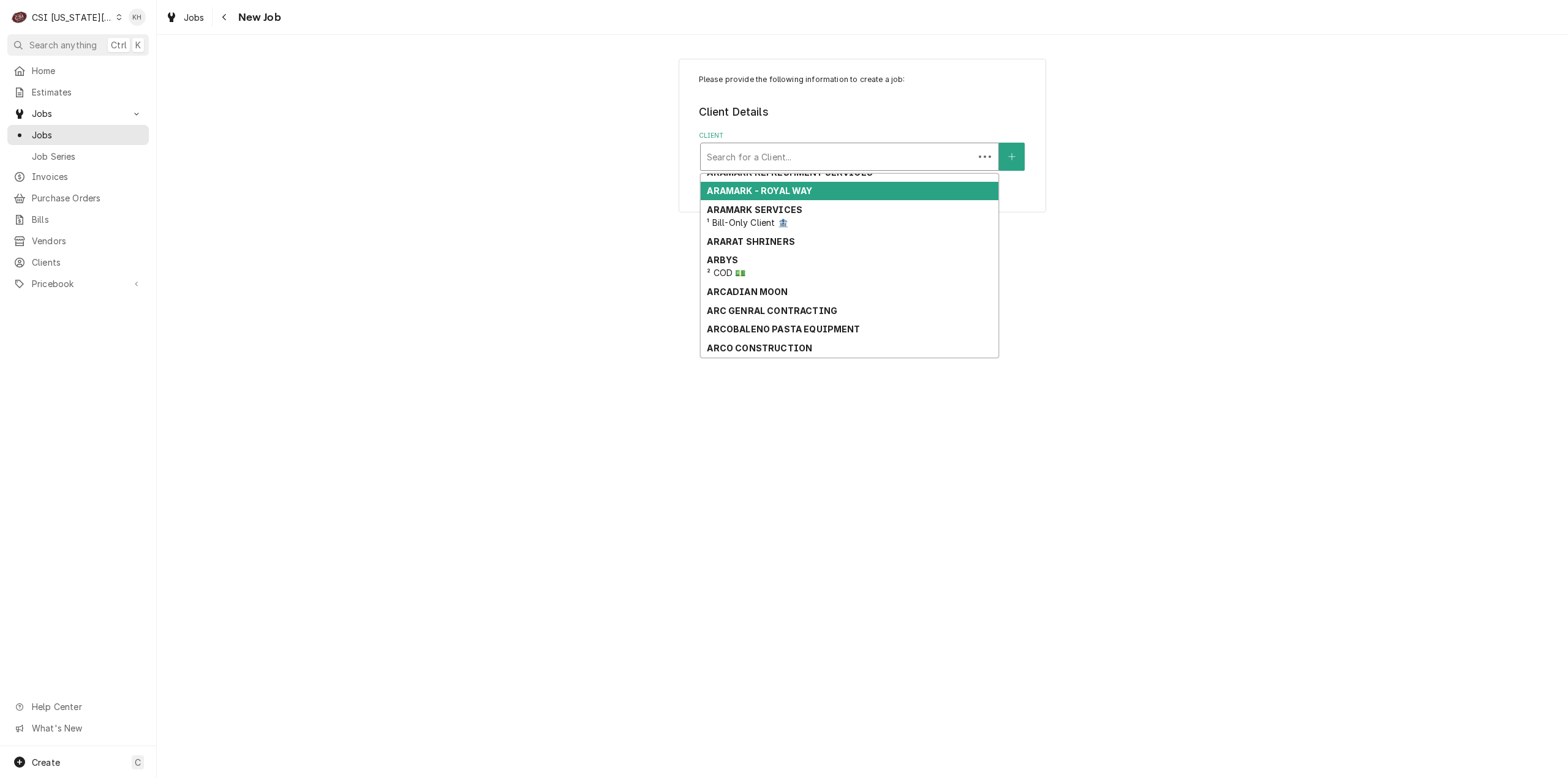
click at [814, 147] on div "Client" at bounding box center [837, 157] width 261 height 22
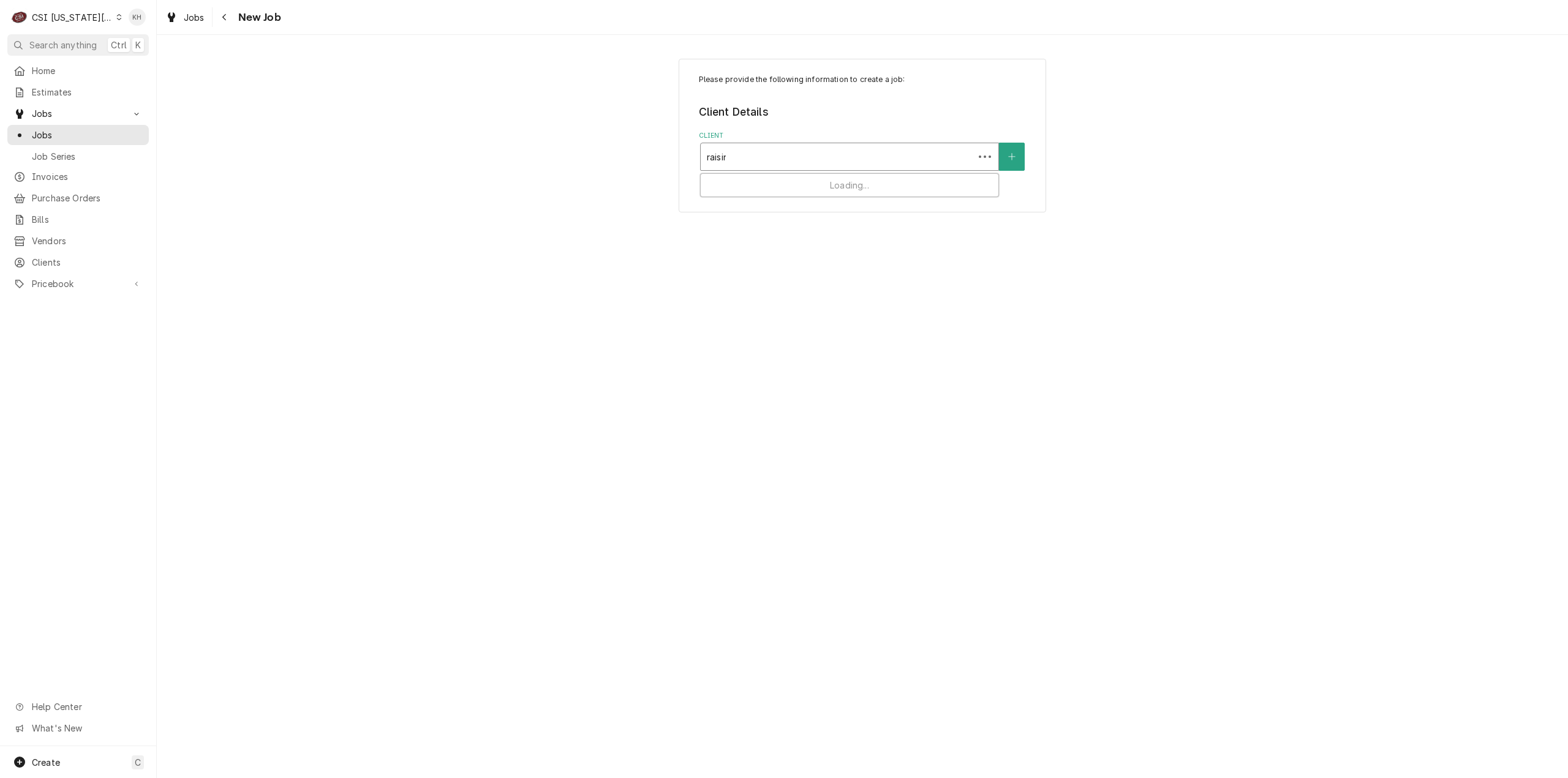
type input "raising"
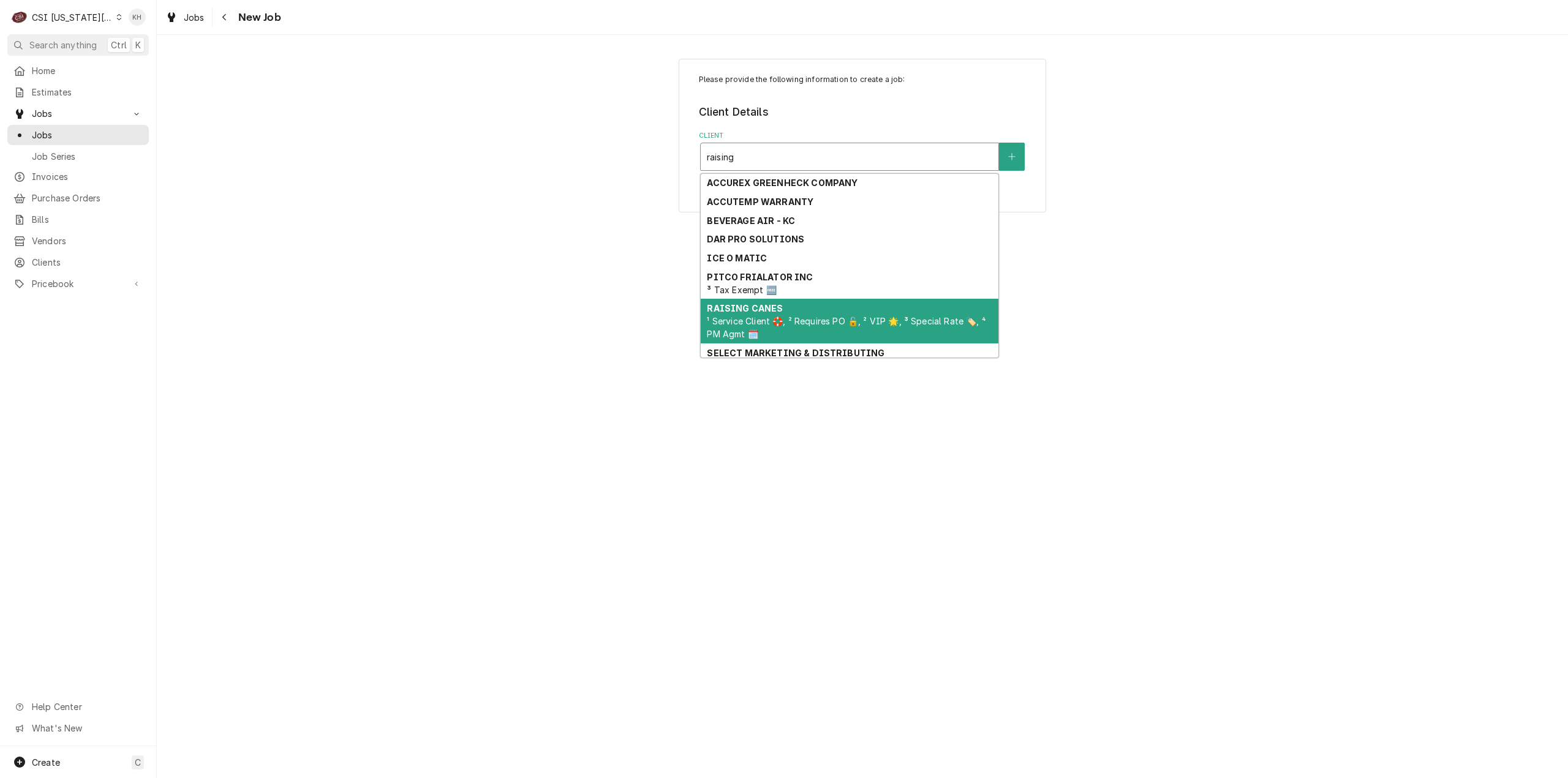
click at [832, 304] on div "RAISING CANES ¹ Service Client 🛟, ² Requires PO 🔓, ² VIP 🌟, ³ Special Rate 🏷️, …" at bounding box center [850, 321] width 298 height 45
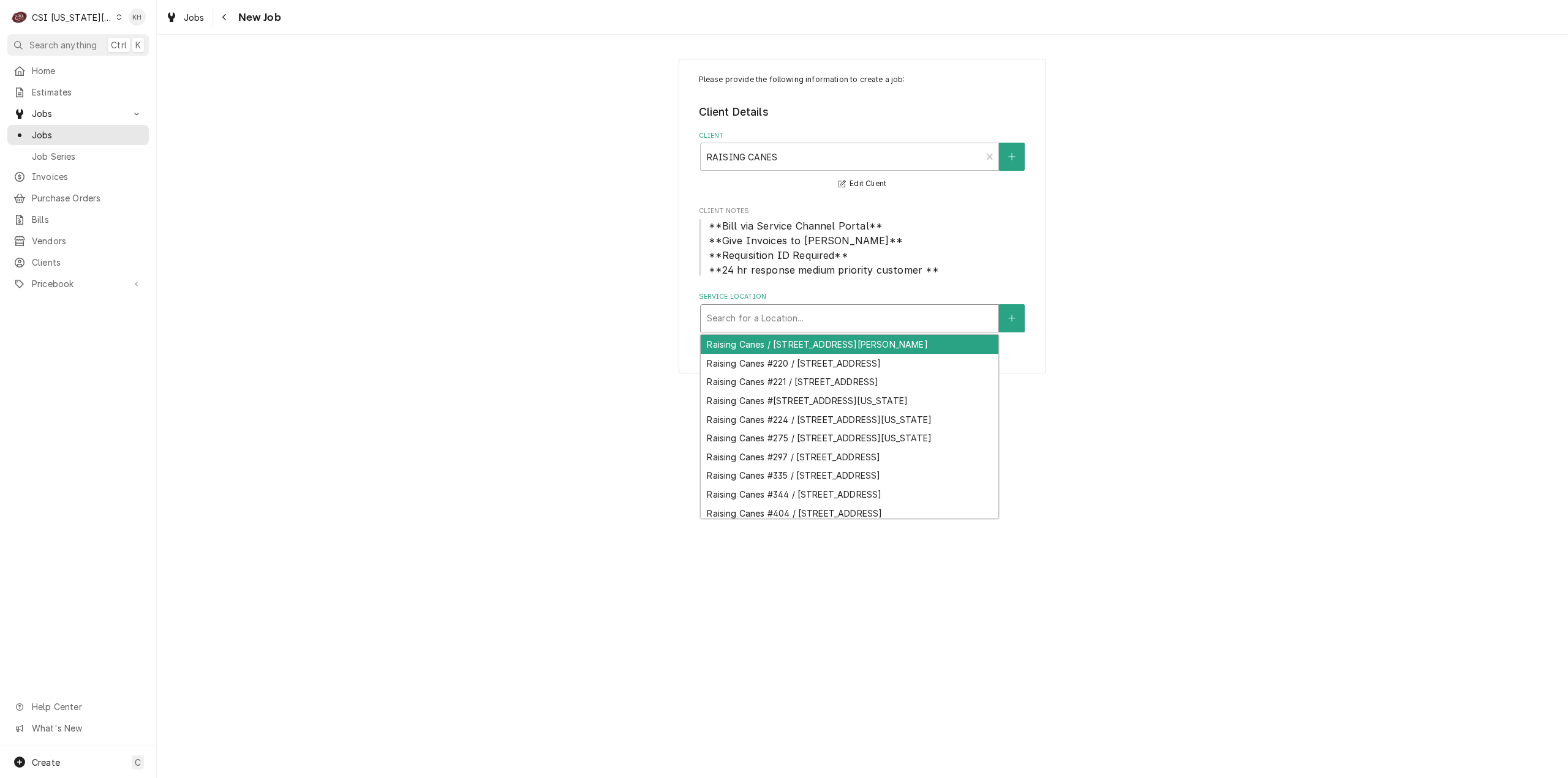
click at [829, 318] on div "Service Location" at bounding box center [849, 318] width 285 height 22
type input "1"
click at [842, 351] on div "Raising Canes #220 / [STREET_ADDRESS]" at bounding box center [850, 344] width 298 height 19
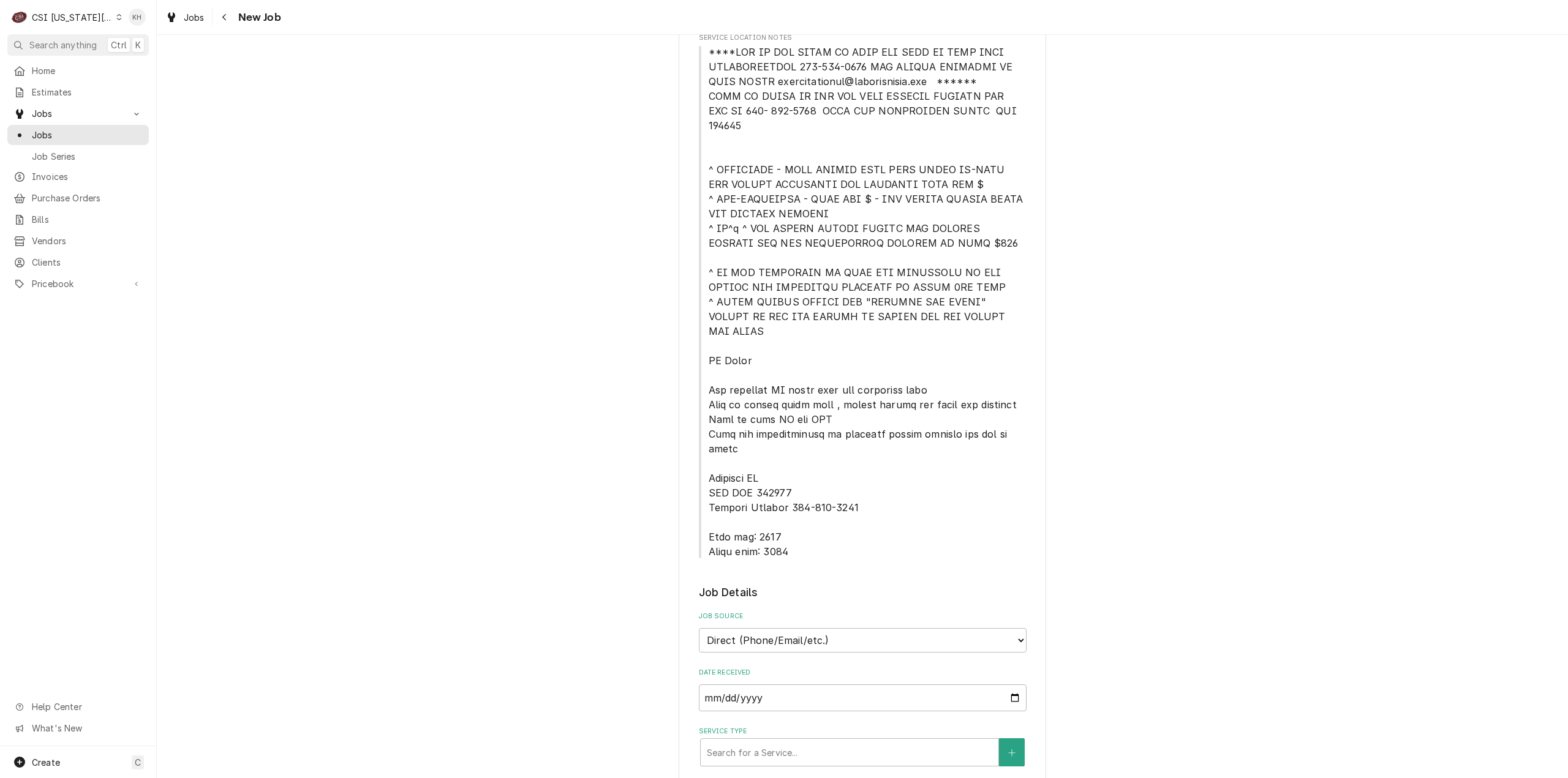
scroll to position [429, 0]
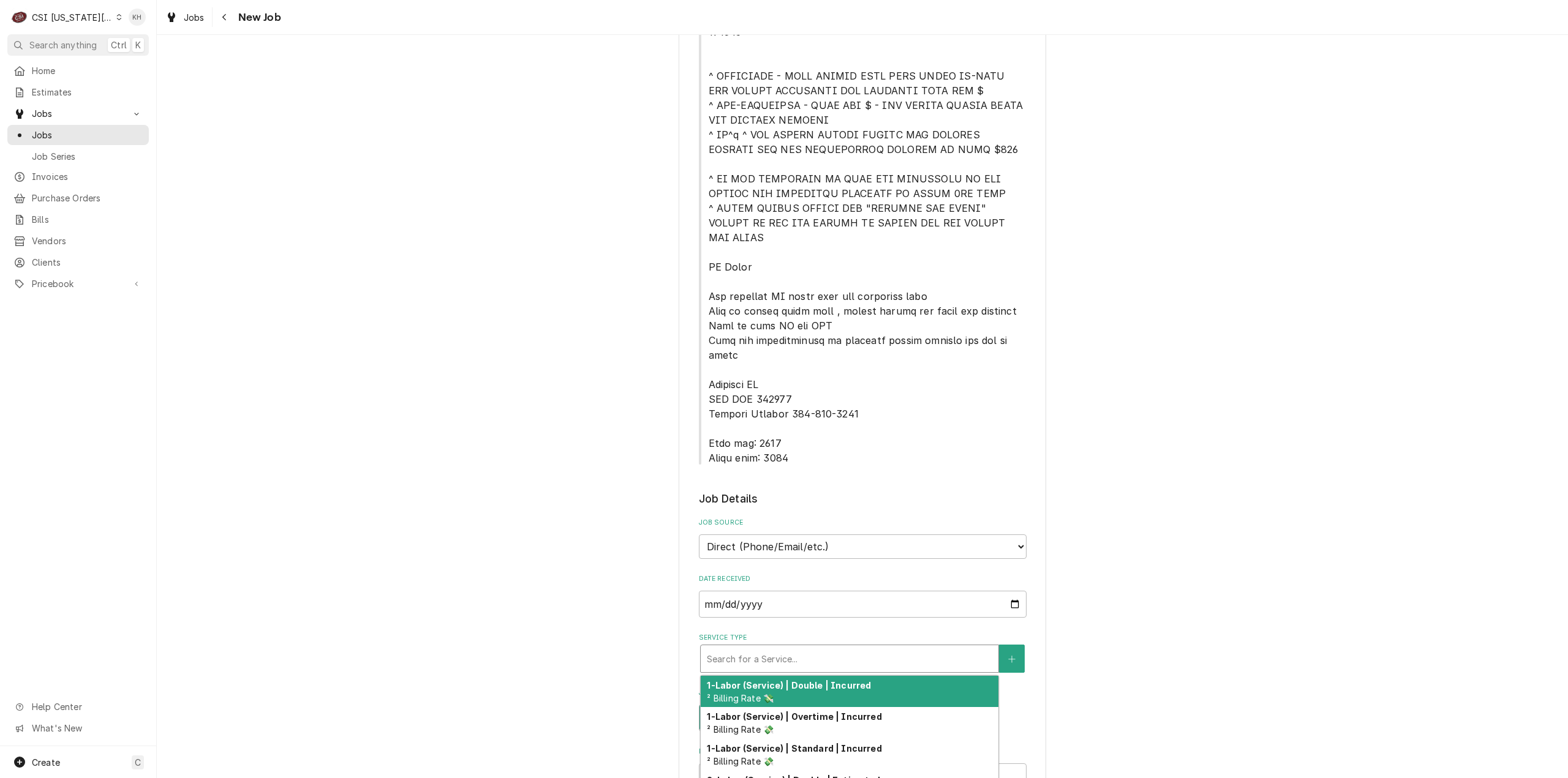
click at [798, 648] on div "Service Type" at bounding box center [849, 659] width 285 height 22
type textarea "x"
type input "i"
type textarea "x"
type input "in"
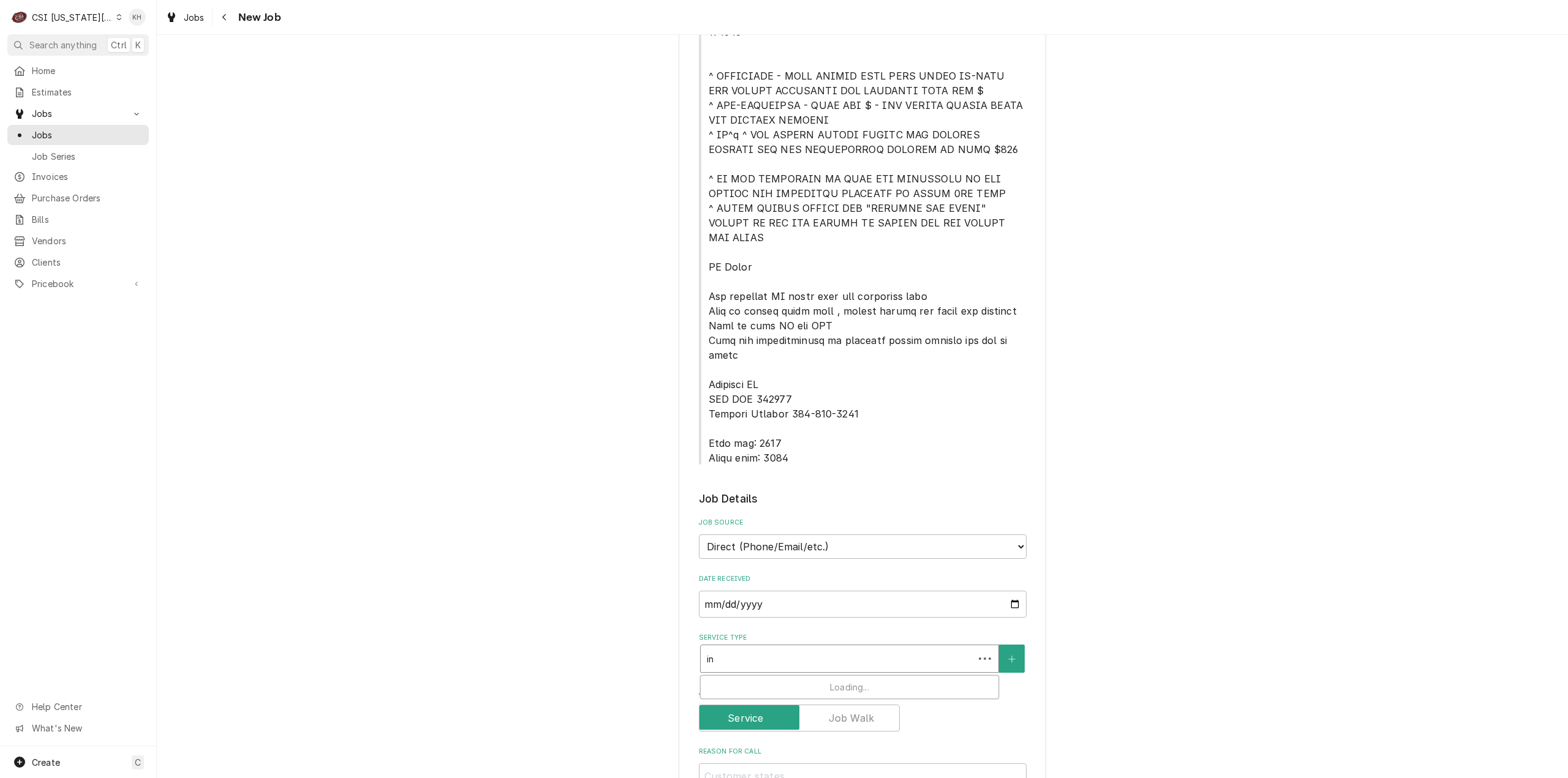
type textarea "x"
type input "ins"
type textarea "x"
type input "inst"
type textarea "x"
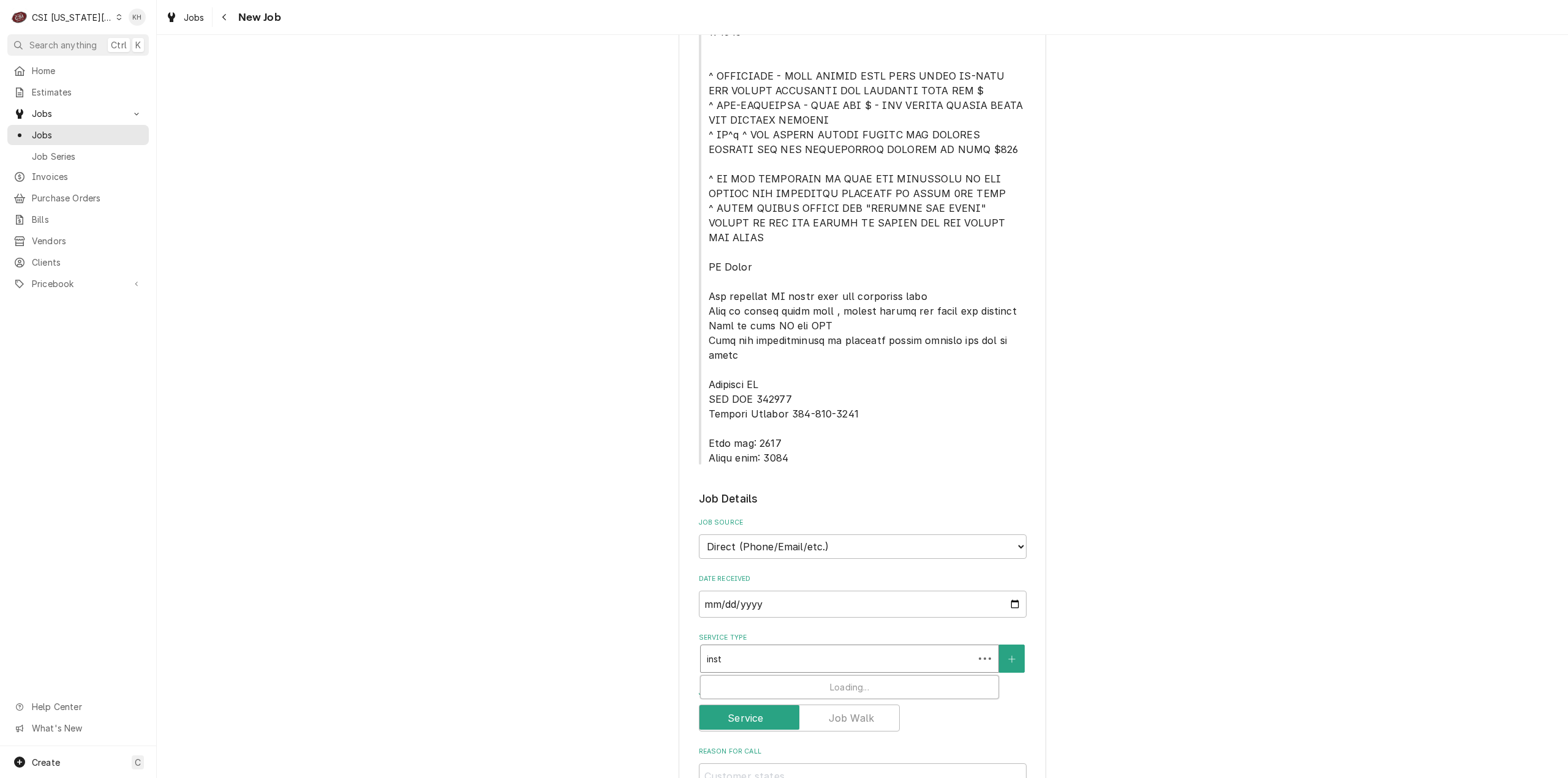
type input "insta"
type textarea "x"
type input "instal"
type textarea "x"
type input "install"
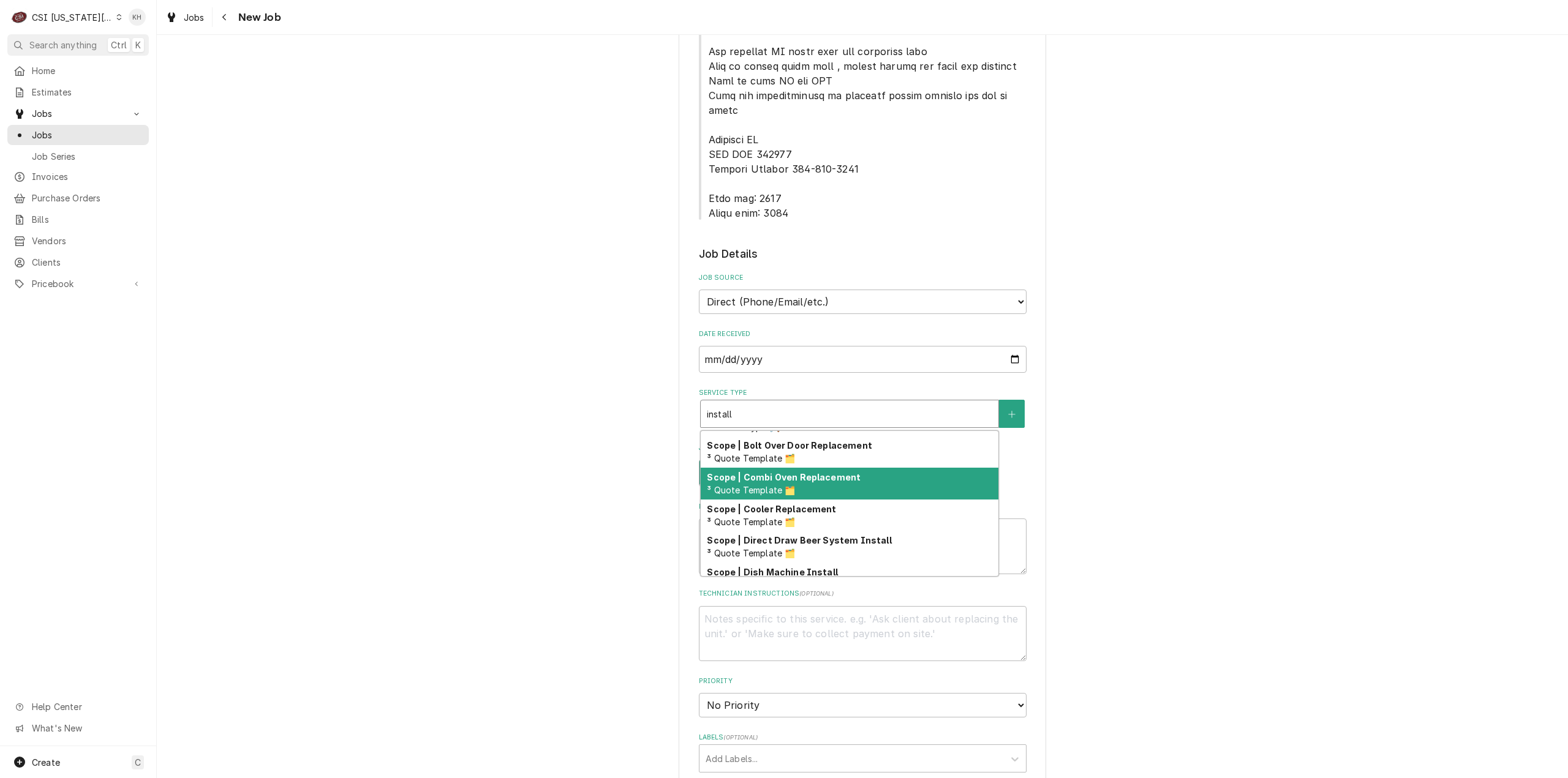
scroll to position [0, 0]
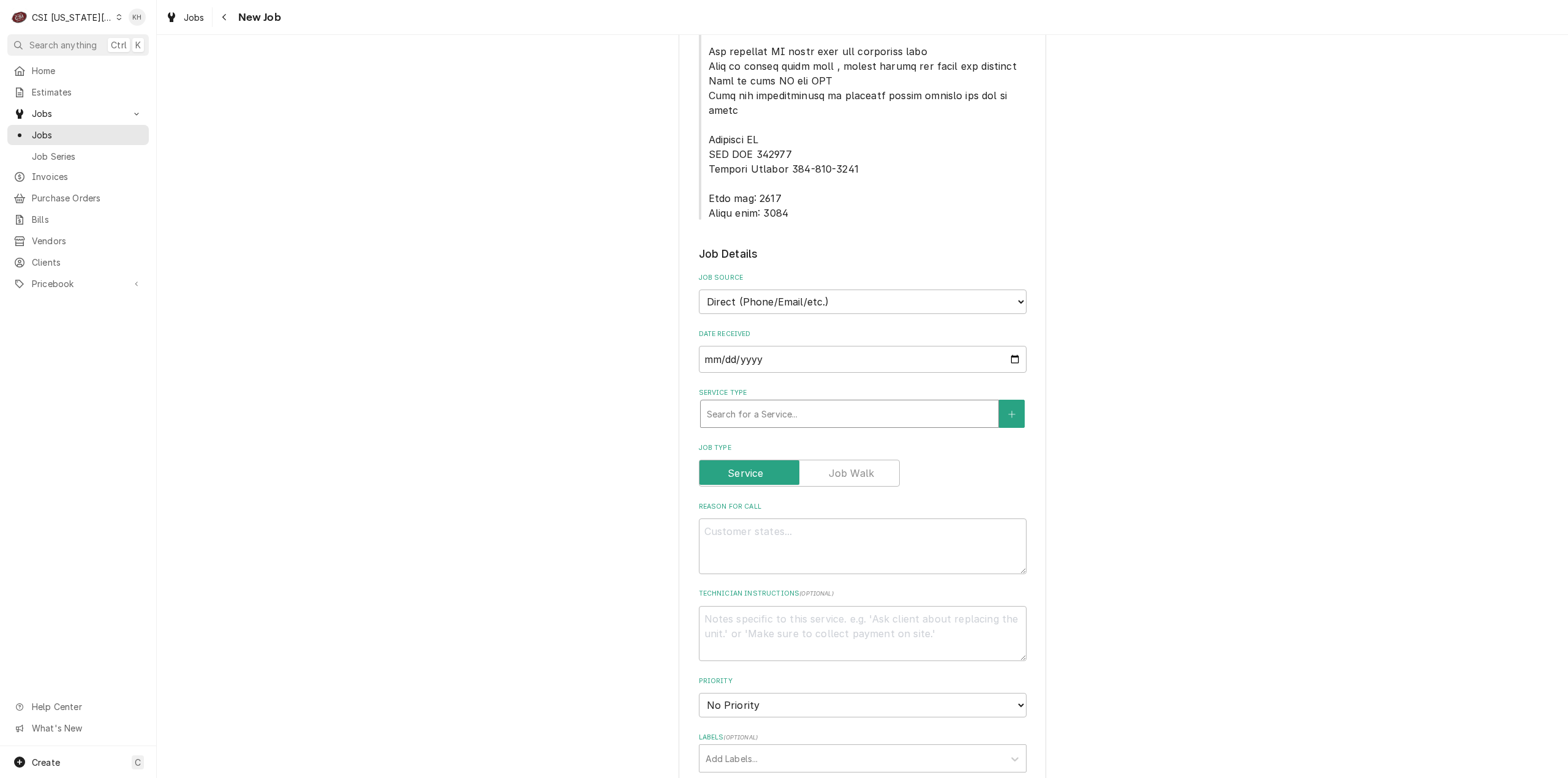
drag, startPoint x: 778, startPoint y: 368, endPoint x: 701, endPoint y: 378, distance: 77.6
click at [679, 368] on div "Please provide the following information to create a job: Client Details Client…" at bounding box center [863, 318] width 368 height 1867
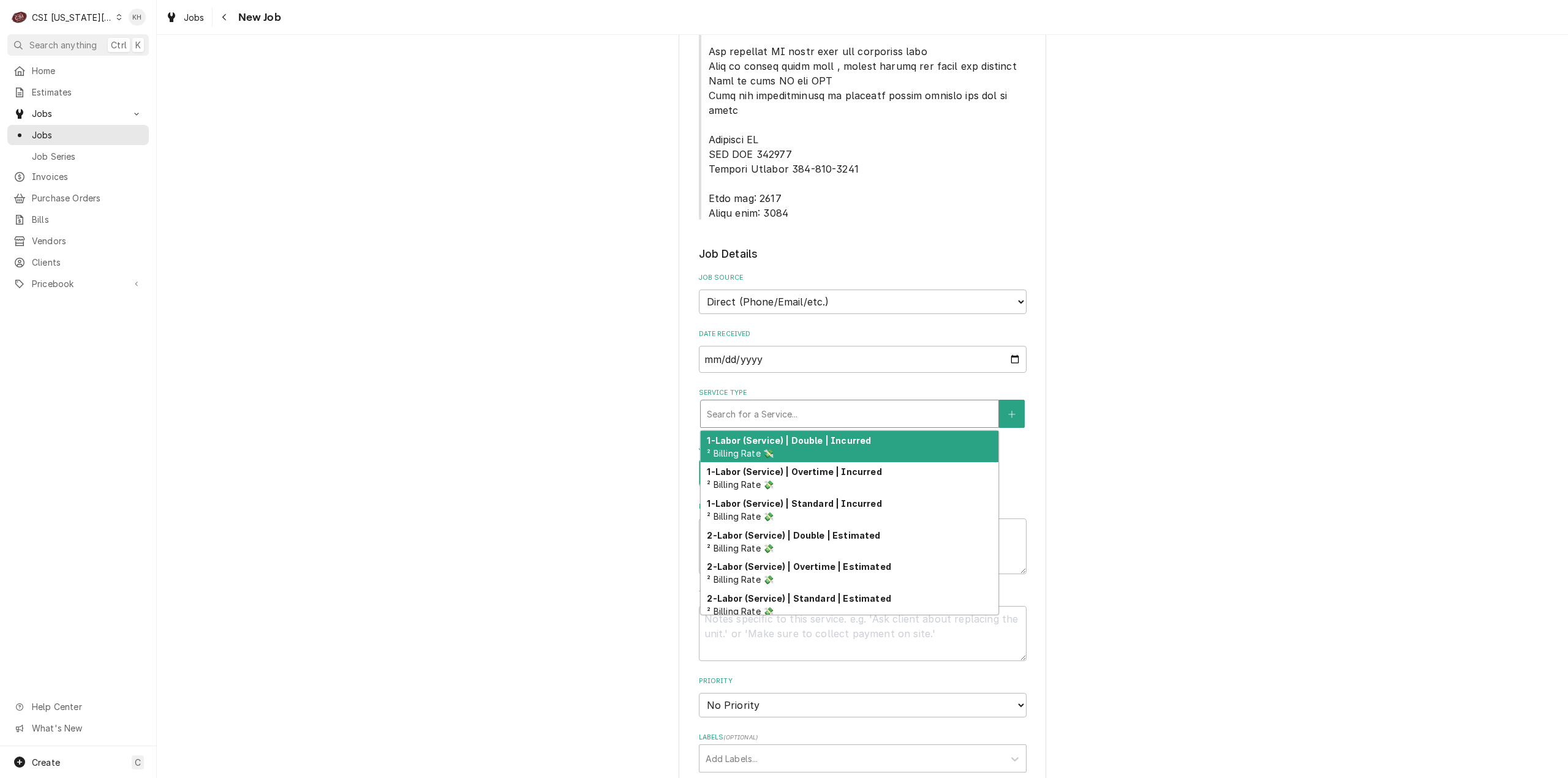
click at [731, 403] on div "Service Type" at bounding box center [849, 414] width 285 height 22
type textarea "x"
type input "jo"
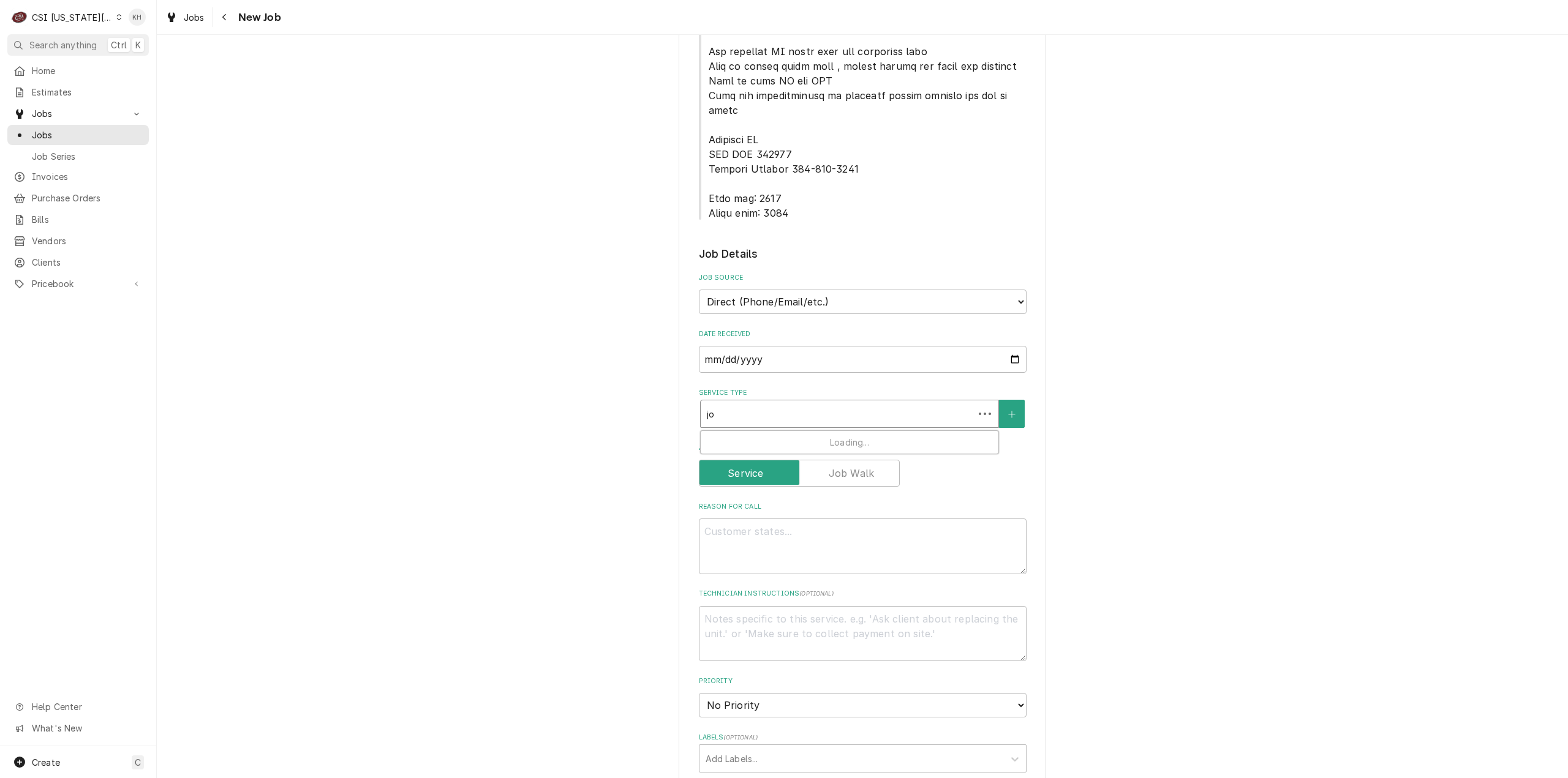
type textarea "x"
type input "job"
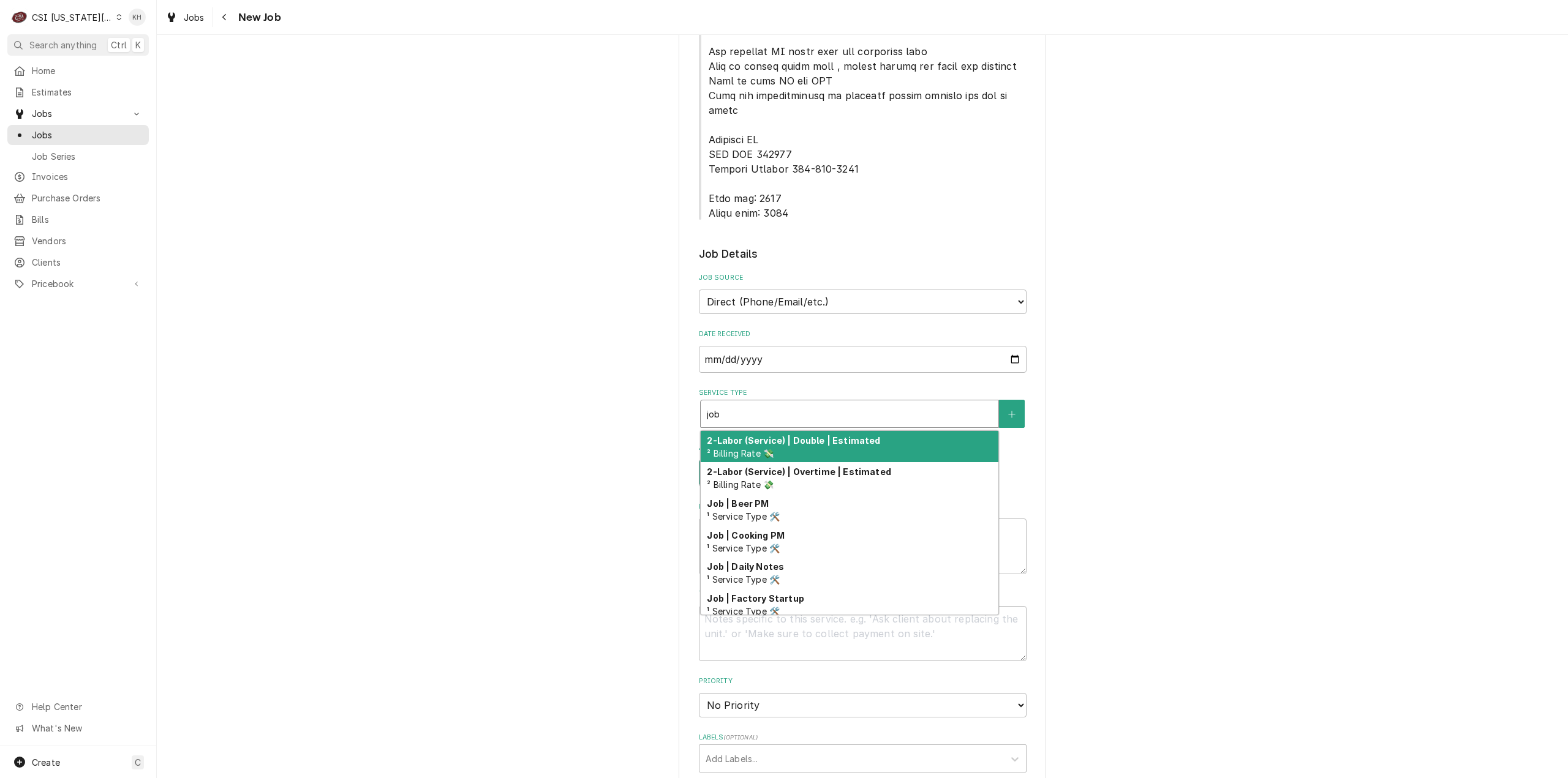
type textarea "x"
type input "jo"
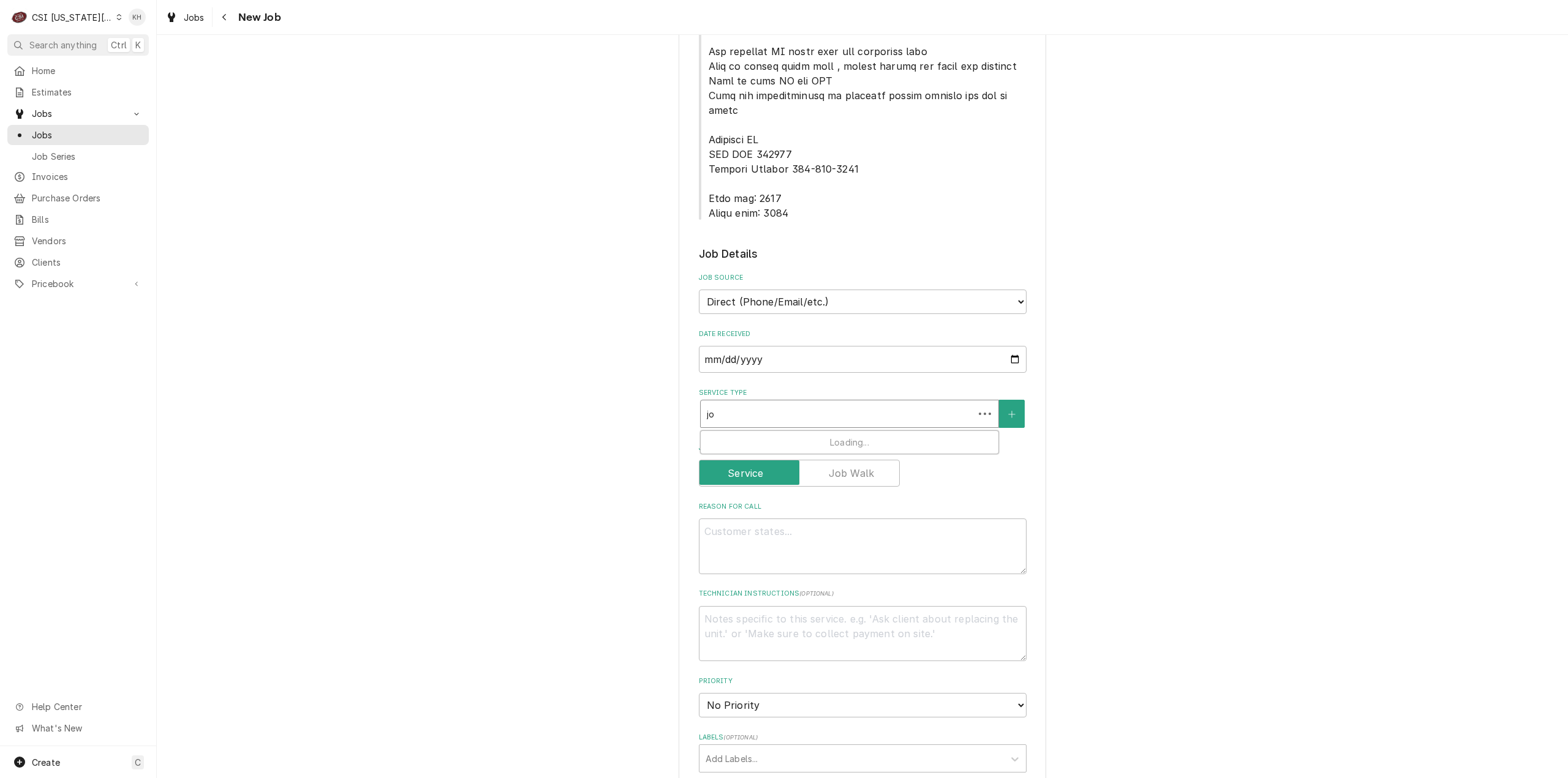
type textarea "x"
type input "j"
type textarea "x"
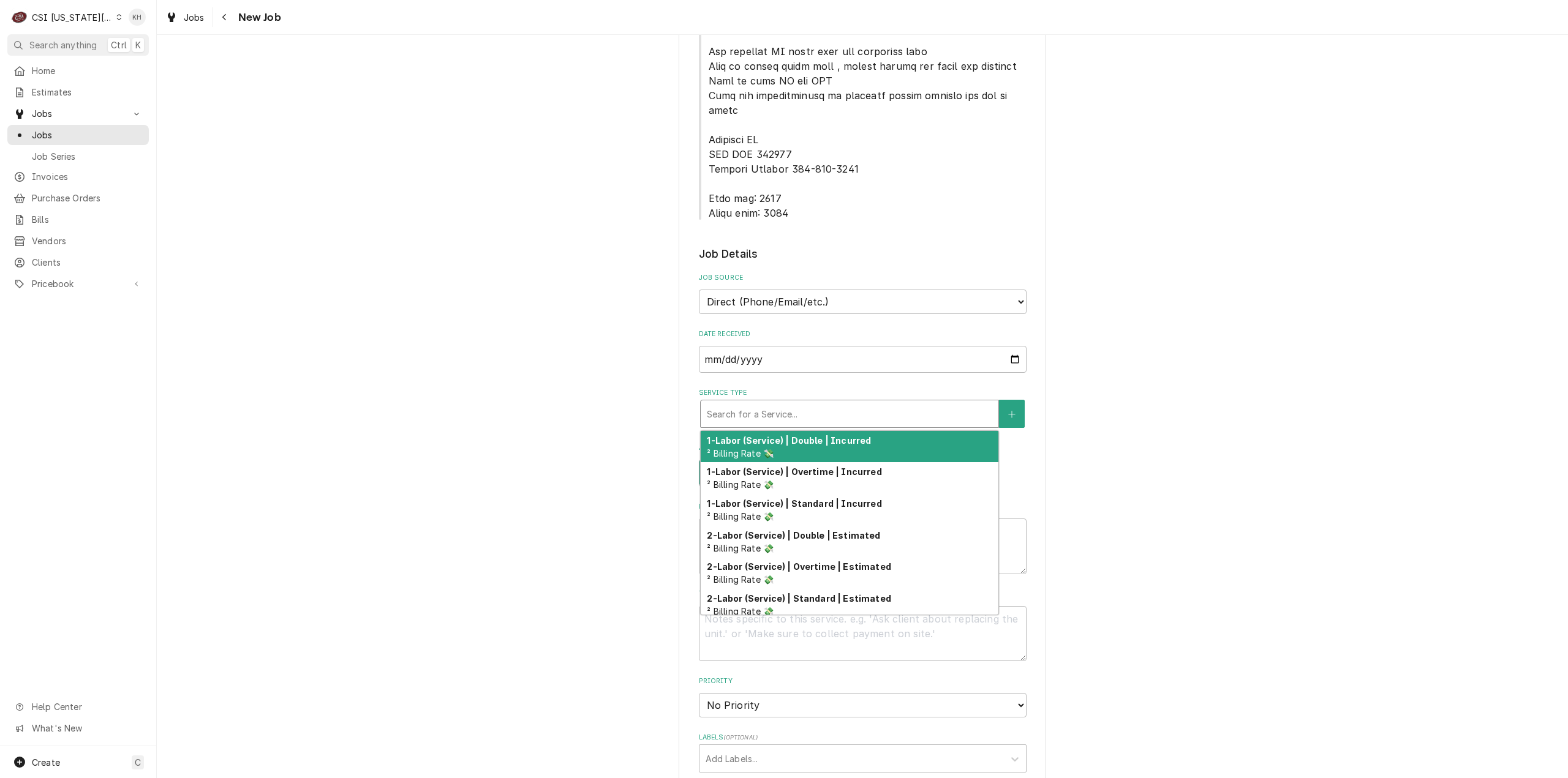
type textarea "x"
type input "p"
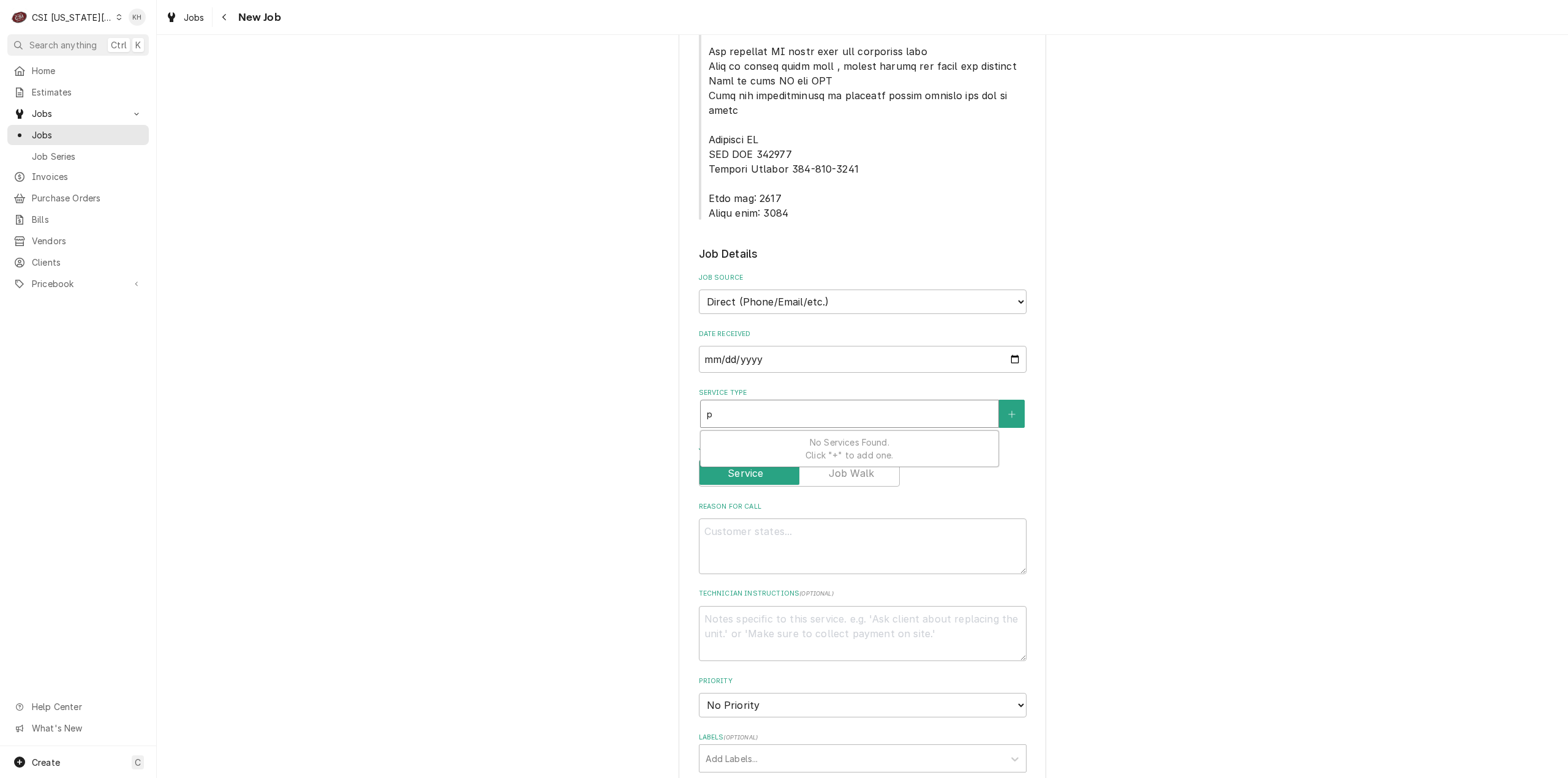
type textarea "x"
type input "pr"
type textarea "x"
type input "pro"
type textarea "x"
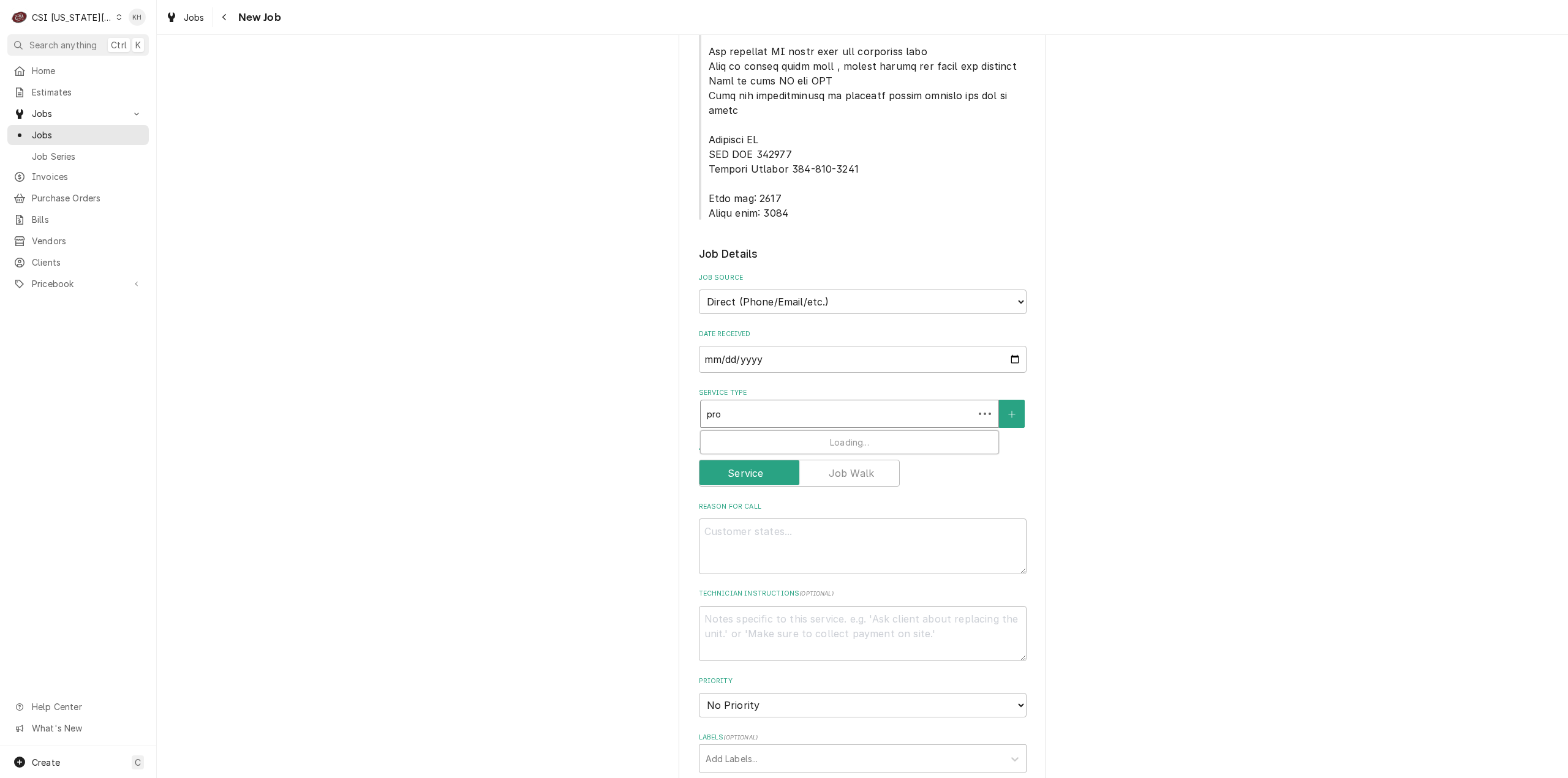
type input "proj"
type textarea "x"
type input "proje"
type textarea "x"
type input "projec"
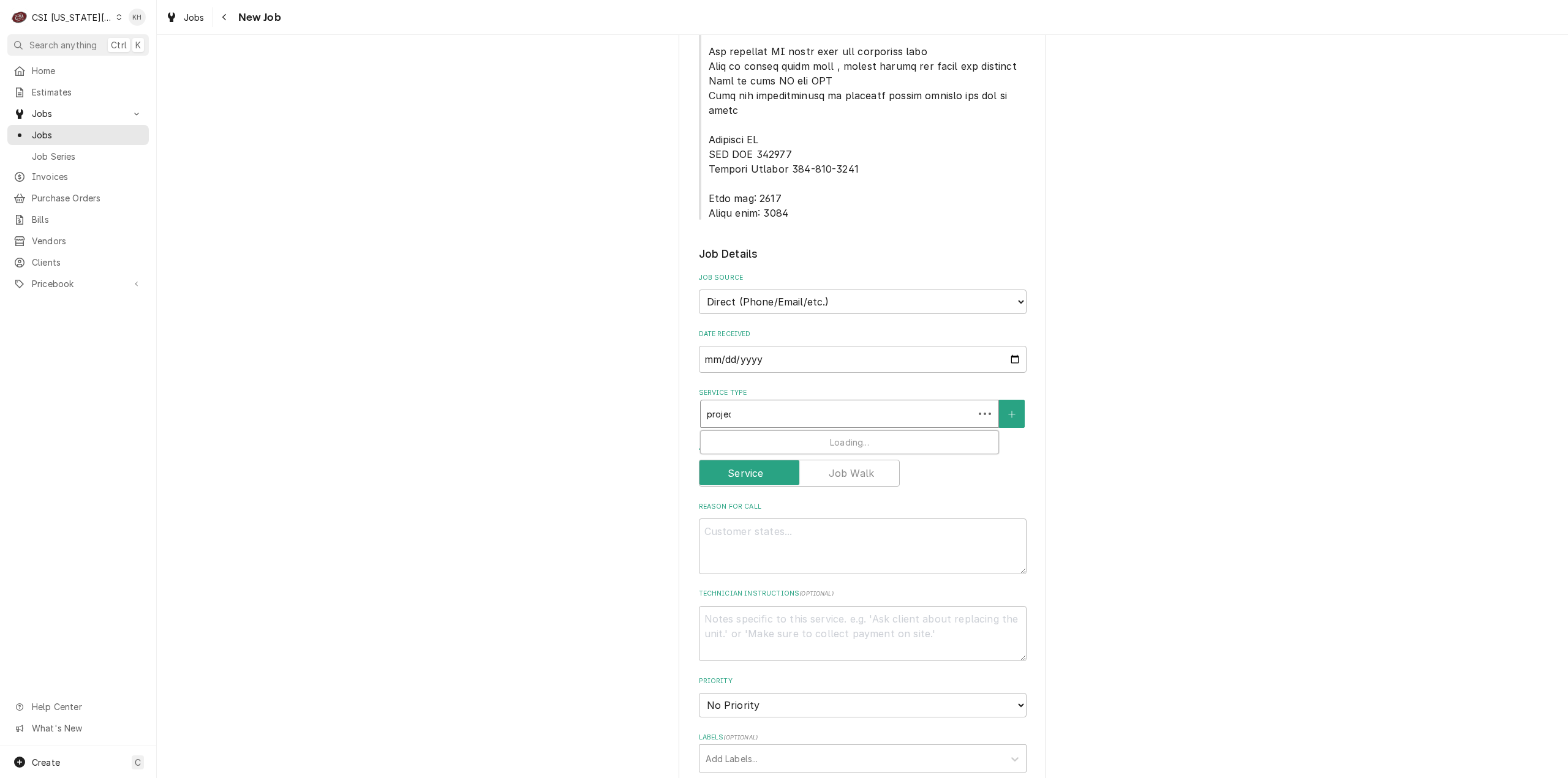
type textarea "x"
type input "project"
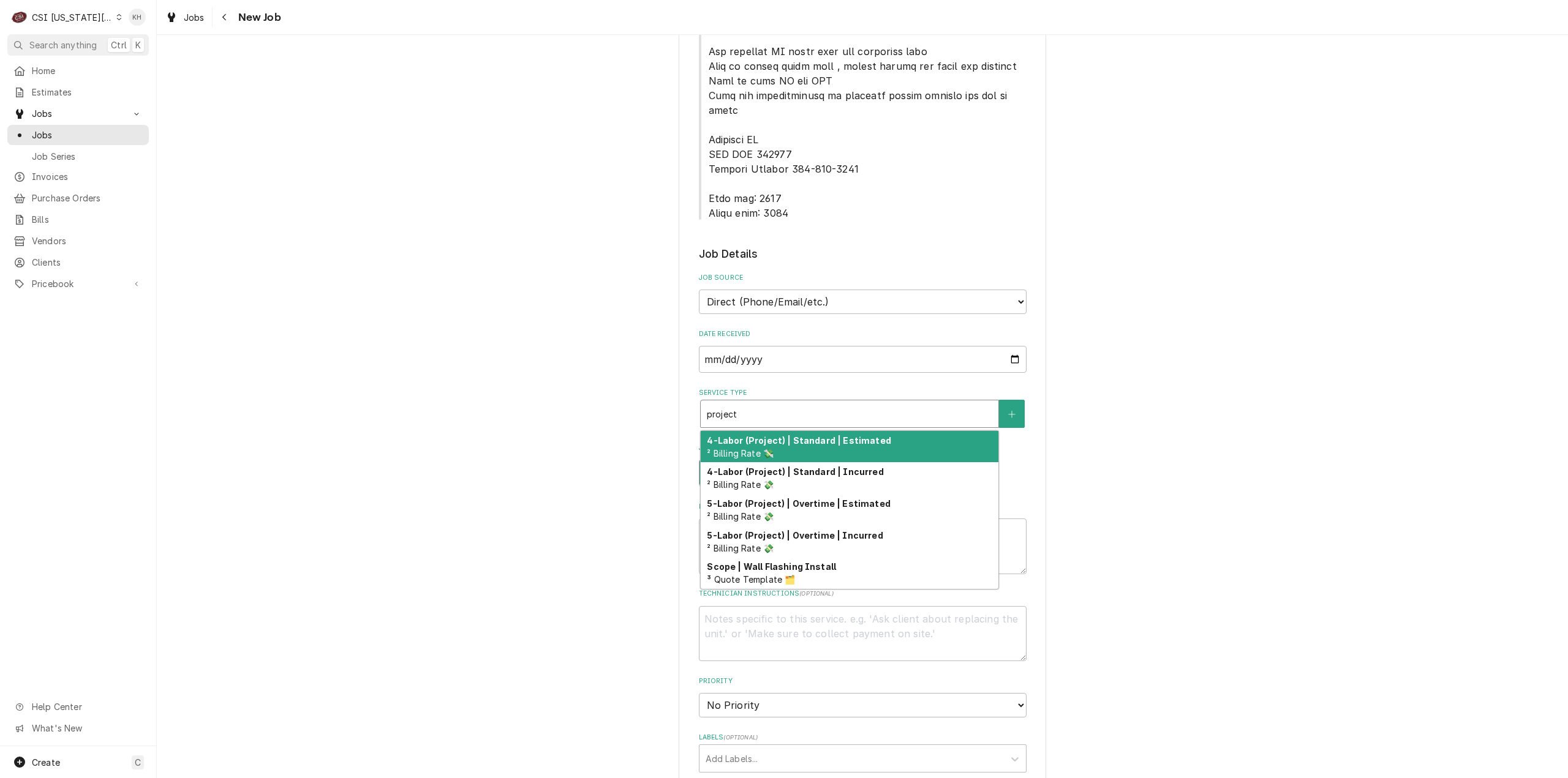
type textarea "x"
type input "projec"
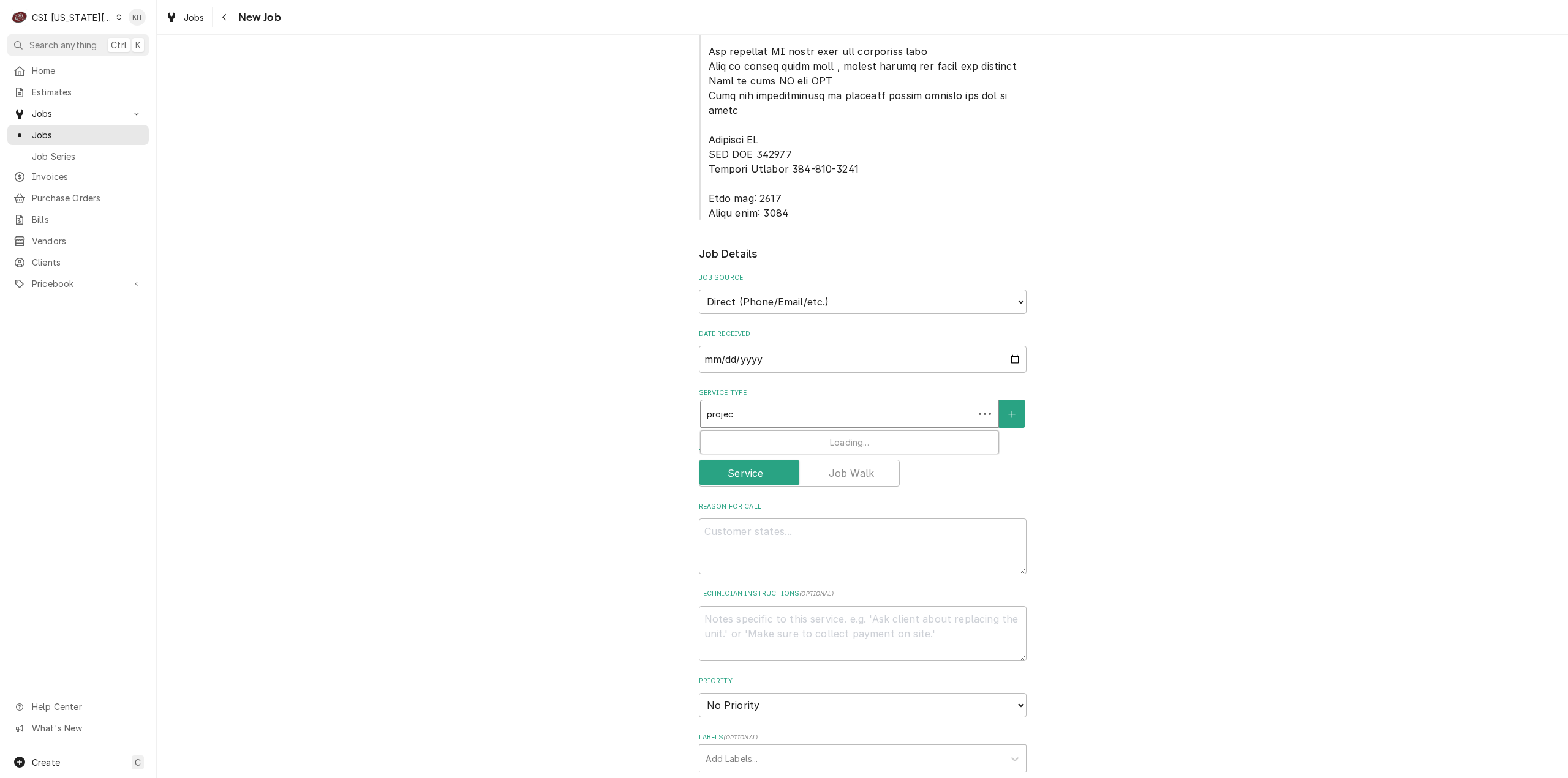
type textarea "x"
type input "proje"
type textarea "x"
type input "proj"
type textarea "x"
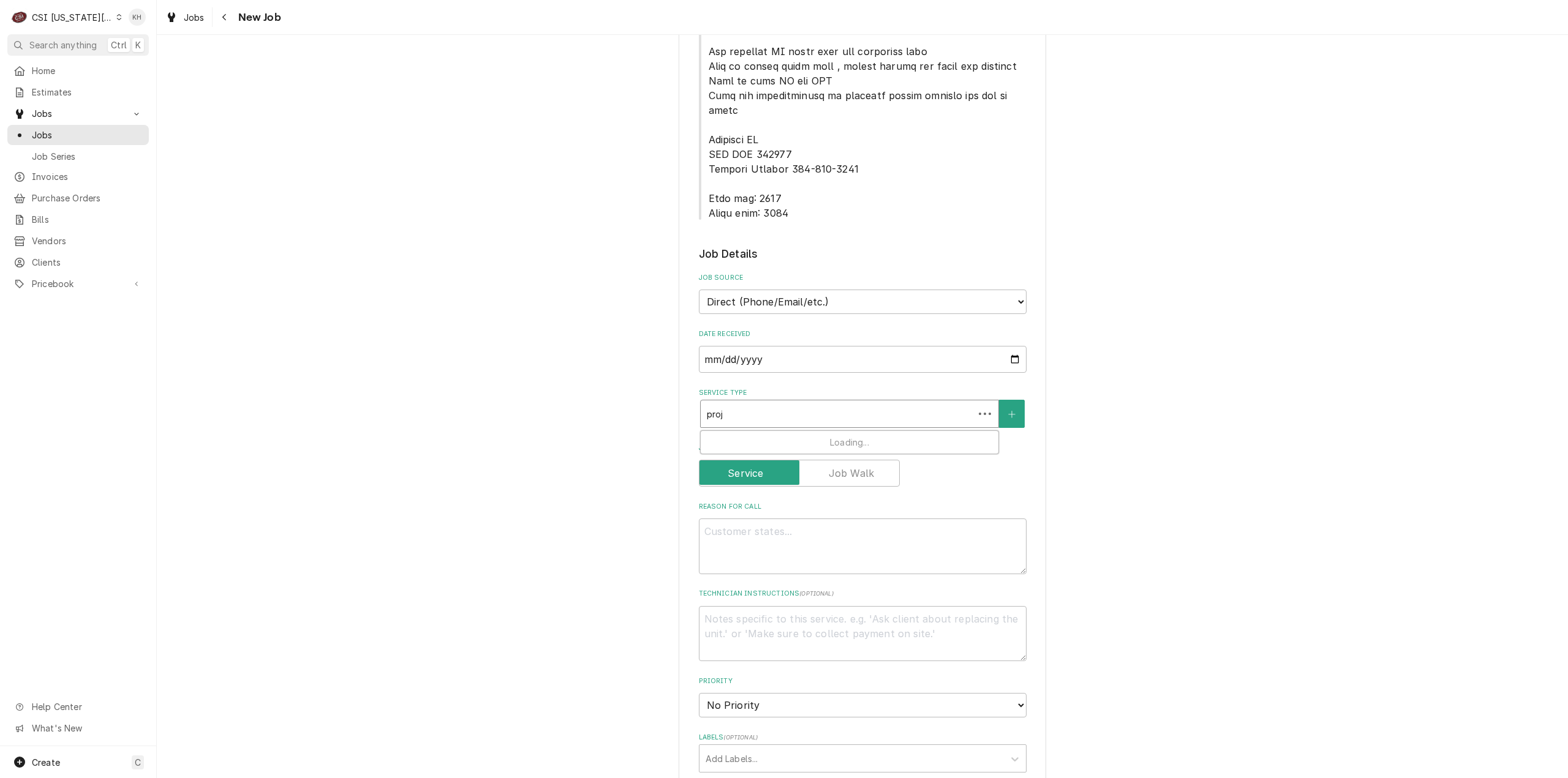
type input "pro"
type textarea "x"
type input "pr"
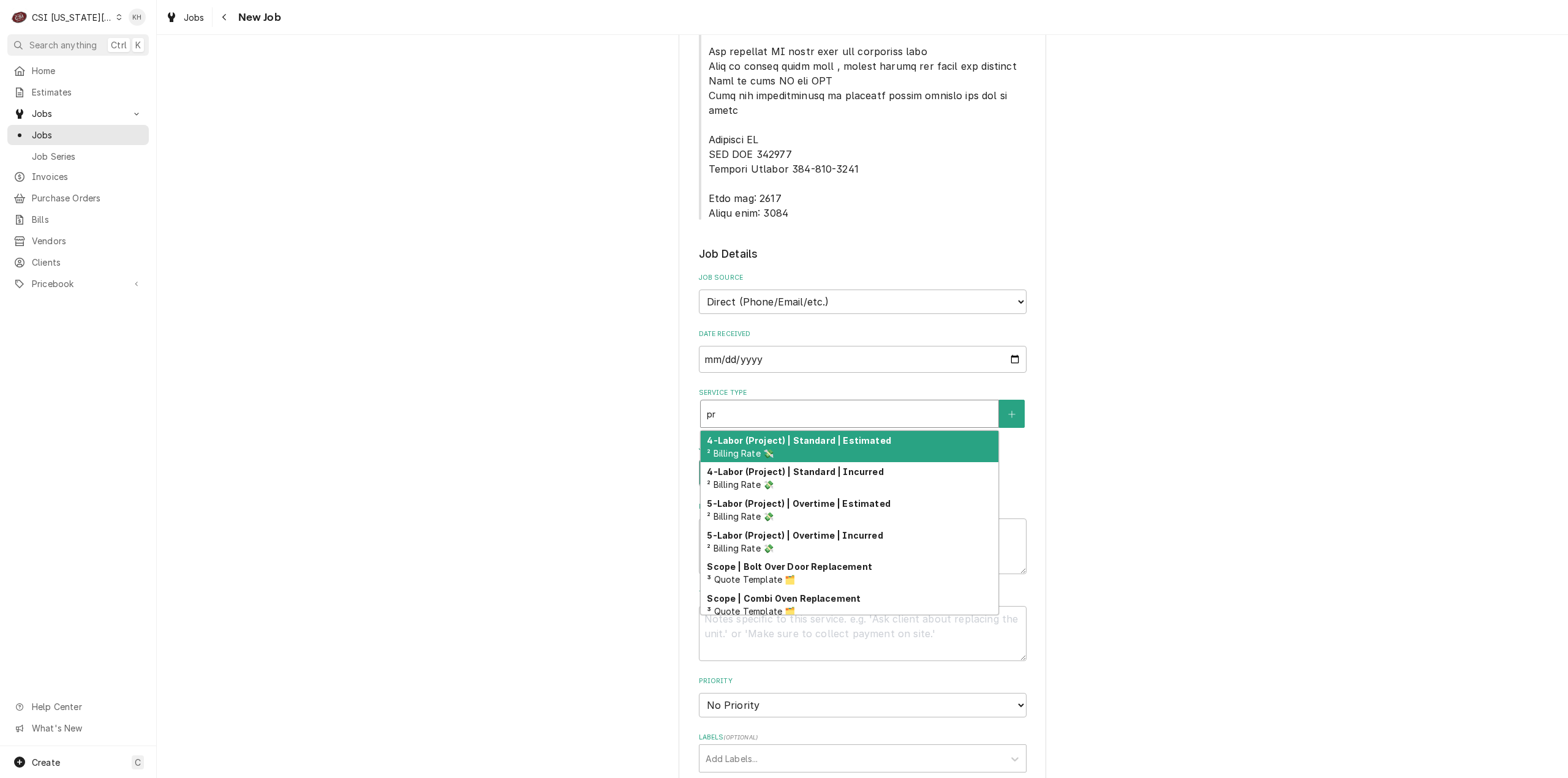
type textarea "x"
type input "p"
type textarea "x"
type input "j"
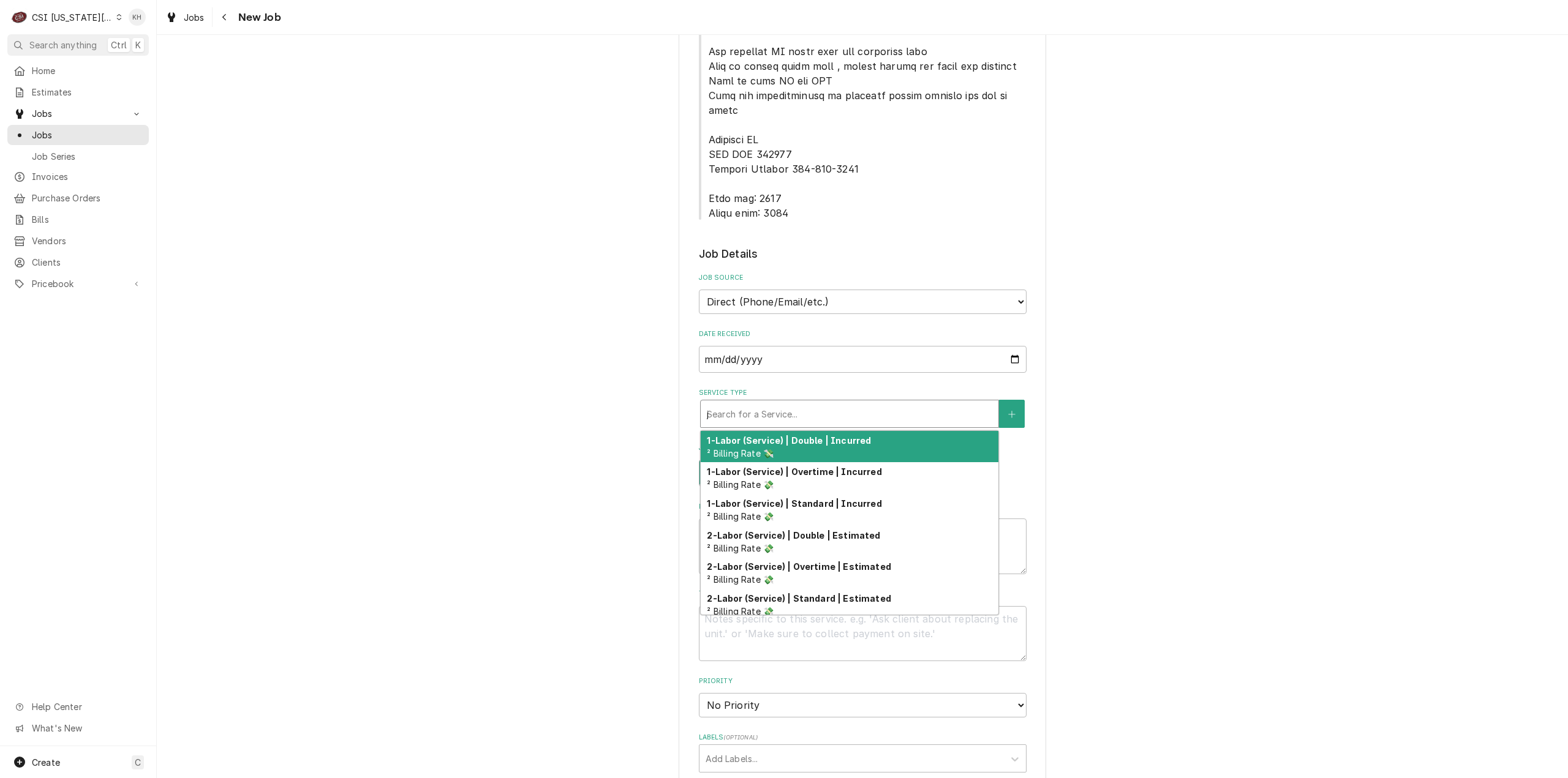
type textarea "x"
type input "jo"
type textarea "x"
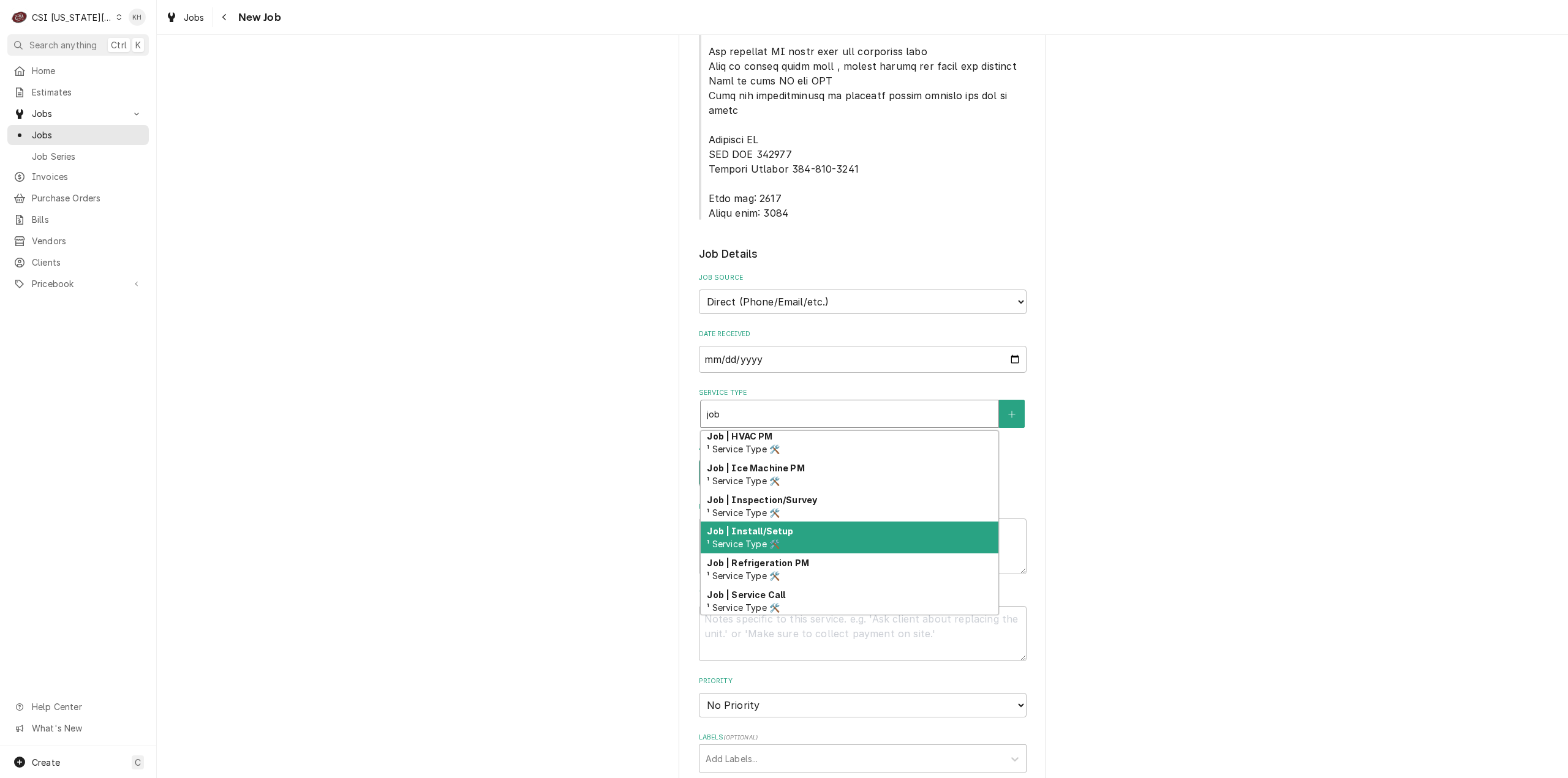
scroll to position [195, 0]
type input "job"
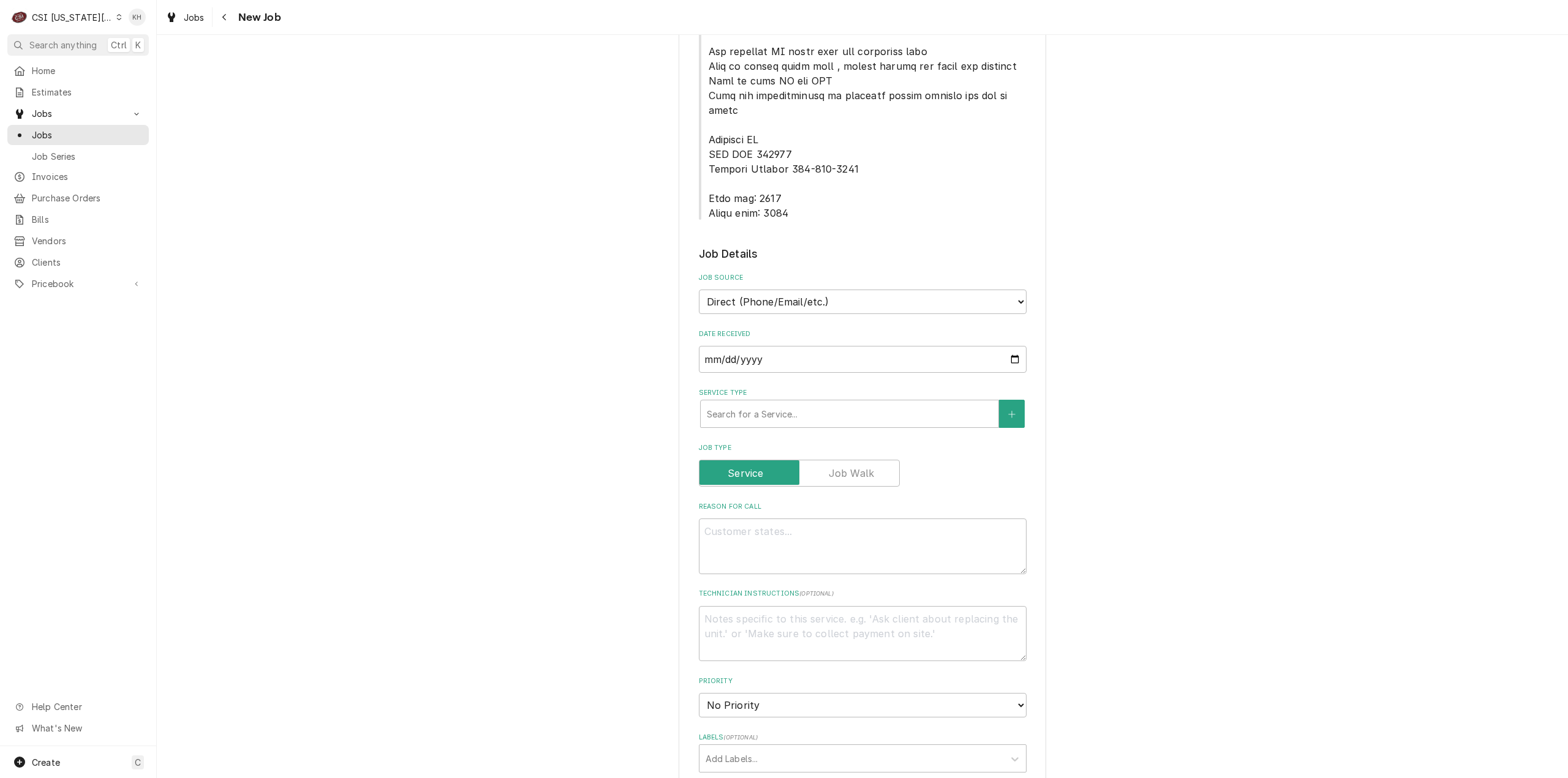
drag, startPoint x: 506, startPoint y: 398, endPoint x: 515, endPoint y: 392, distance: 10.8
click at [505, 398] on div "Please provide the following information to create a job: Client Details Client…" at bounding box center [862, 318] width 1411 height 1889
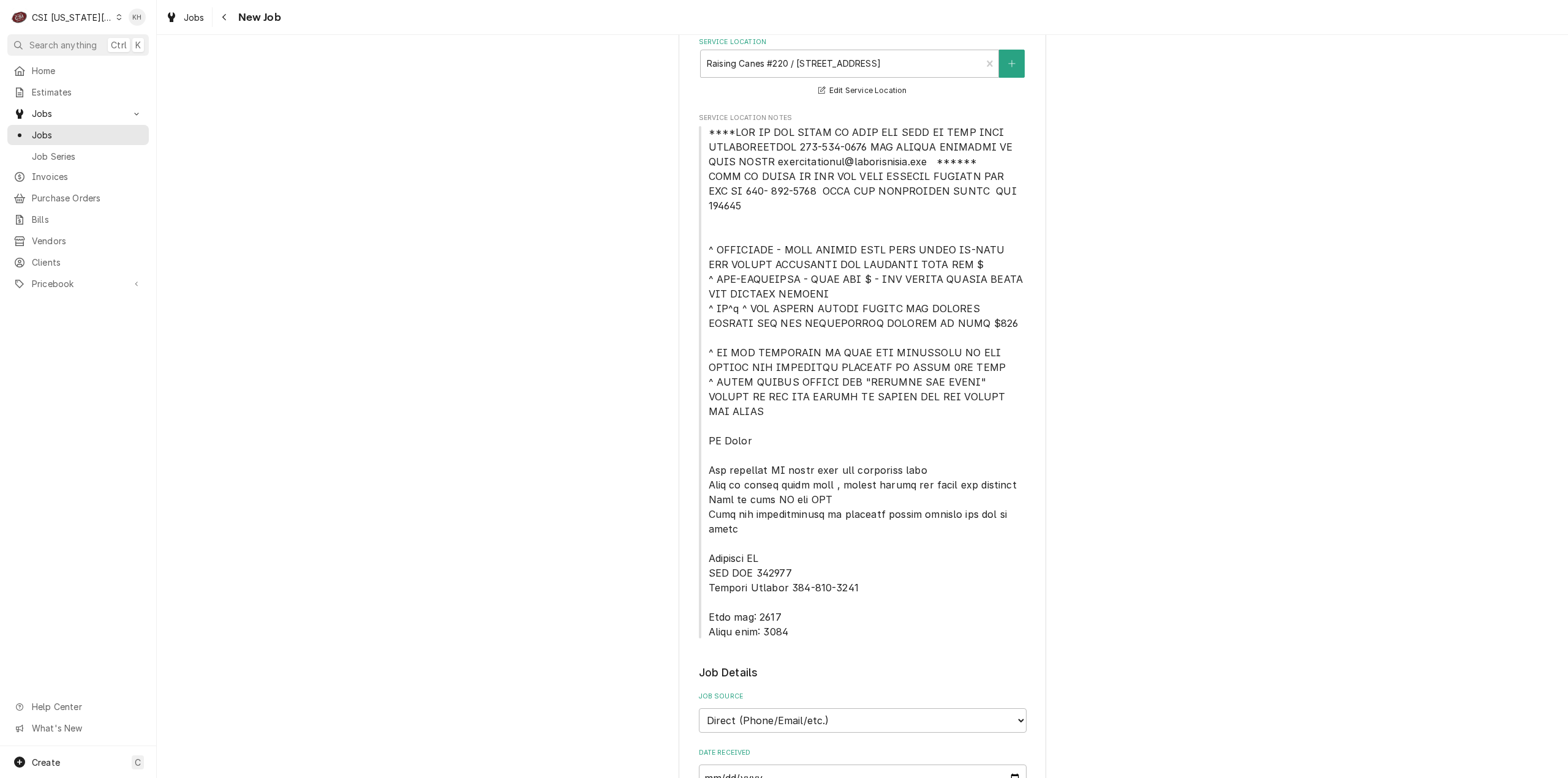
scroll to position [0, 0]
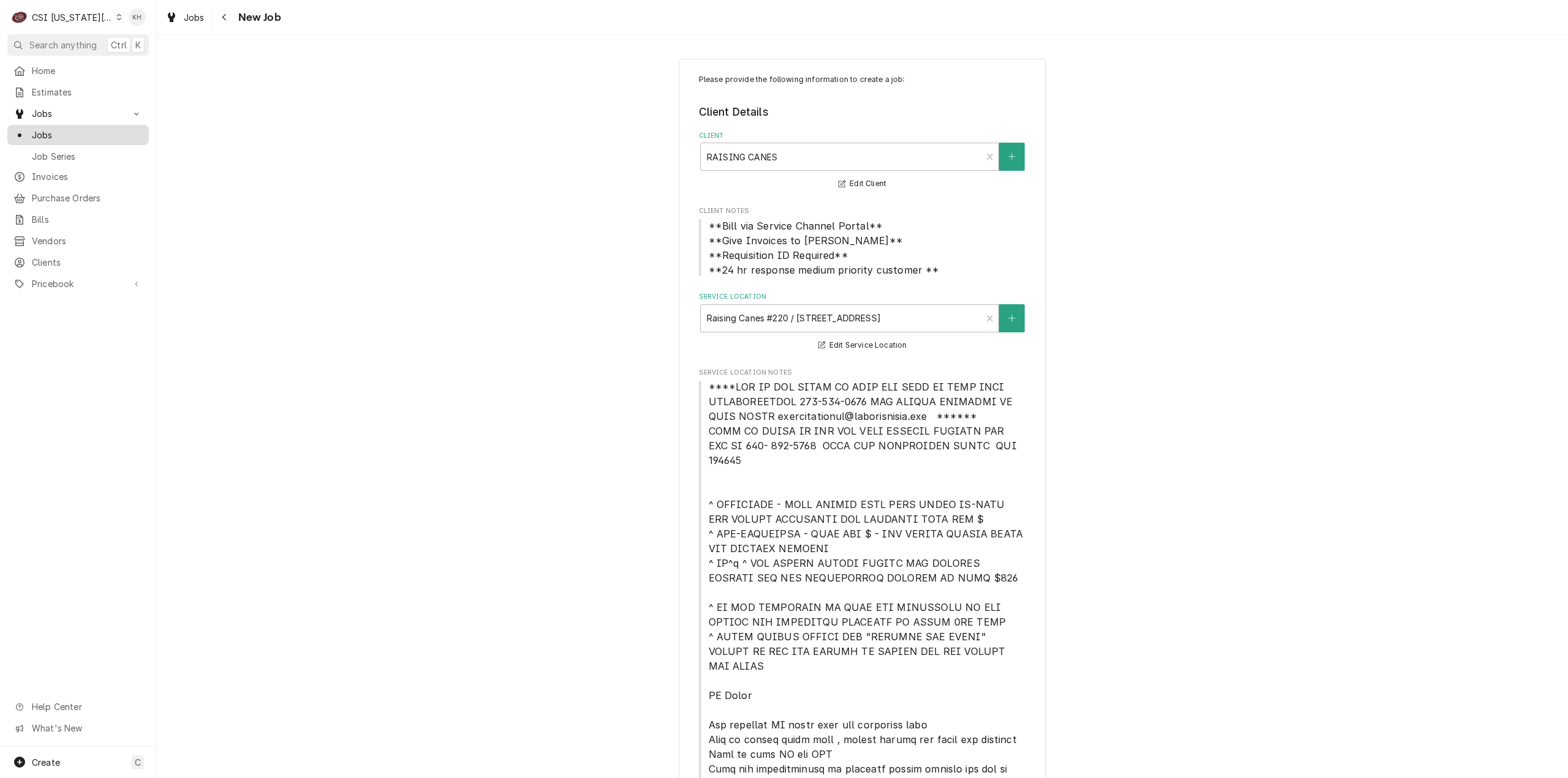
click at [75, 127] on div "Jobs" at bounding box center [78, 135] width 137 height 15
